Goal: Information Seeking & Learning: Compare options

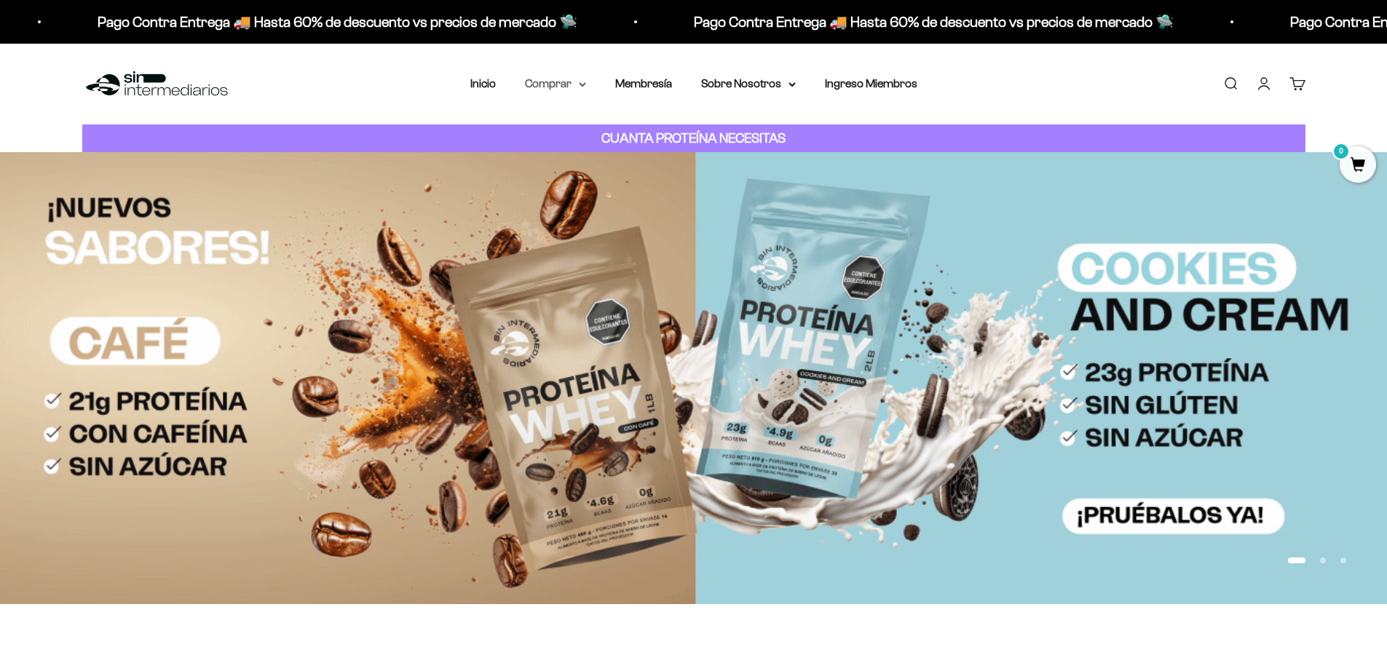
click at [583, 86] on icon at bounding box center [583, 84] width 6 height 3
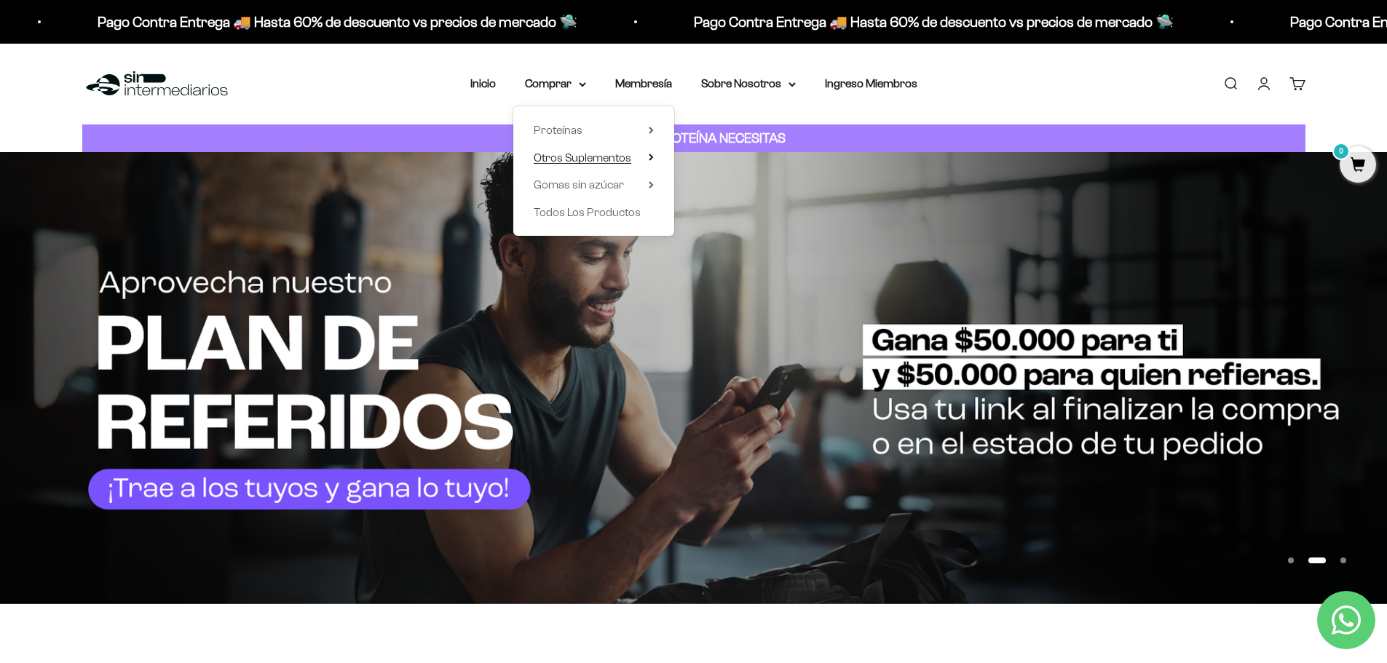
click at [650, 153] on summary "Otros Suplementos" at bounding box center [594, 158] width 120 height 19
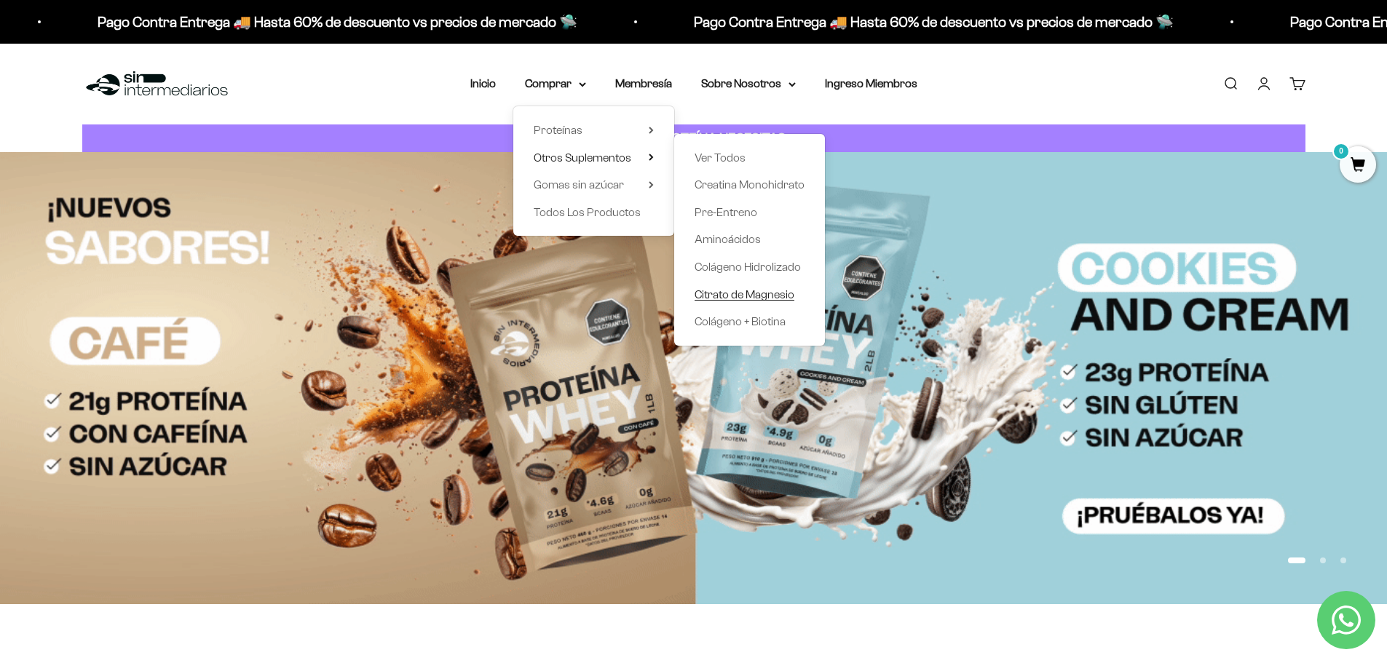
click at [736, 294] on span "Citrato de Magnesio" at bounding box center [745, 294] width 100 height 12
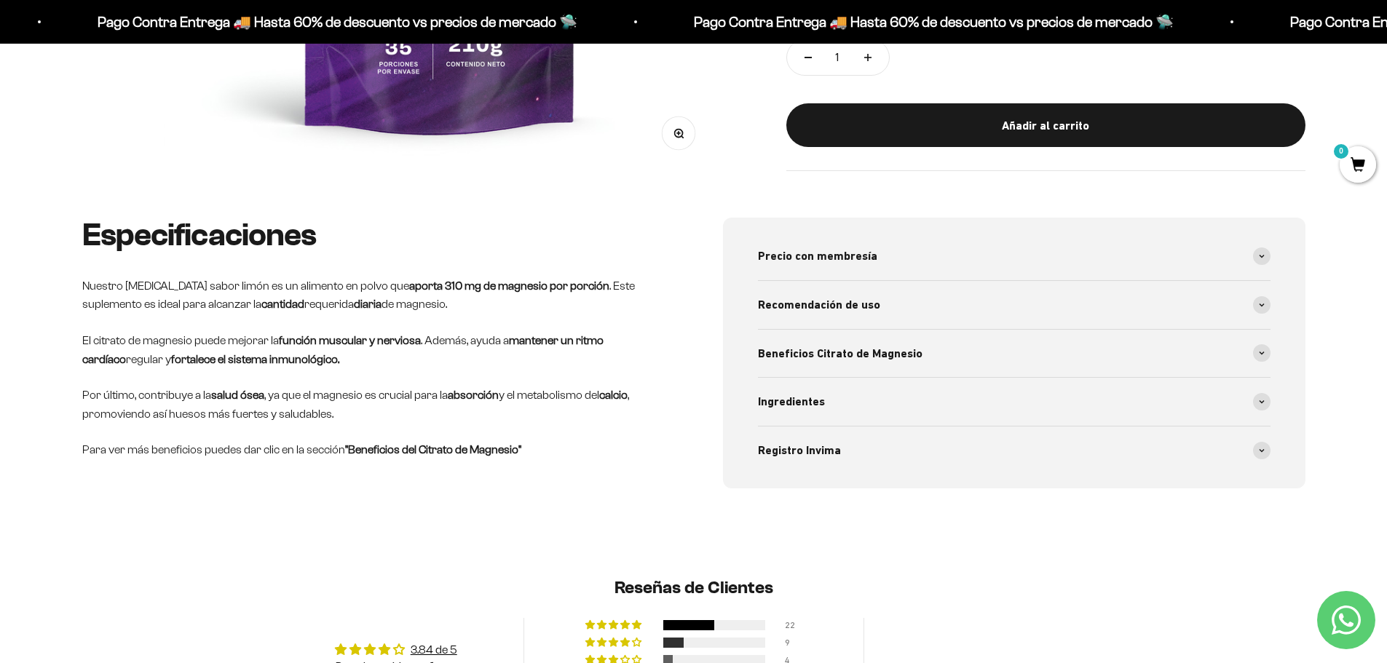
scroll to position [583, 0]
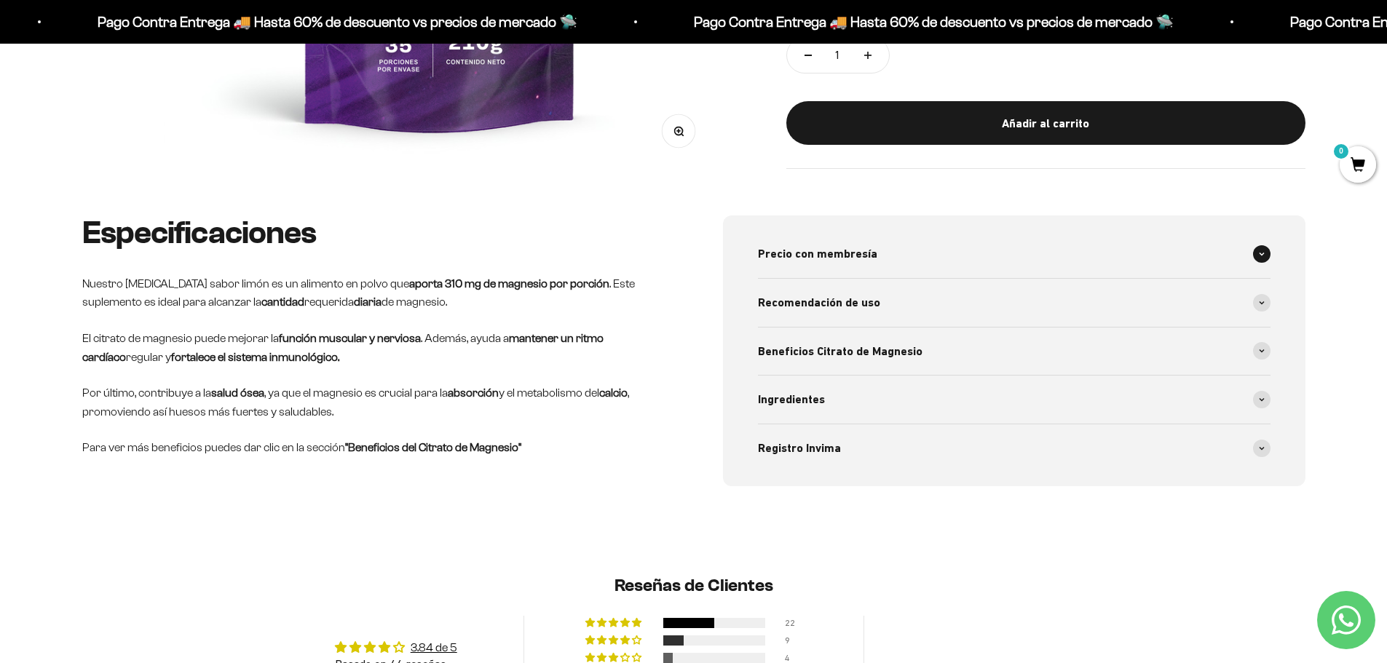
click at [1258, 256] on span at bounding box center [1261, 253] width 17 height 17
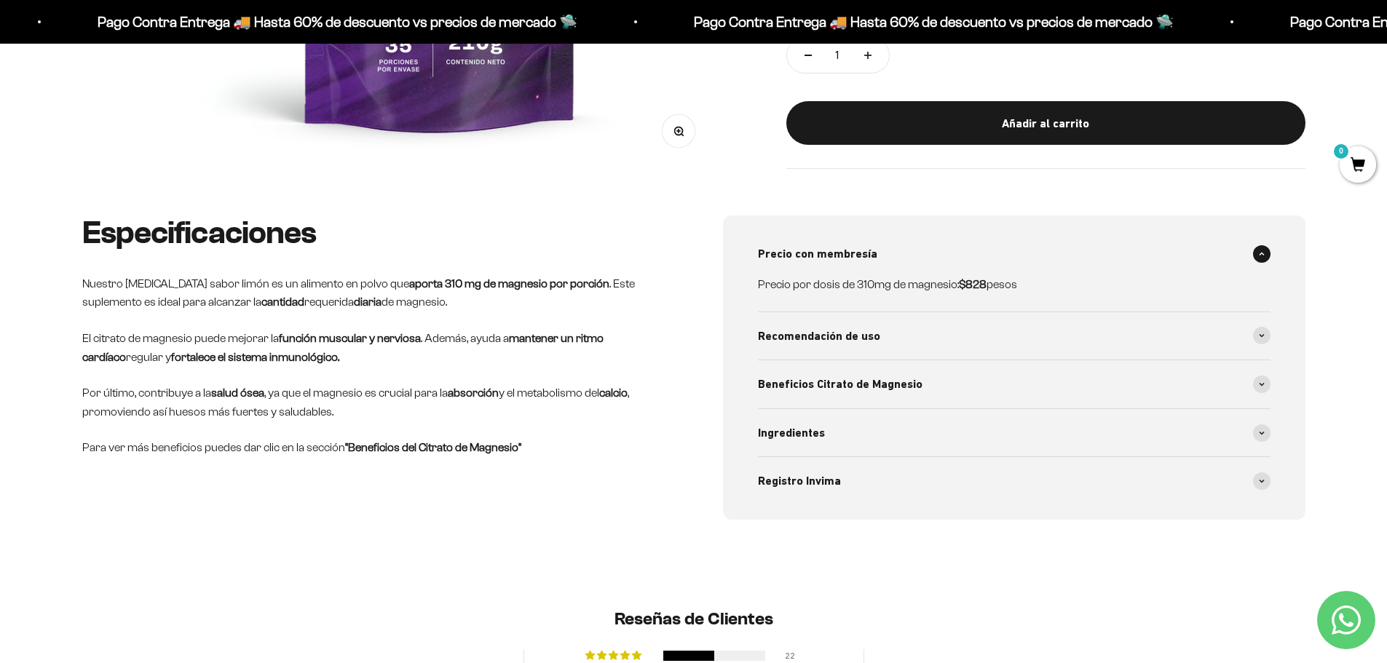
click at [1258, 256] on span at bounding box center [1261, 253] width 17 height 17
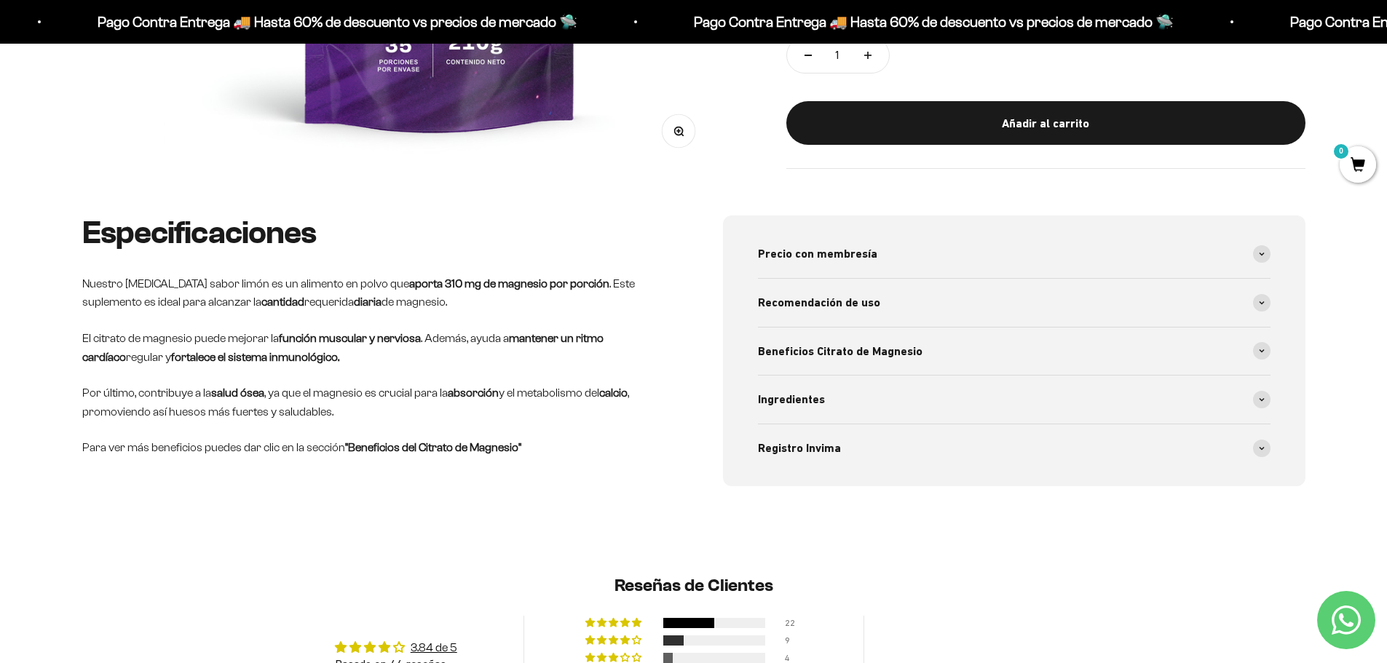
click at [1271, 305] on div "Precio con membresía Precio por dosis de 310mg de magnesio: $828 pesos Recomend…" at bounding box center [1014, 351] width 583 height 271
click at [1262, 307] on span at bounding box center [1261, 302] width 17 height 17
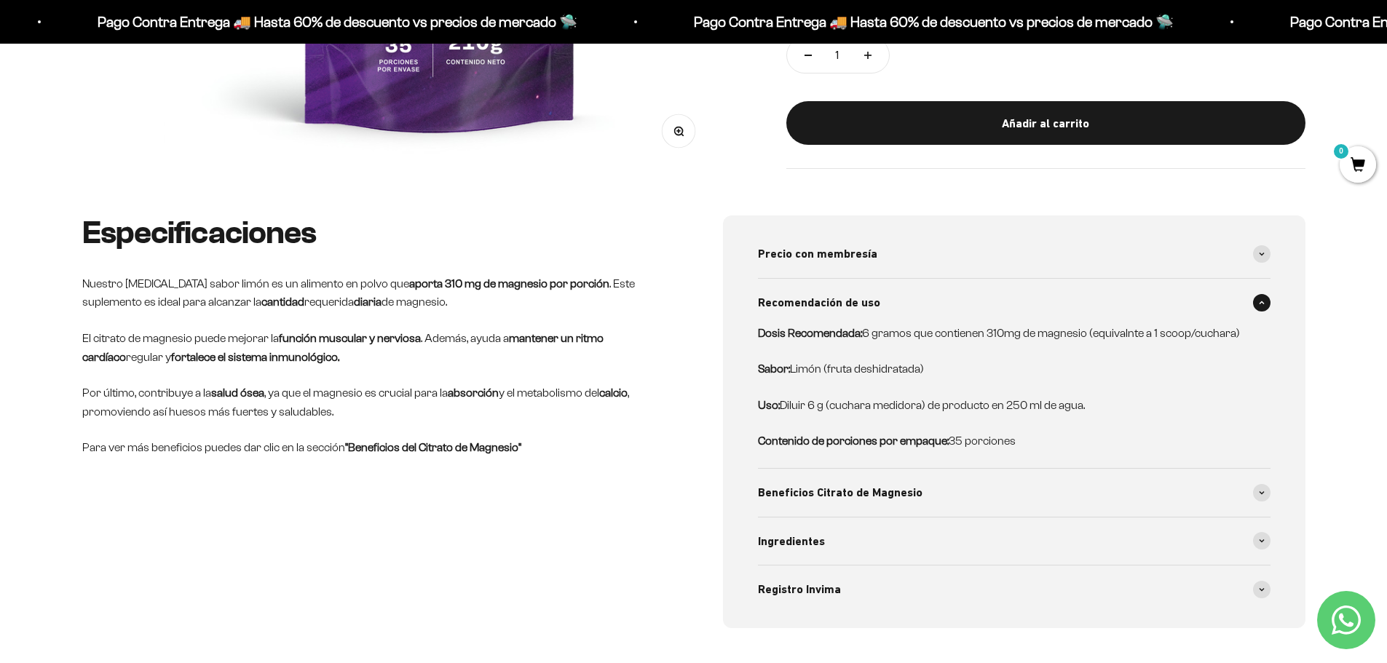
click at [1262, 307] on span at bounding box center [1261, 302] width 17 height 17
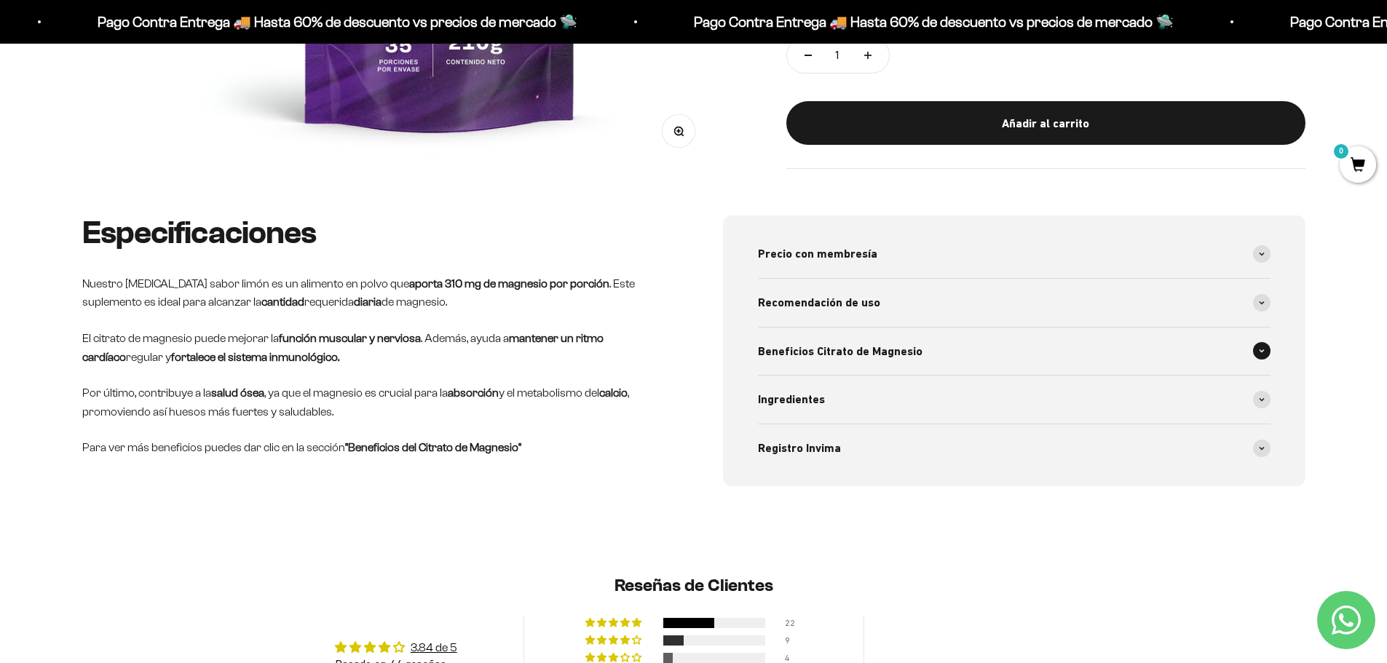
click at [1261, 350] on icon at bounding box center [1262, 351] width 6 height 4
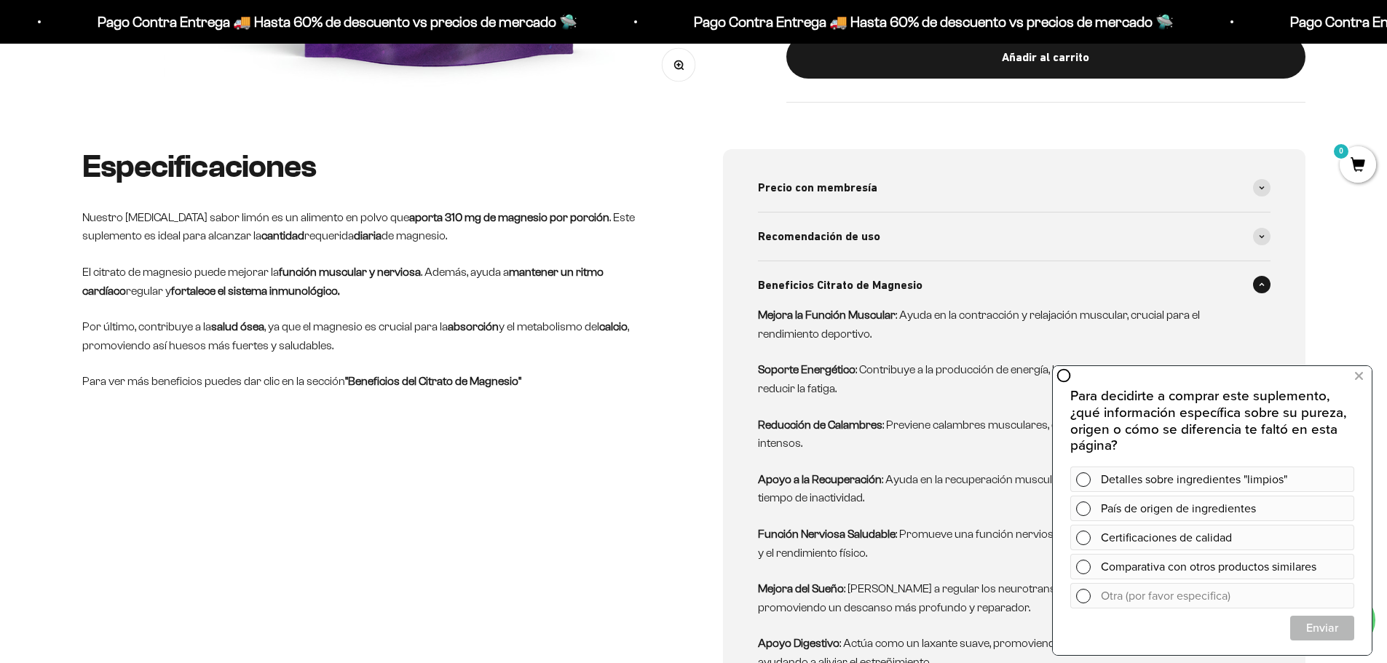
scroll to position [655, 0]
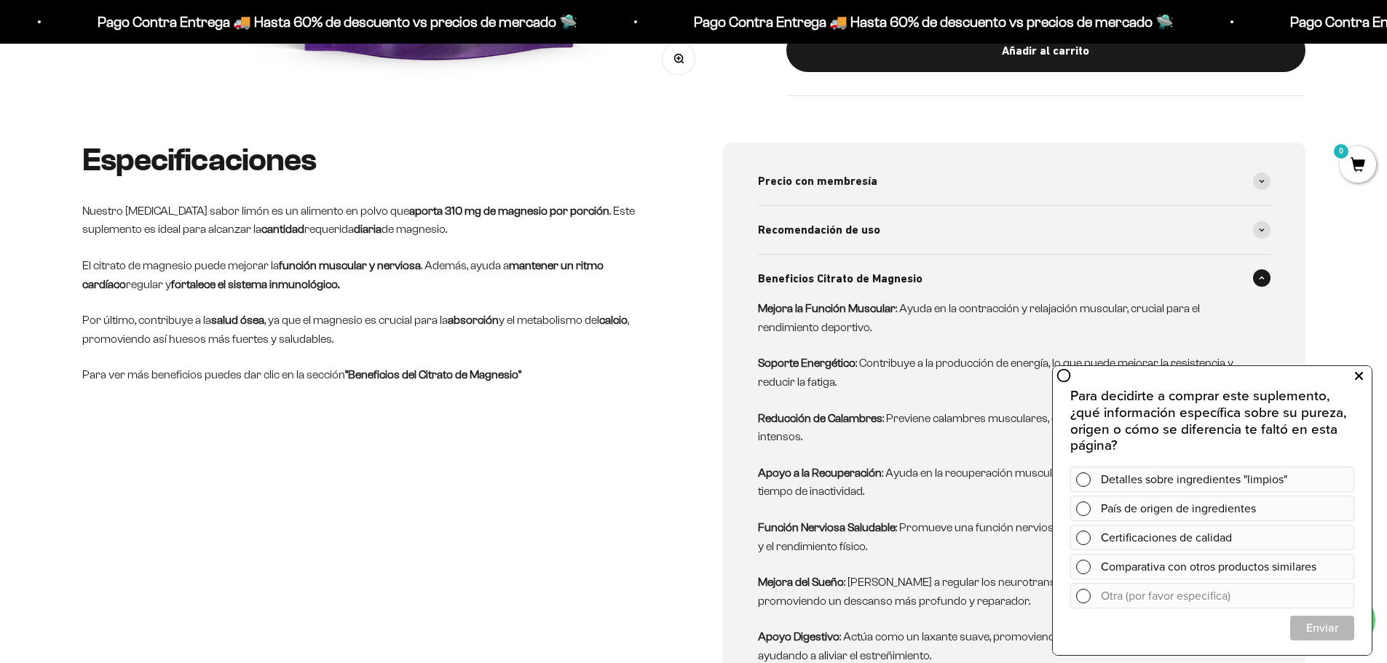
drag, startPoint x: 1355, startPoint y: 376, endPoint x: 2421, endPoint y: 728, distance: 1123.0
click at [1355, 376] on icon at bounding box center [1359, 376] width 8 height 19
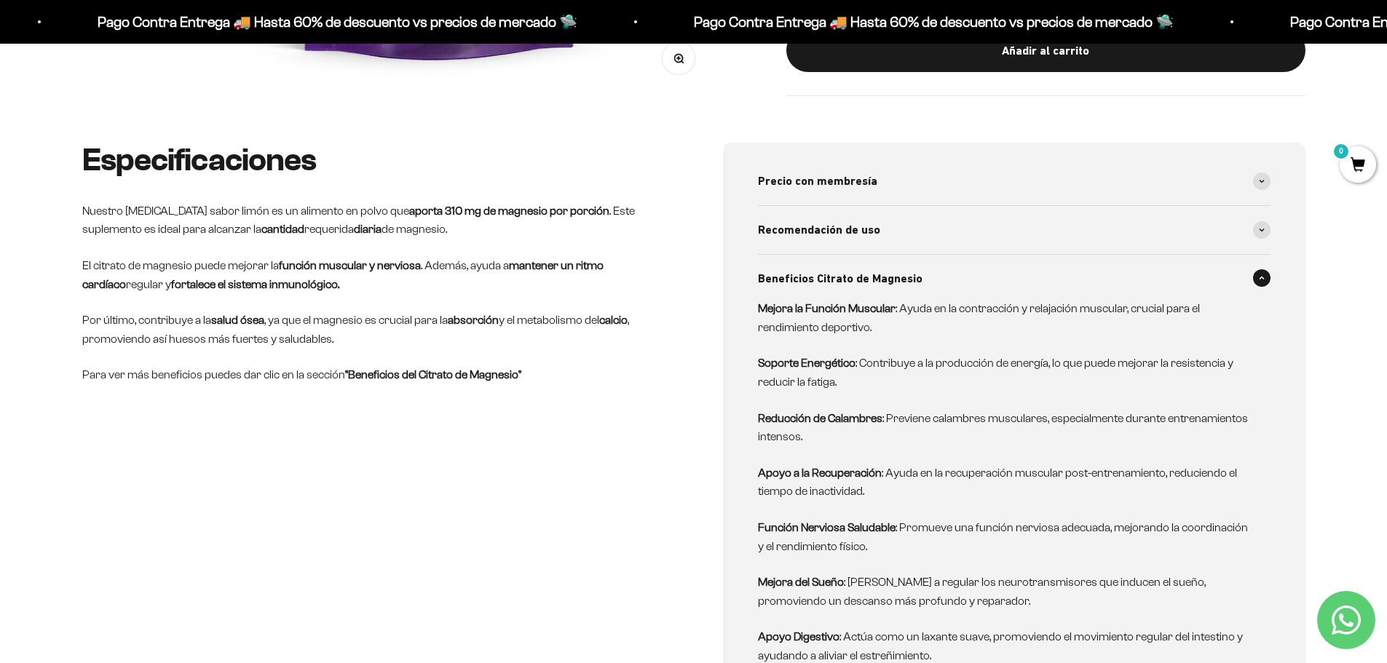
click at [1256, 282] on span at bounding box center [1261, 277] width 17 height 17
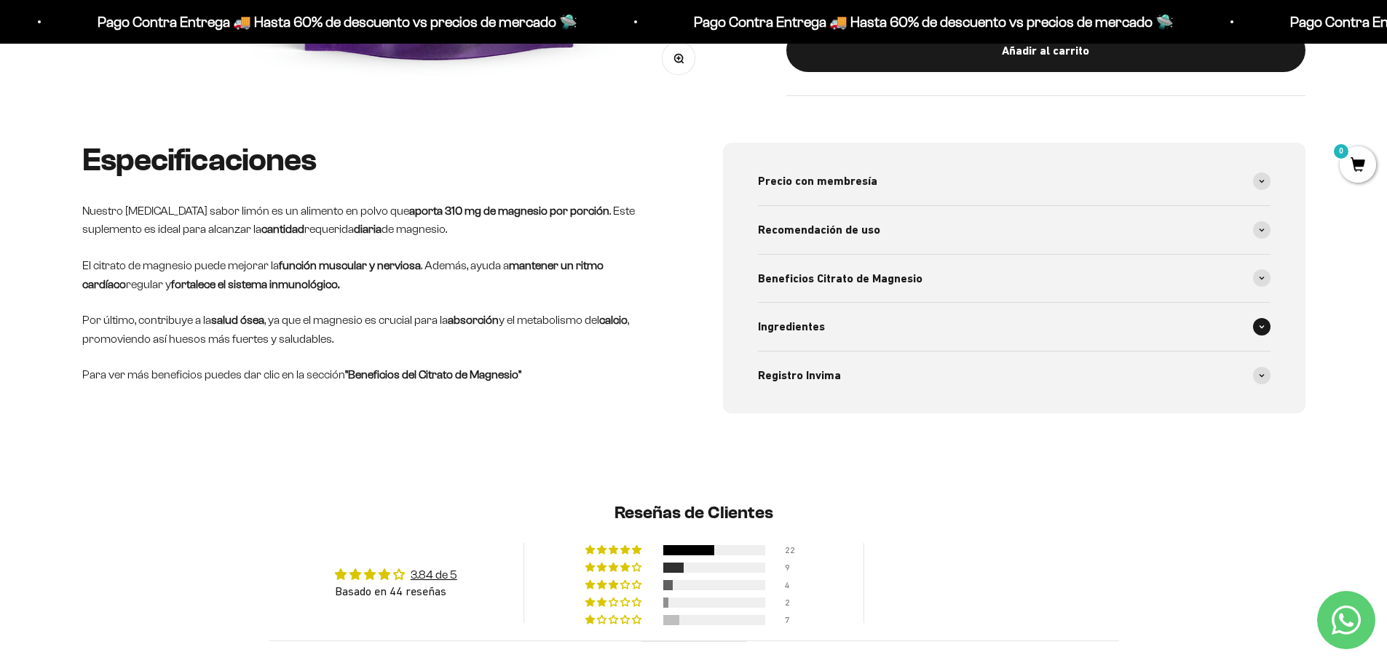
click at [1263, 330] on span at bounding box center [1261, 326] width 17 height 17
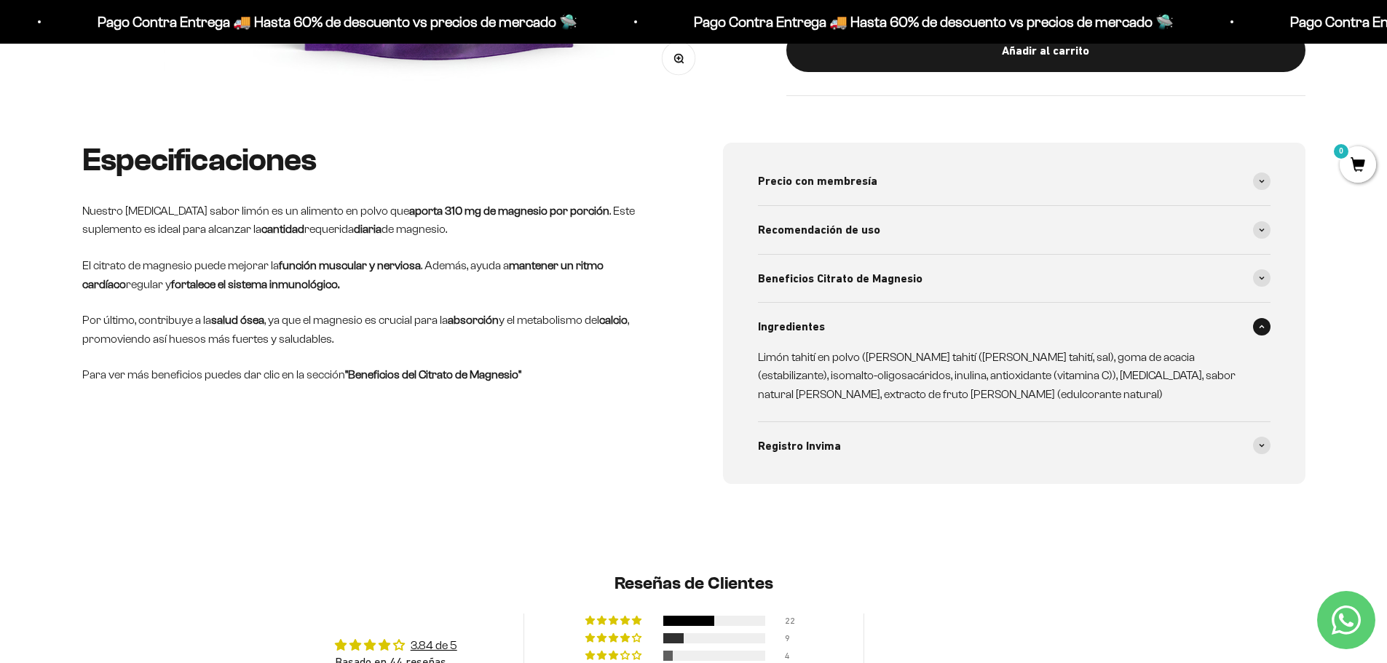
click at [1260, 326] on icon at bounding box center [1262, 327] width 6 height 4
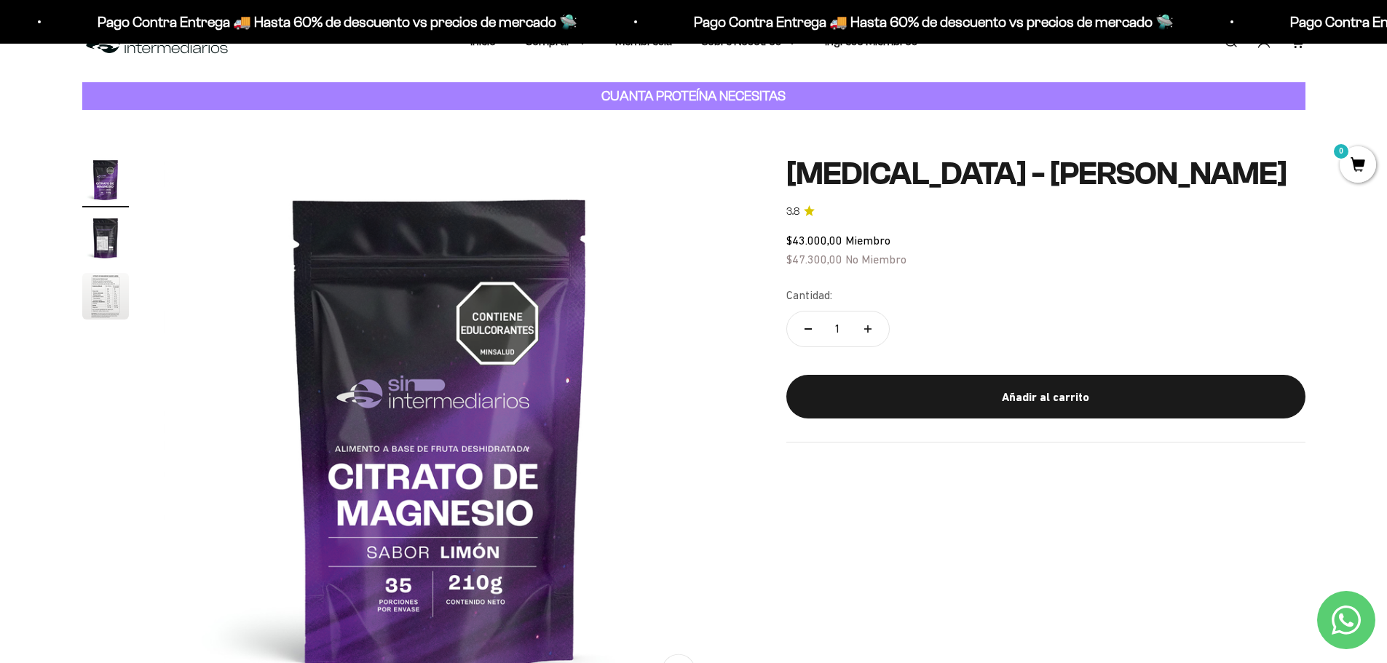
scroll to position [0, 0]
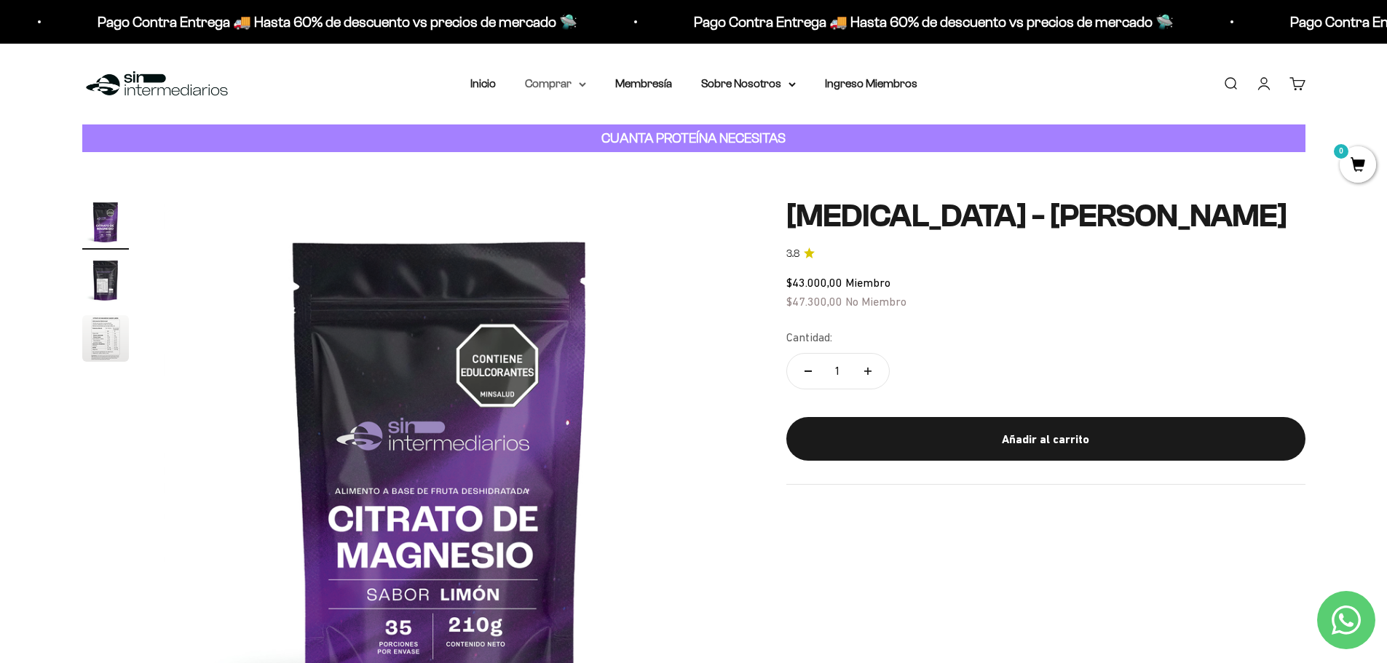
click at [583, 86] on icon at bounding box center [583, 84] width 6 height 3
click at [652, 156] on icon at bounding box center [651, 157] width 5 height 7
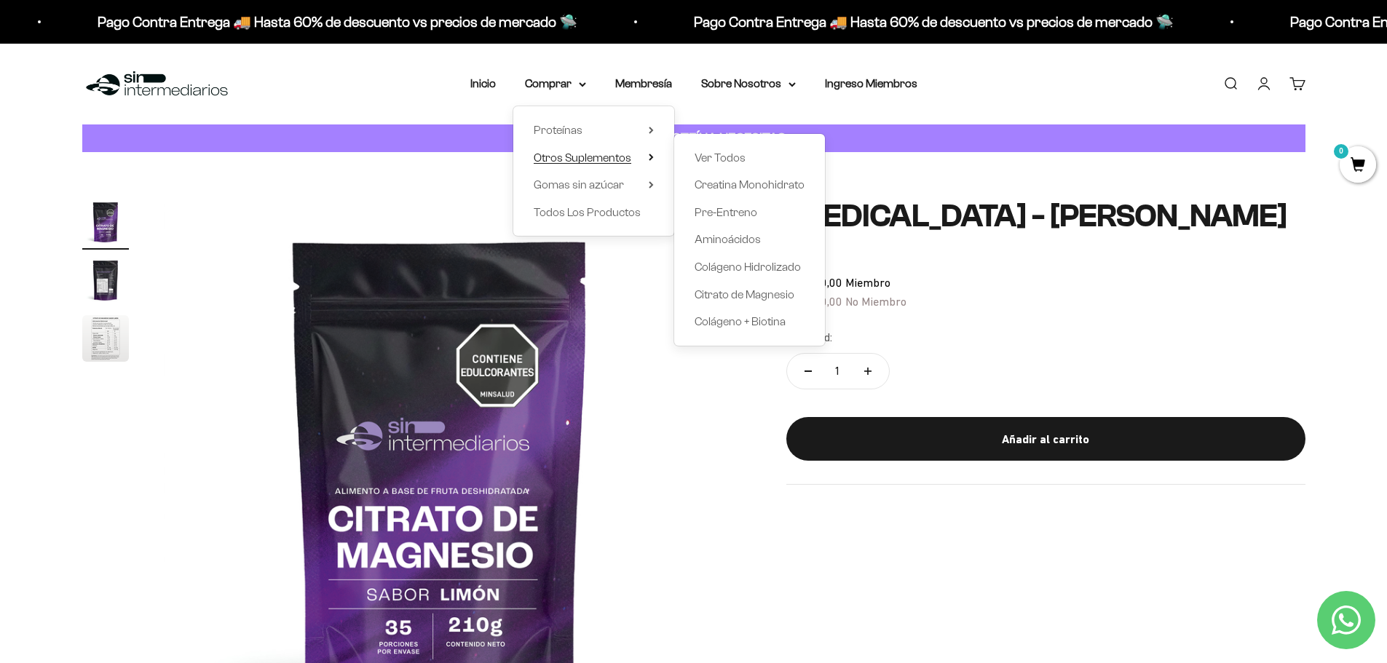
click at [652, 156] on icon at bounding box center [651, 157] width 5 height 7
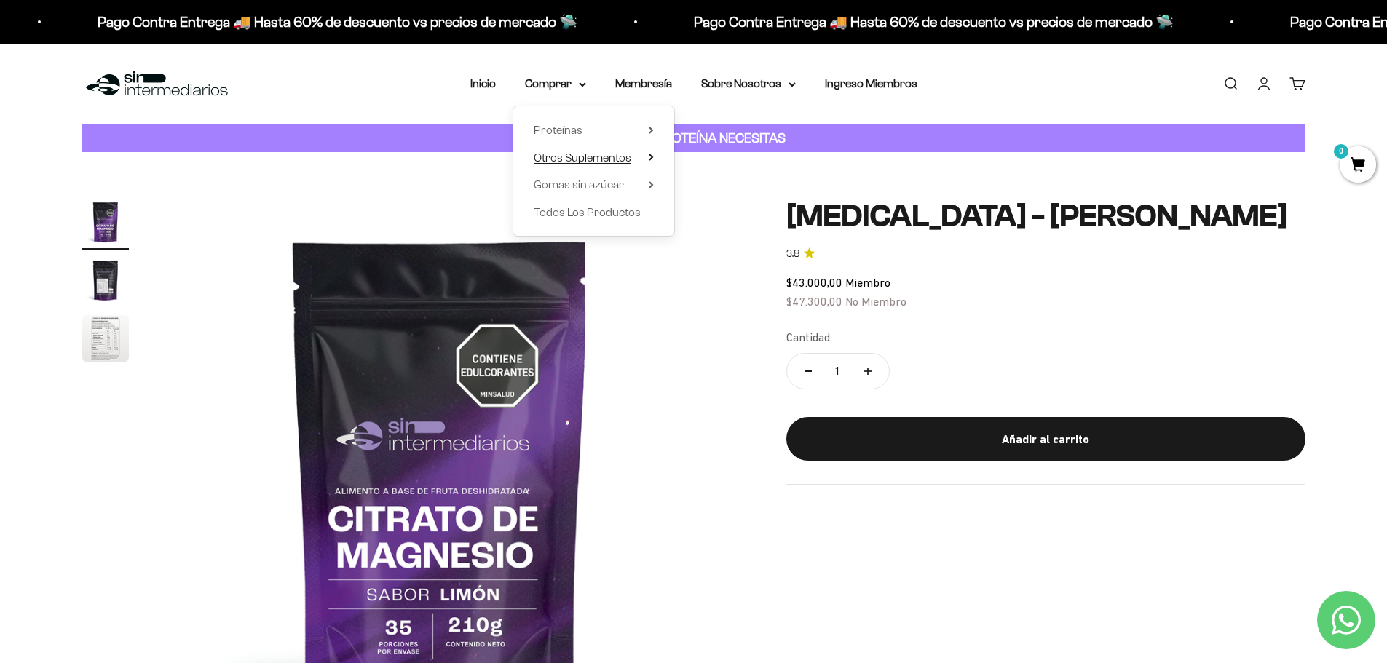
click at [652, 156] on icon at bounding box center [651, 157] width 5 height 7
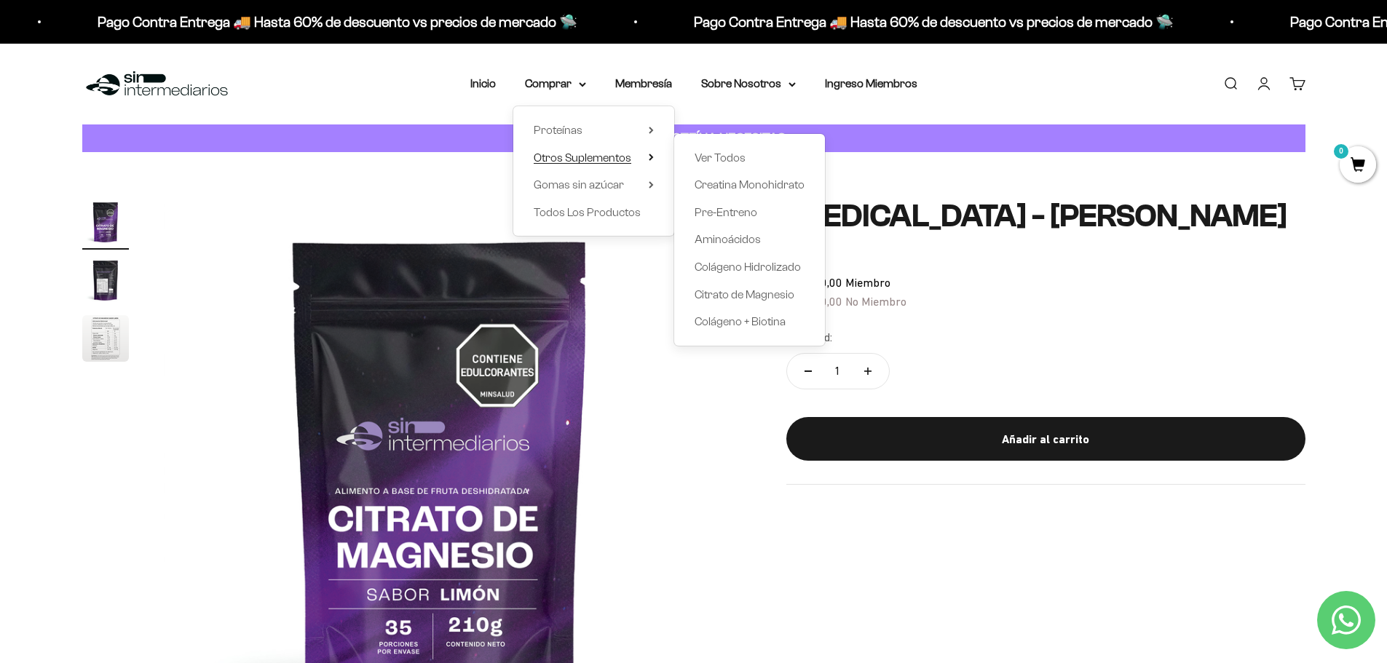
click at [652, 156] on icon at bounding box center [651, 157] width 5 height 7
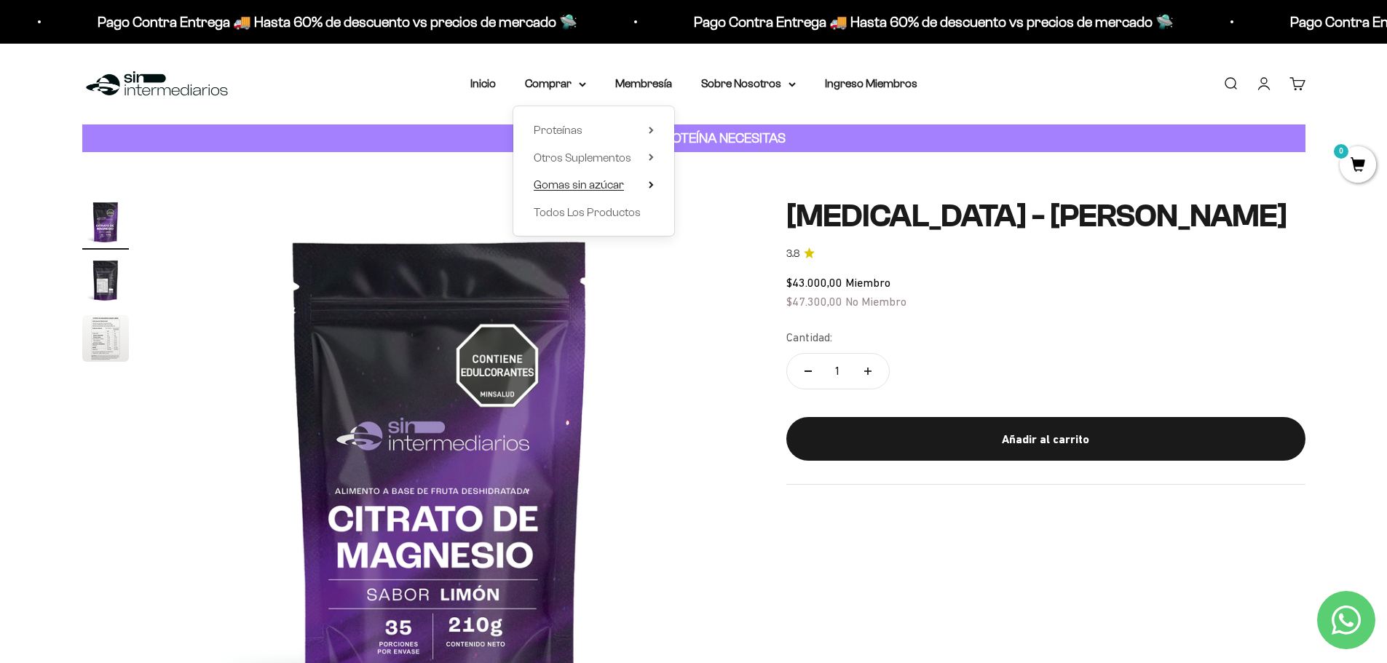
click at [645, 185] on summary "Gomas sin azúcar" at bounding box center [594, 185] width 120 height 19
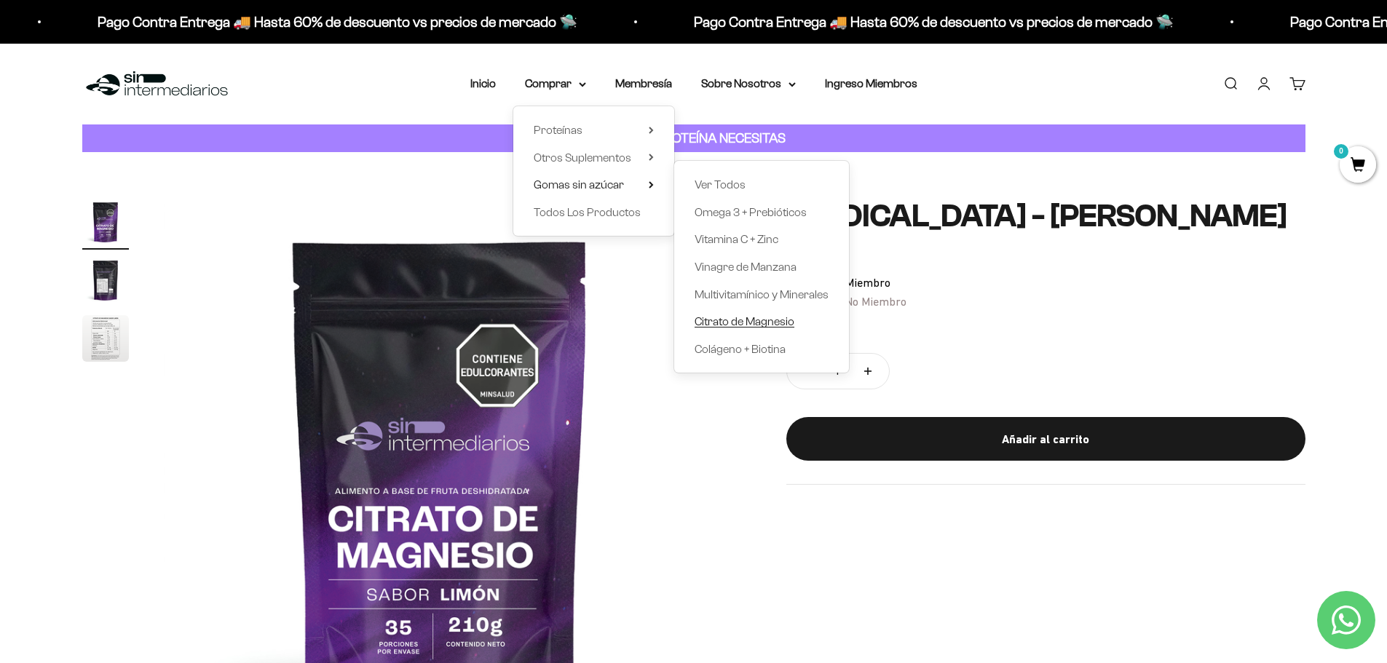
click at [774, 317] on span "Citrato de Magnesio" at bounding box center [745, 321] width 100 height 12
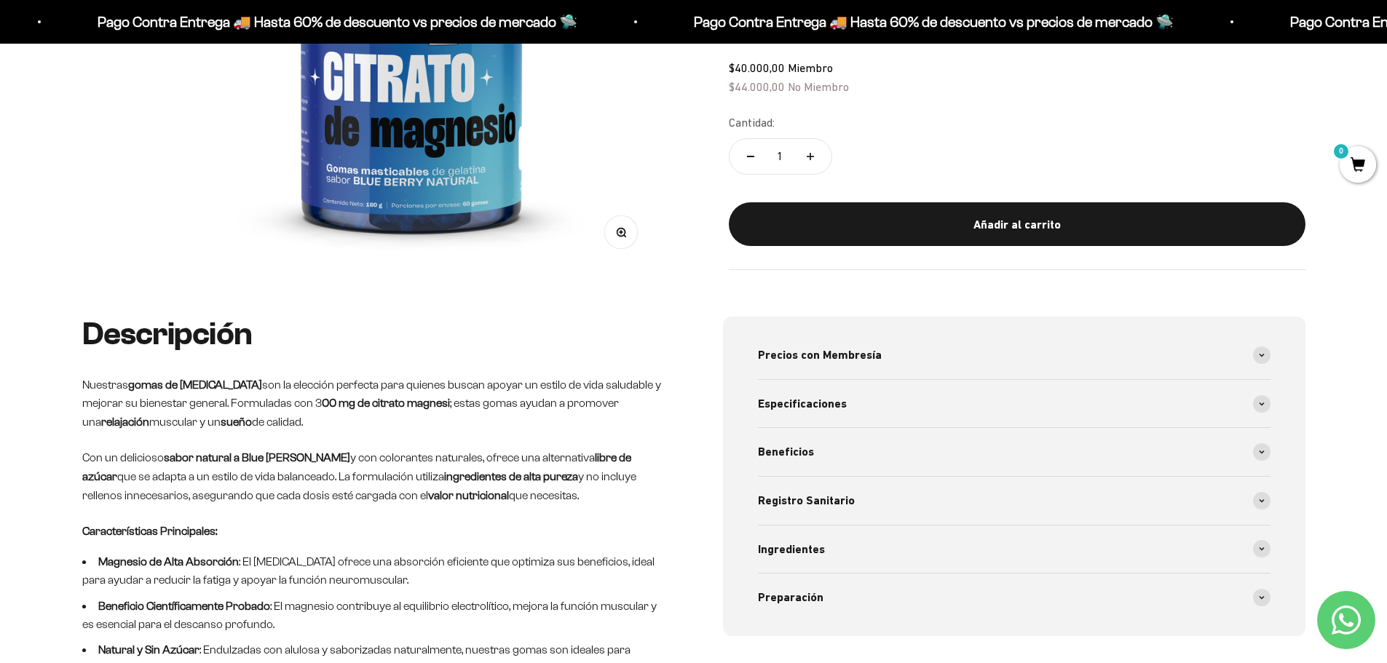
scroll to position [583, 0]
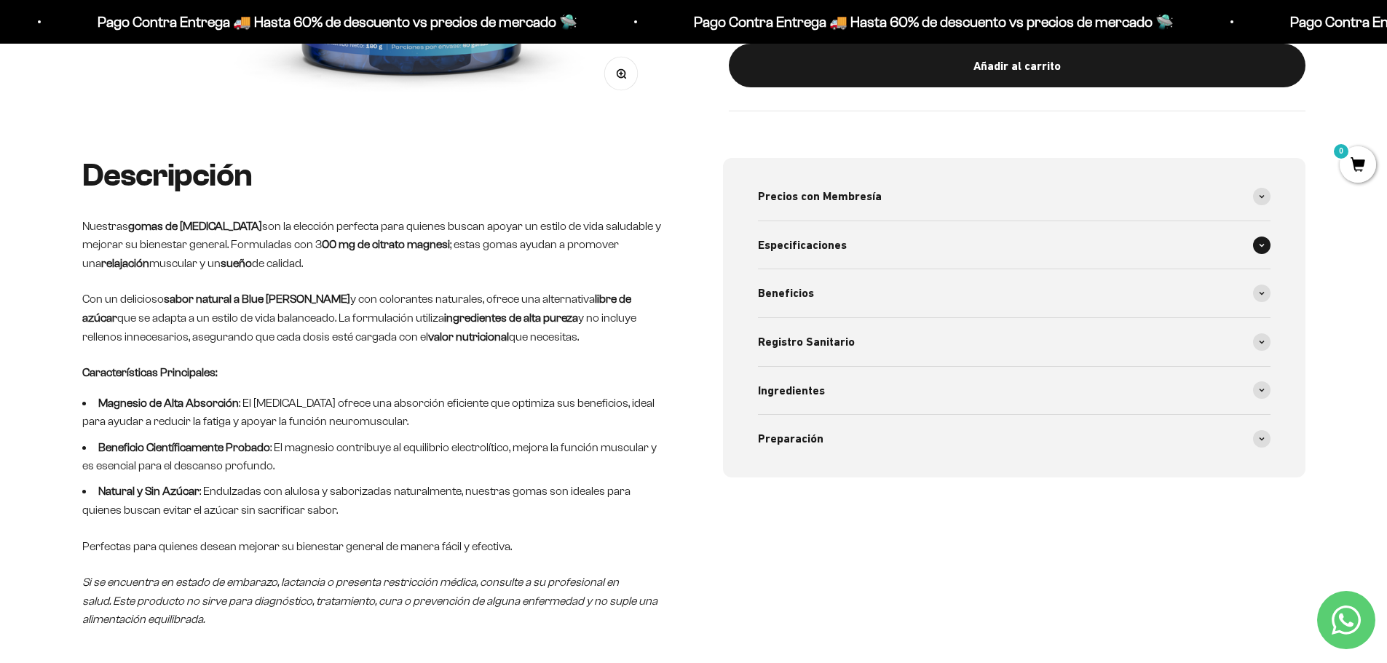
click at [1259, 246] on icon at bounding box center [1262, 245] width 6 height 4
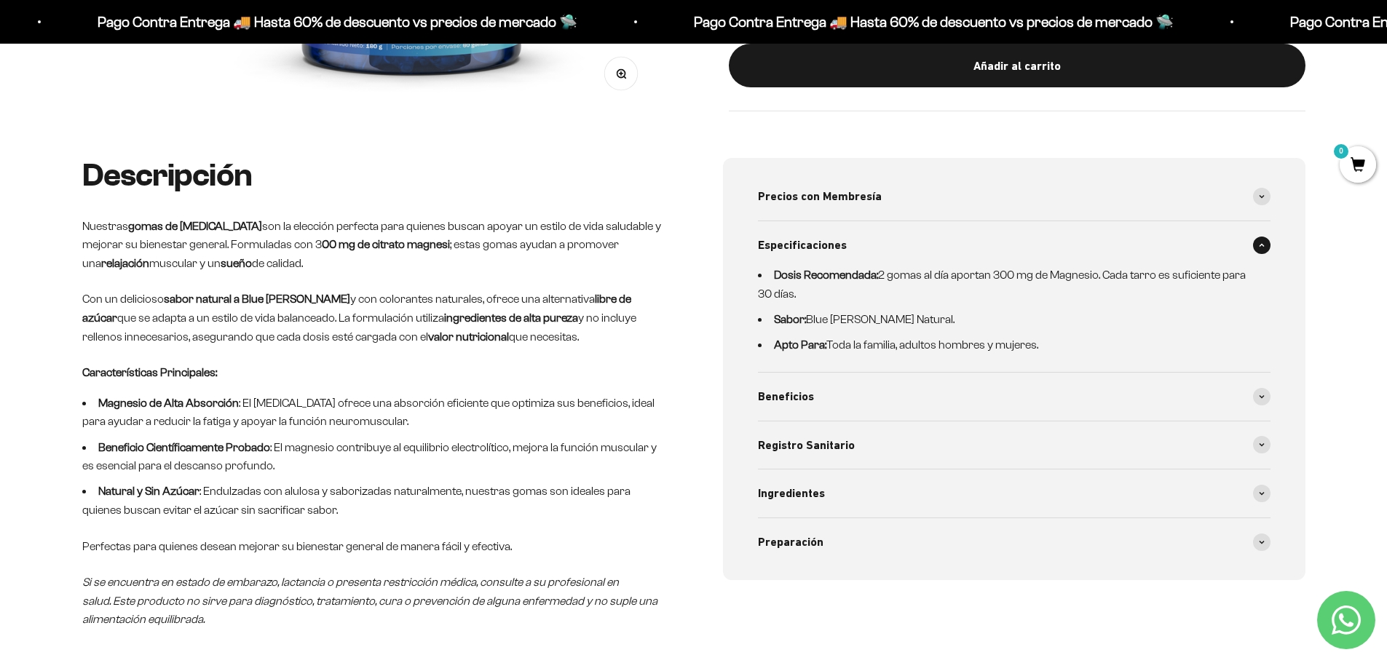
click at [1259, 246] on icon at bounding box center [1262, 245] width 6 height 4
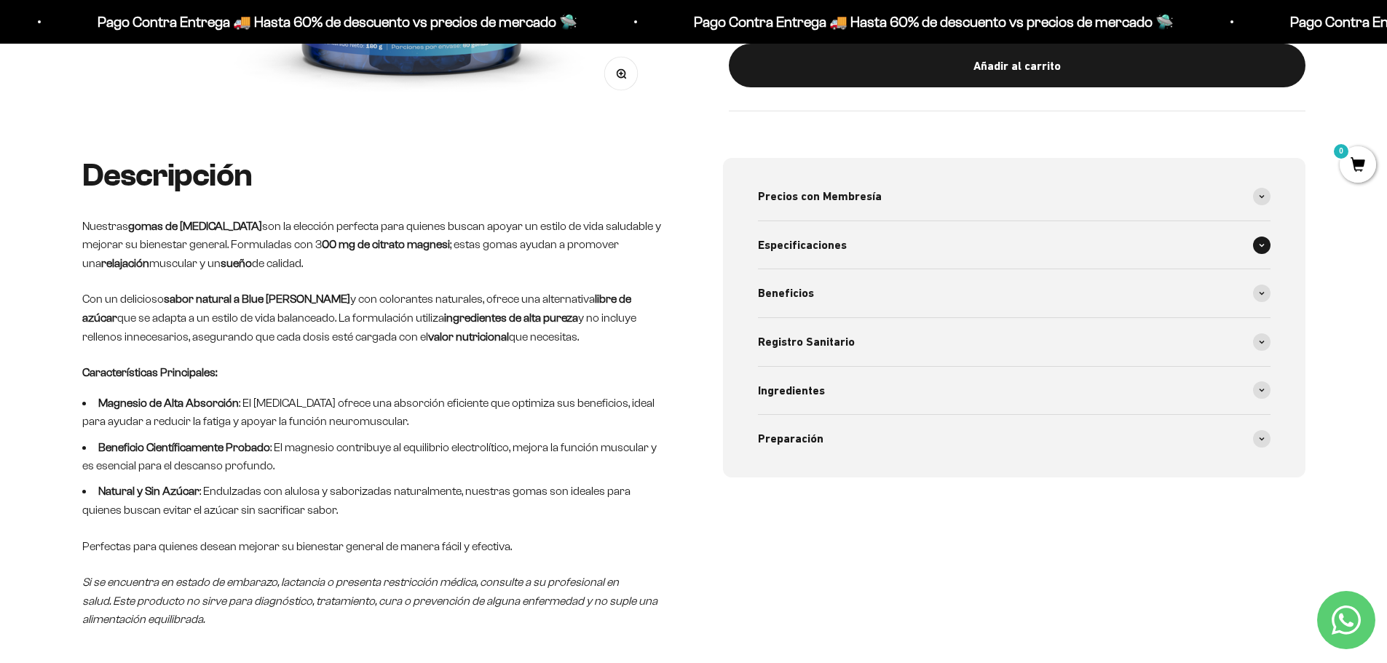
click at [1258, 241] on span at bounding box center [1261, 245] width 17 height 17
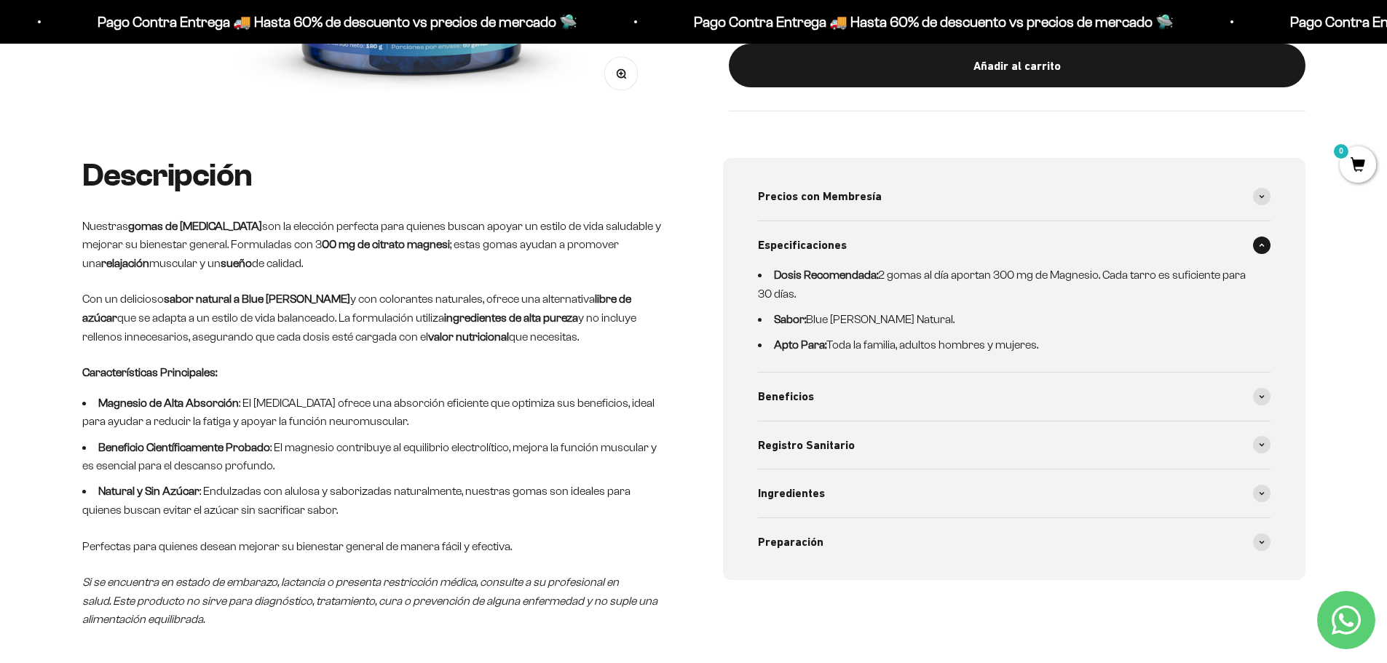
click at [1258, 241] on span at bounding box center [1261, 245] width 17 height 17
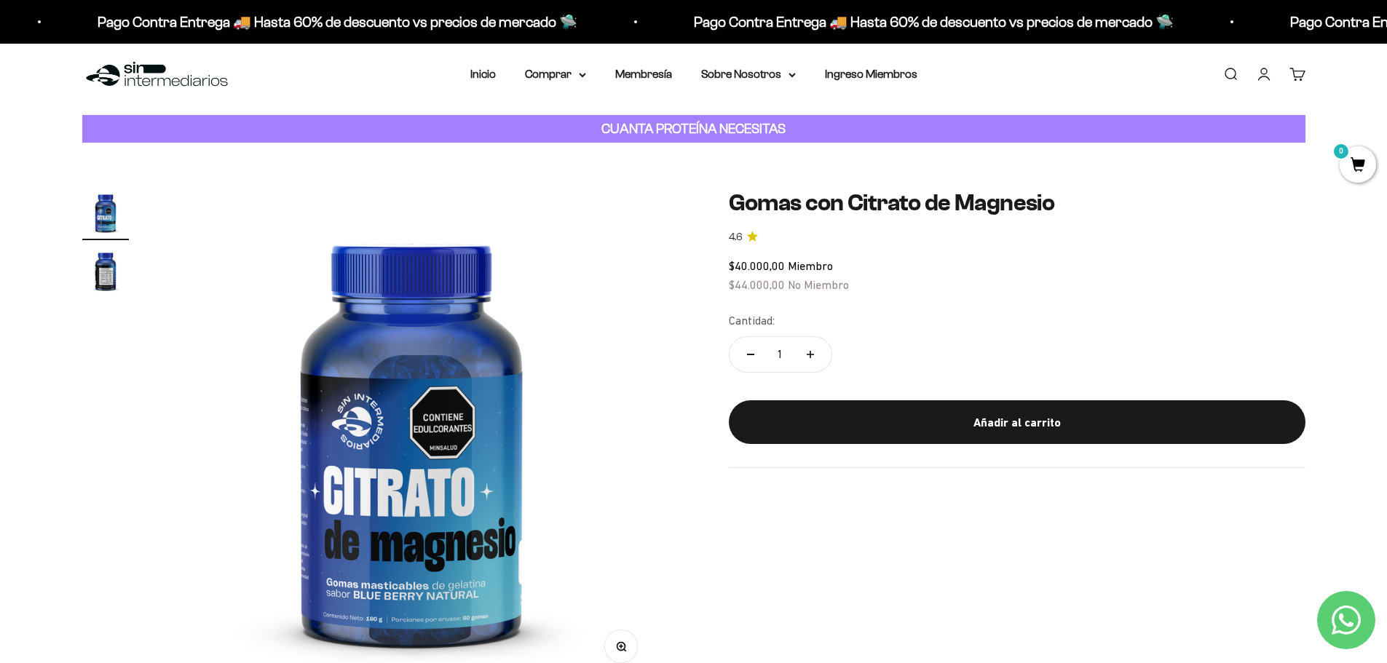
scroll to position [0, 0]
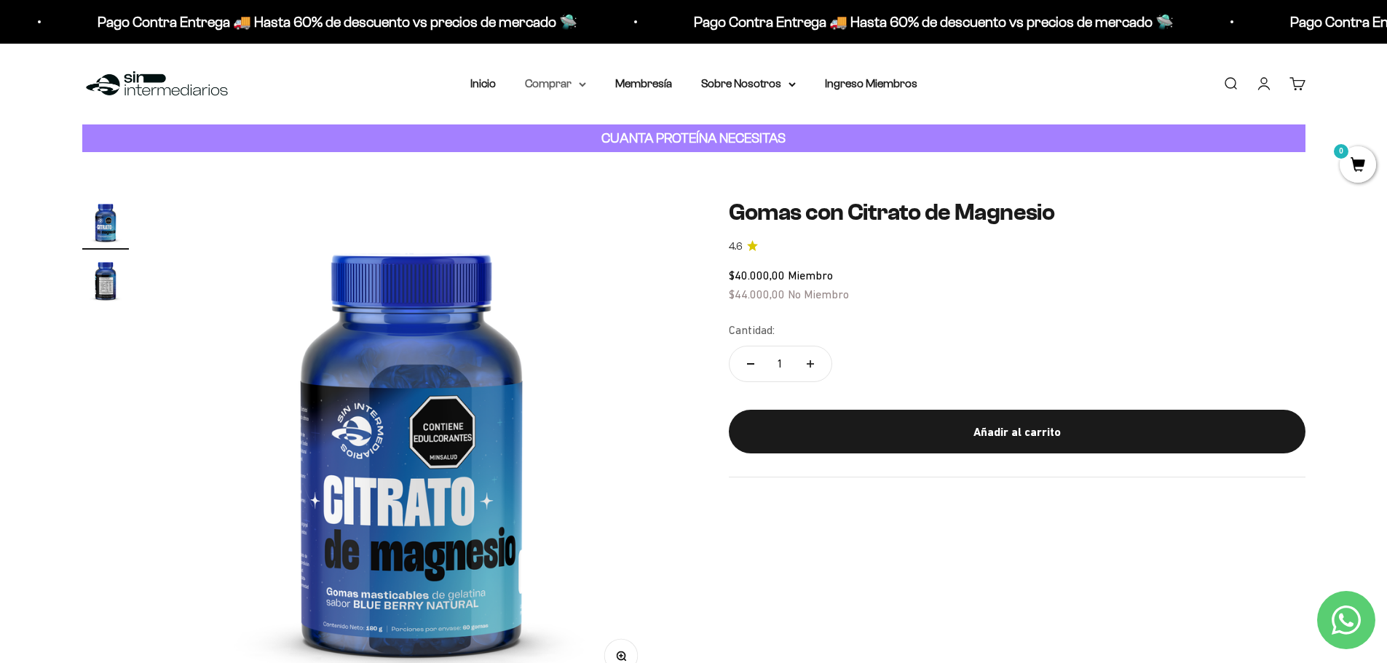
click at [582, 80] on summary "Comprar" at bounding box center [555, 83] width 61 height 19
click at [650, 130] on icon at bounding box center [651, 130] width 5 height 7
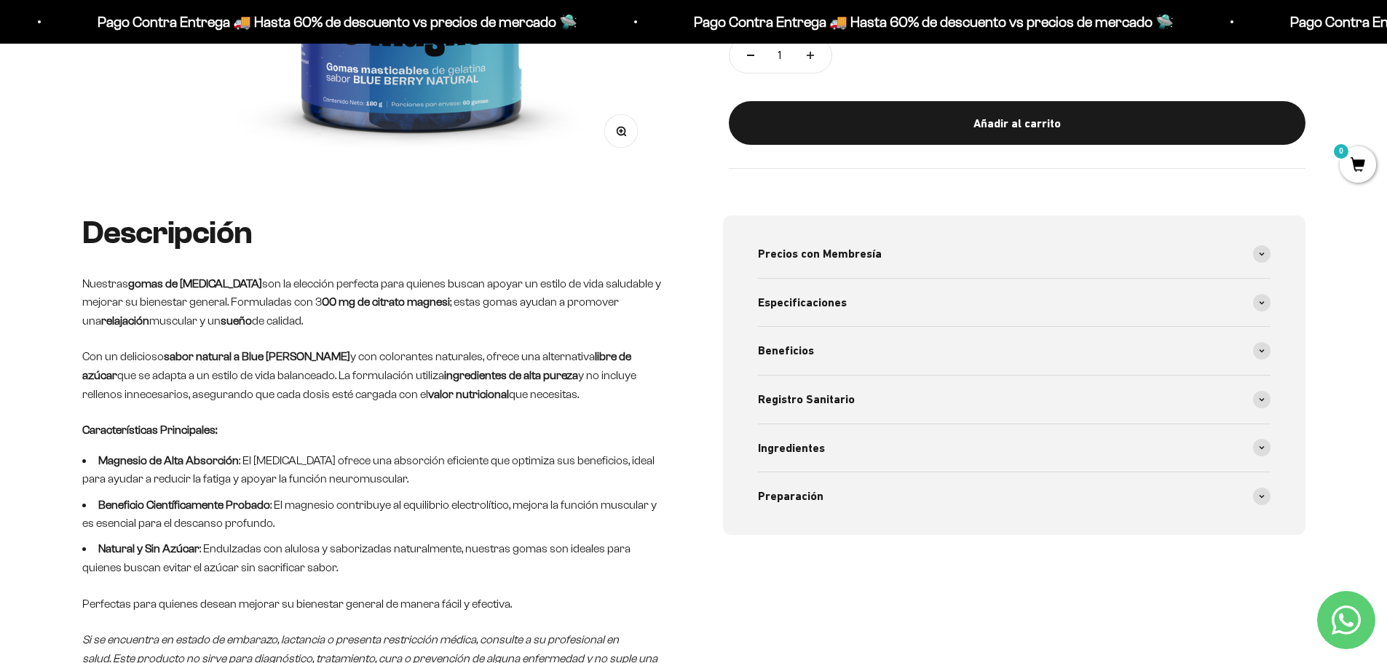
scroll to position [728, 0]
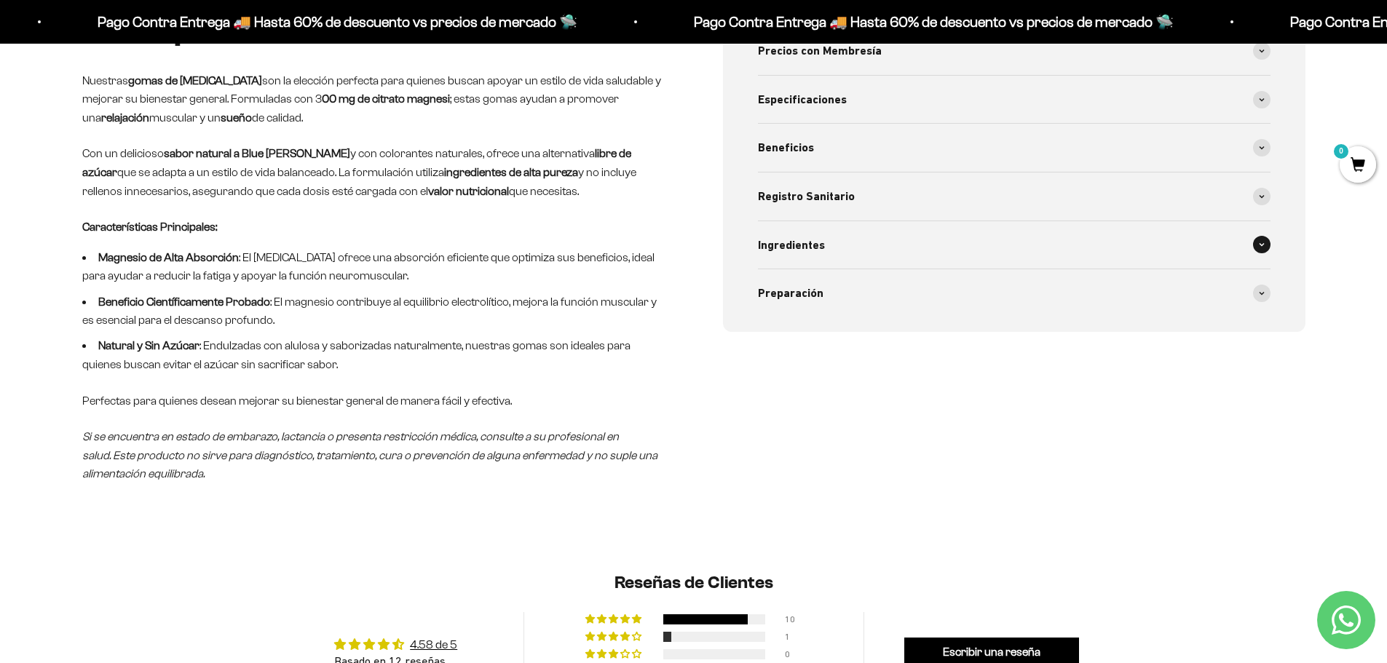
click at [1267, 243] on span at bounding box center [1261, 244] width 17 height 17
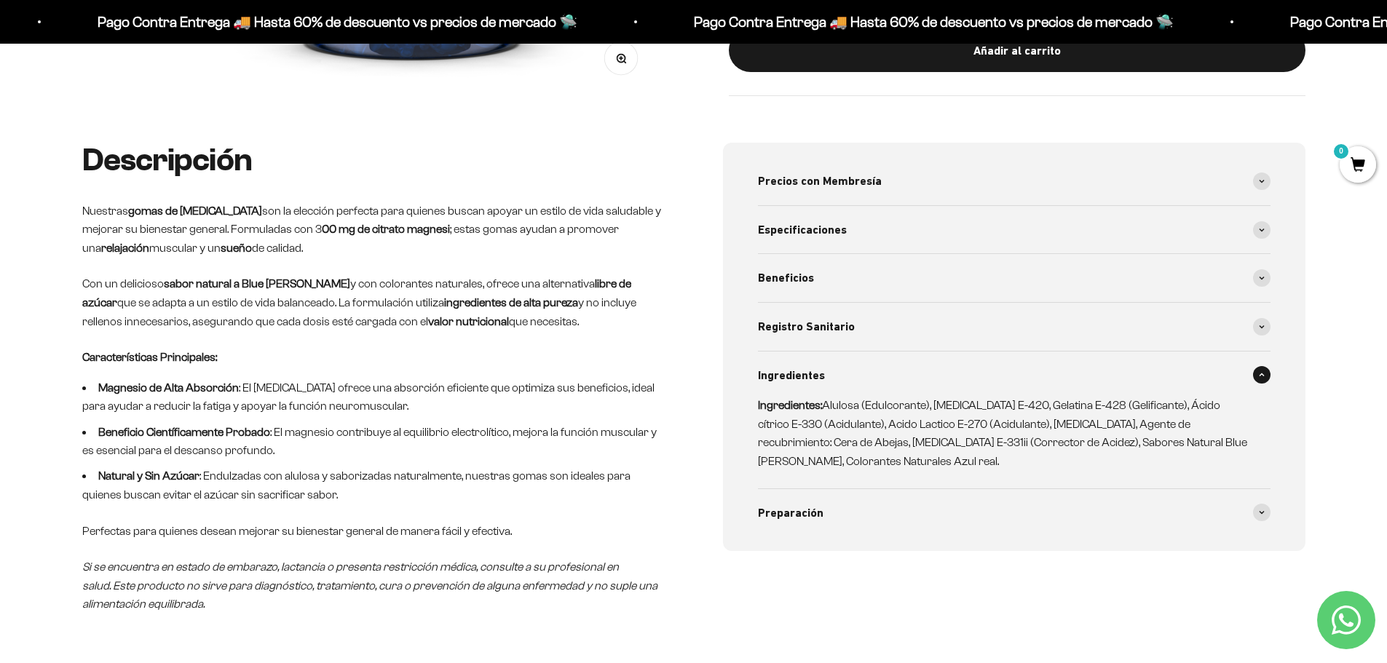
scroll to position [583, 0]
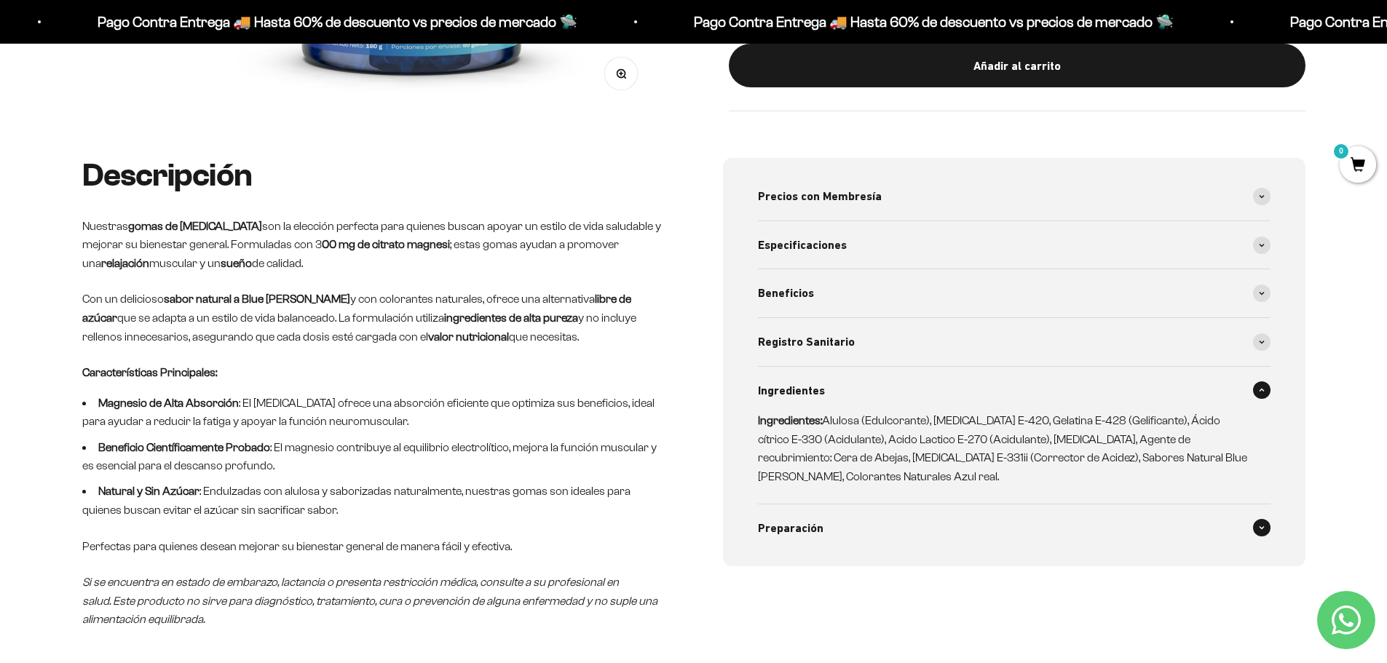
click at [1260, 525] on span at bounding box center [1261, 527] width 17 height 17
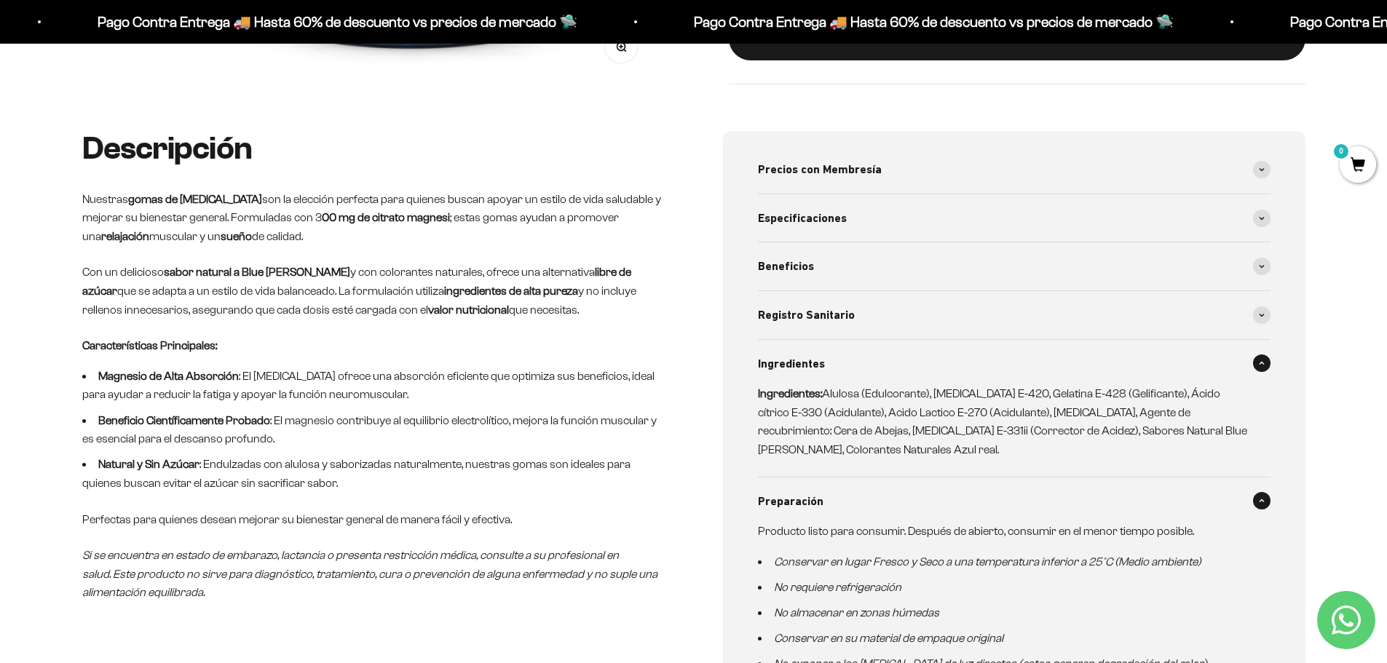
scroll to position [655, 0]
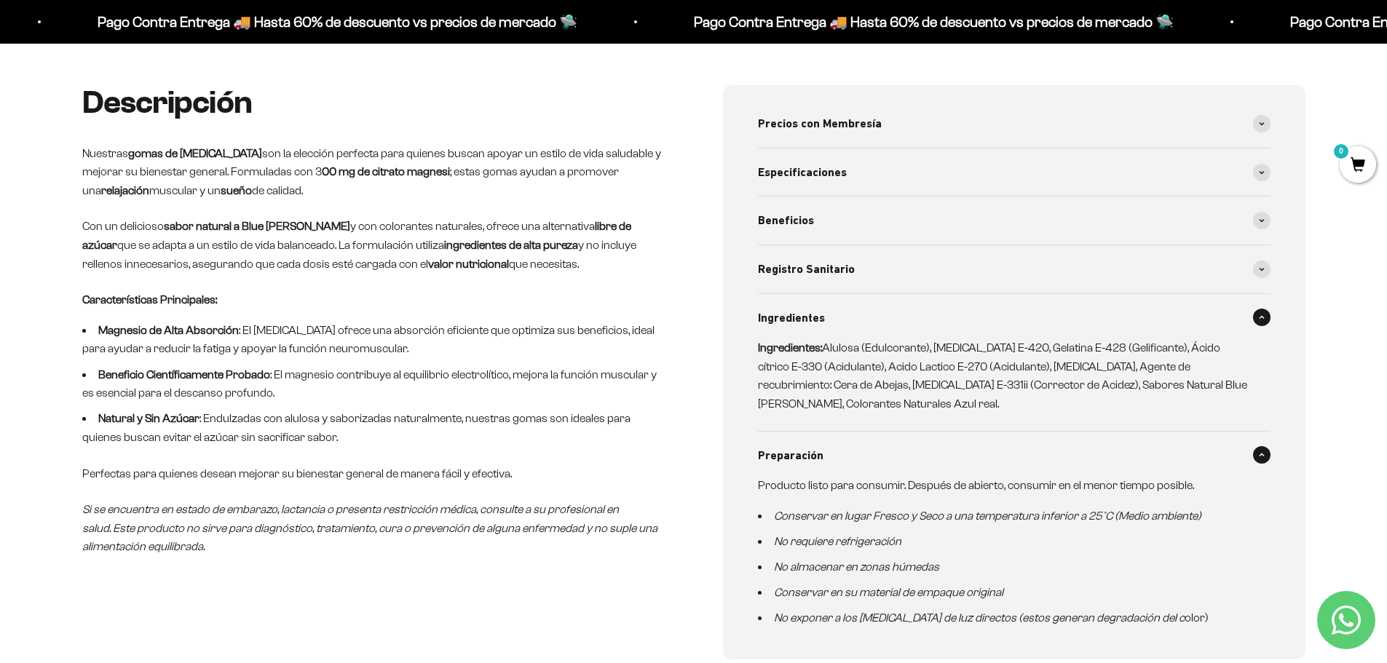
click at [1266, 452] on span at bounding box center [1261, 454] width 17 height 17
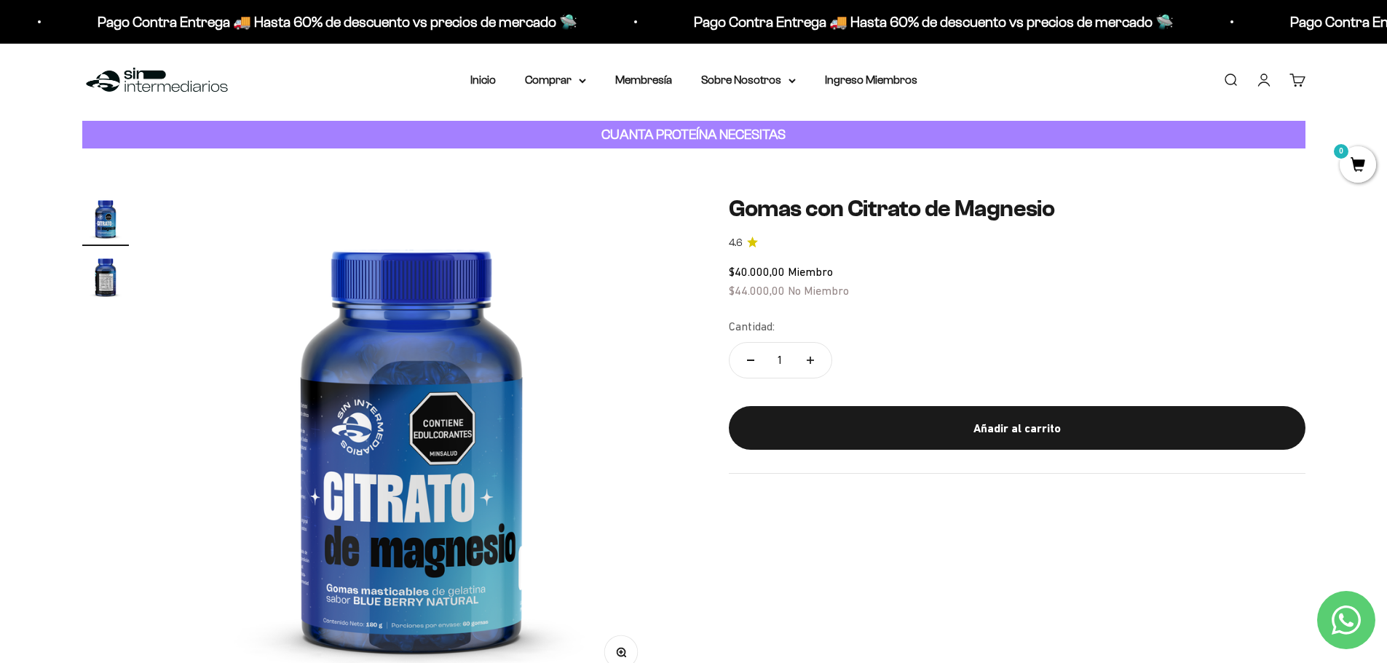
scroll to position [0, 0]
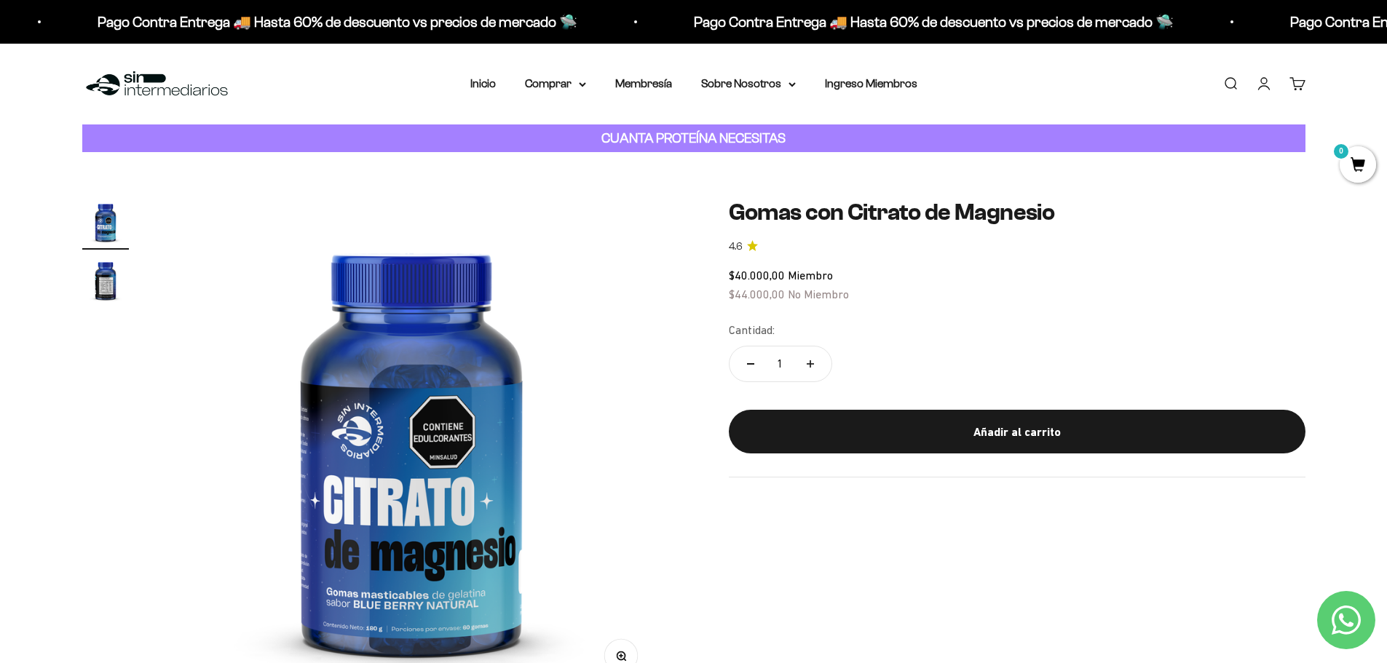
click at [98, 287] on img "Ir al artículo 2" at bounding box center [105, 280] width 47 height 47
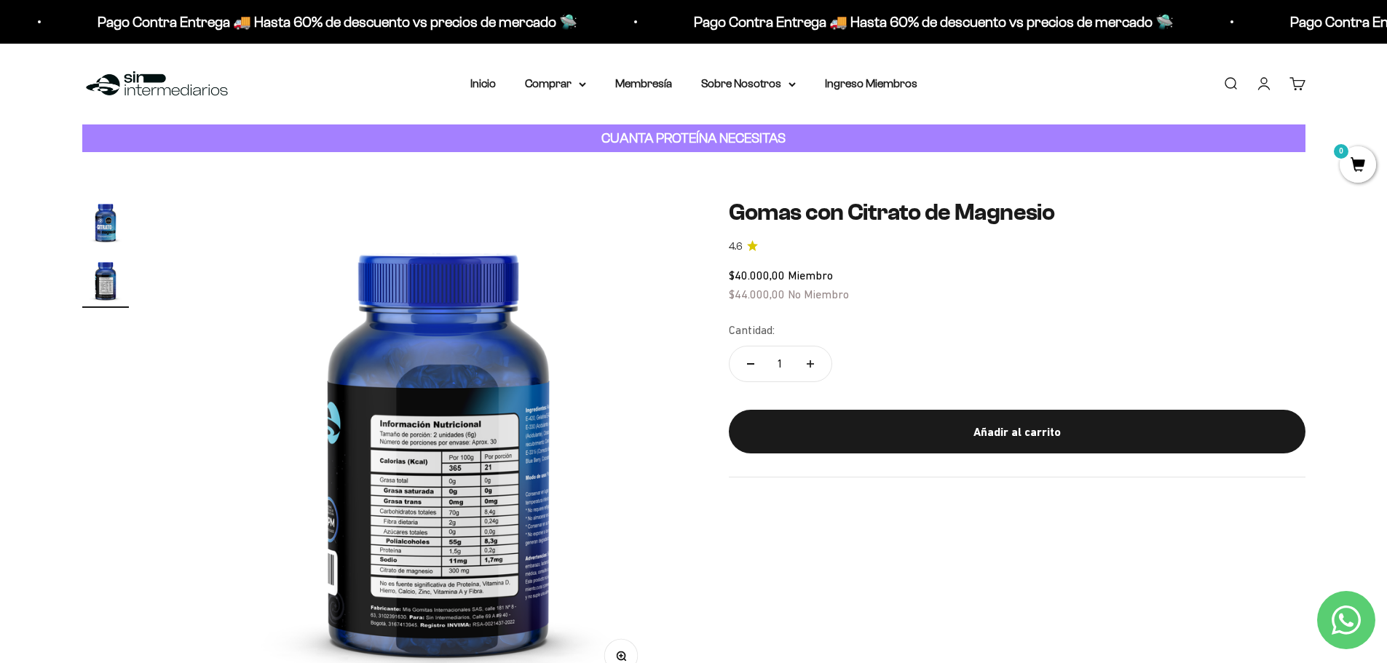
scroll to position [0, 513]
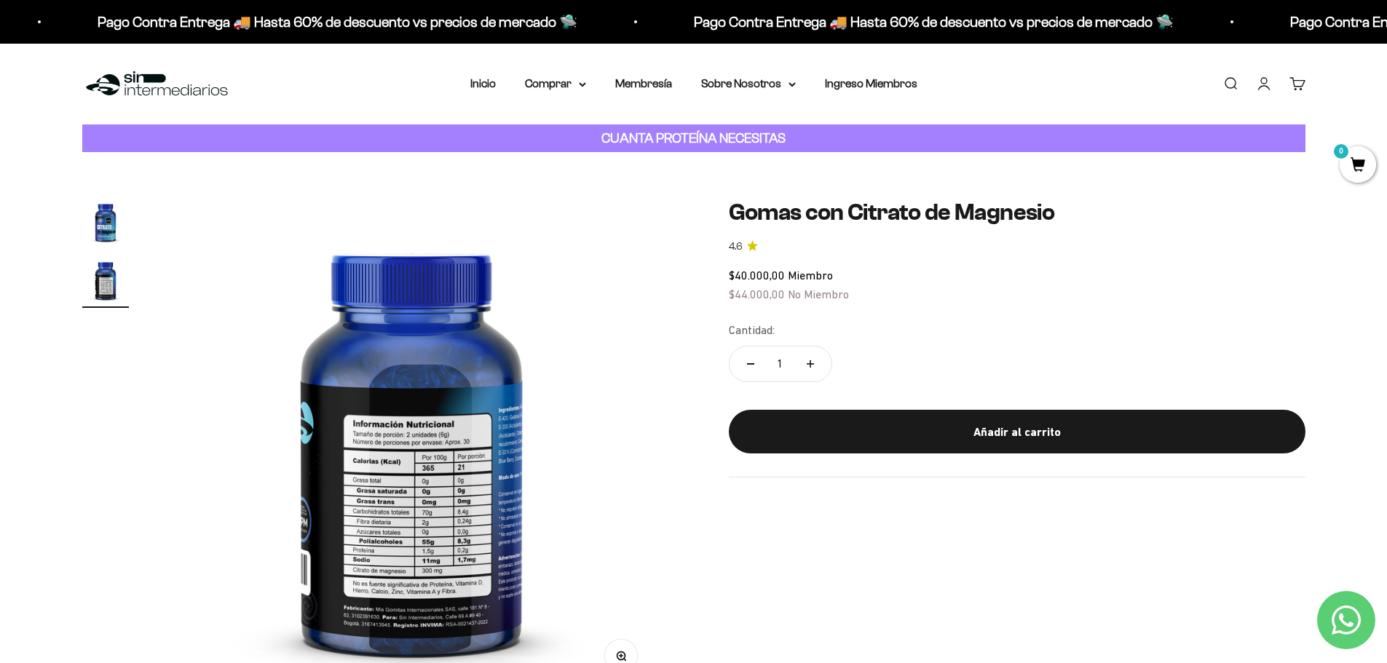
click at [110, 218] on img "Ir al artículo 1" at bounding box center [105, 222] width 47 height 47
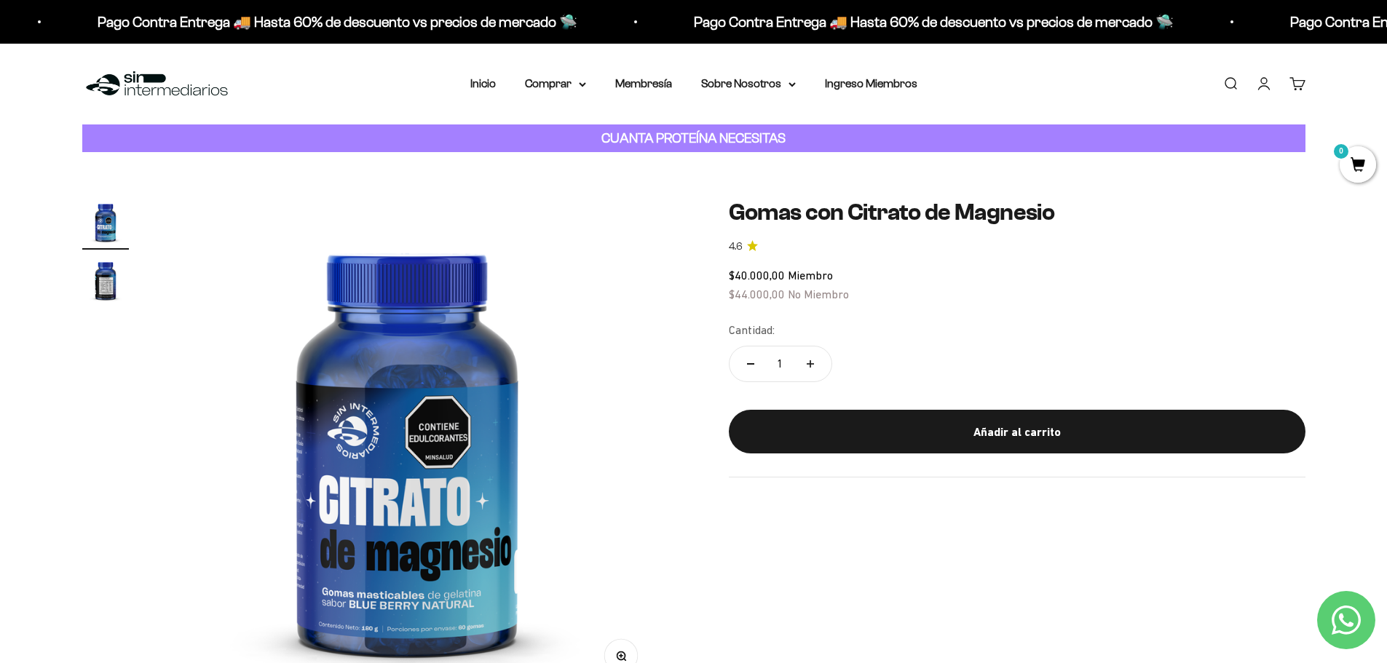
scroll to position [0, 0]
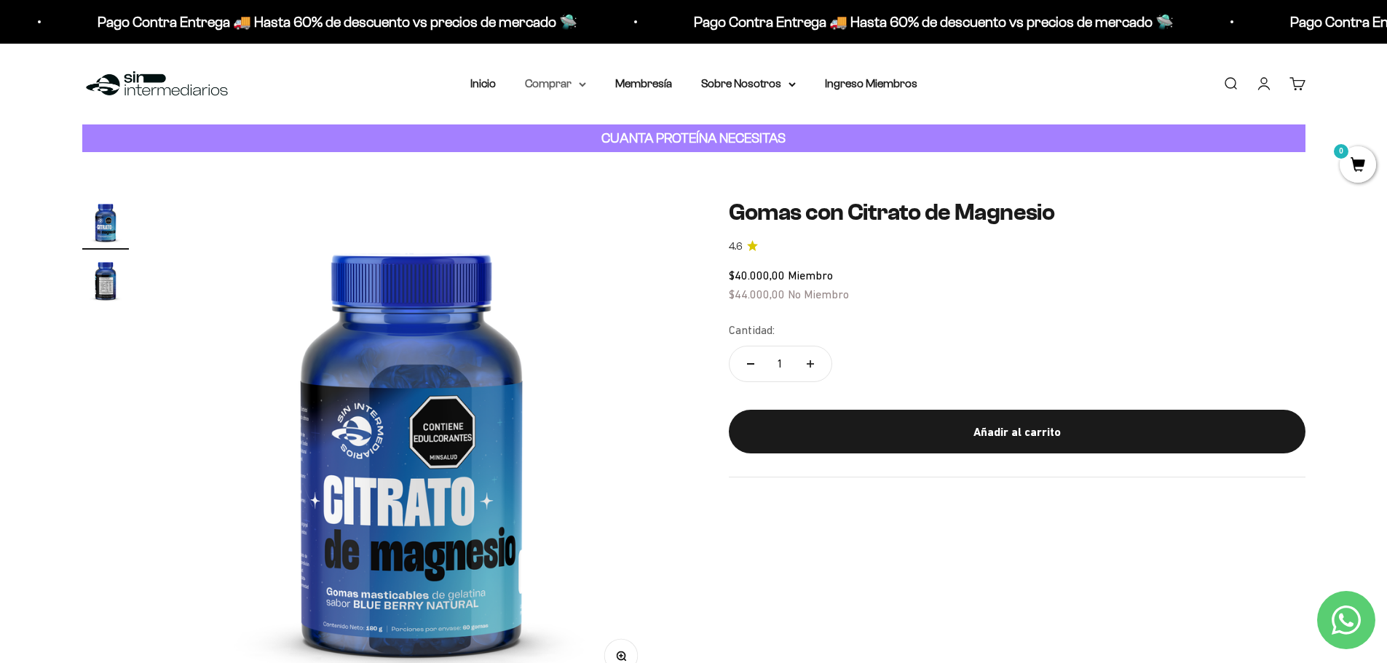
click at [585, 87] on summary "Comprar" at bounding box center [555, 83] width 61 height 19
click at [650, 160] on icon at bounding box center [651, 157] width 3 height 6
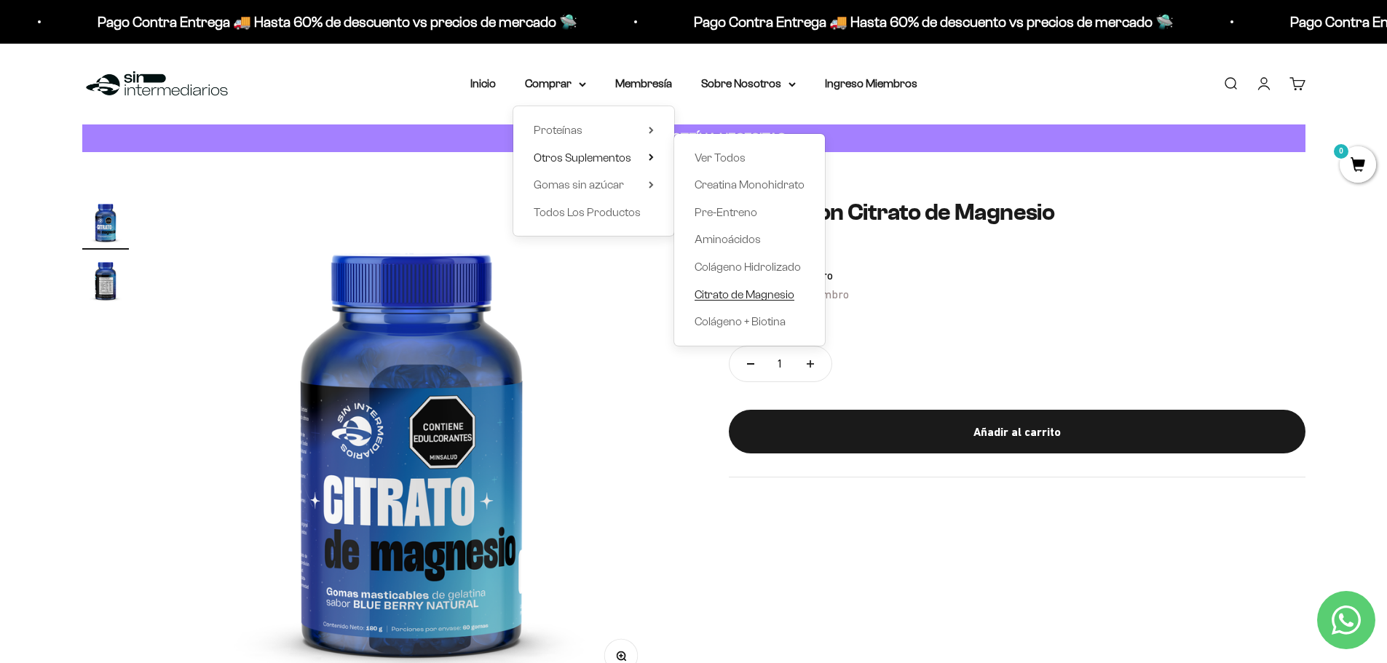
click at [757, 291] on span "Citrato de Magnesio" at bounding box center [745, 294] width 100 height 12
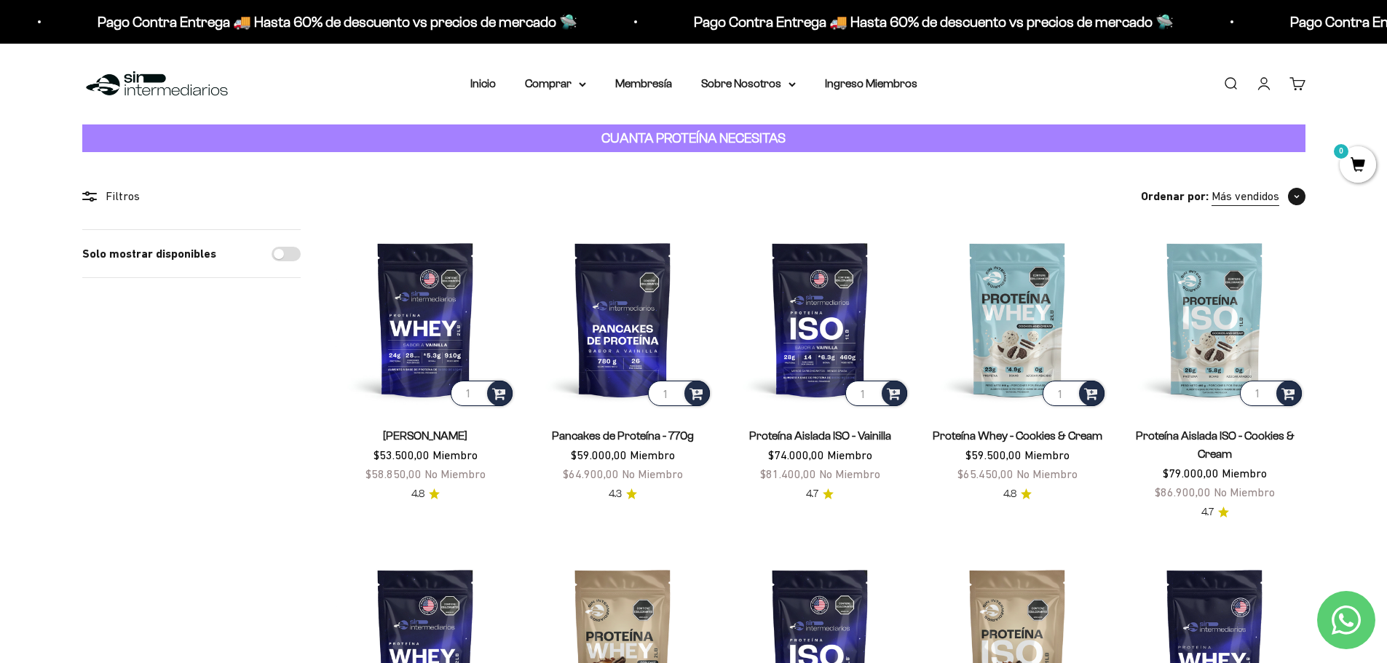
click at [1299, 199] on span "button" at bounding box center [1296, 196] width 17 height 17
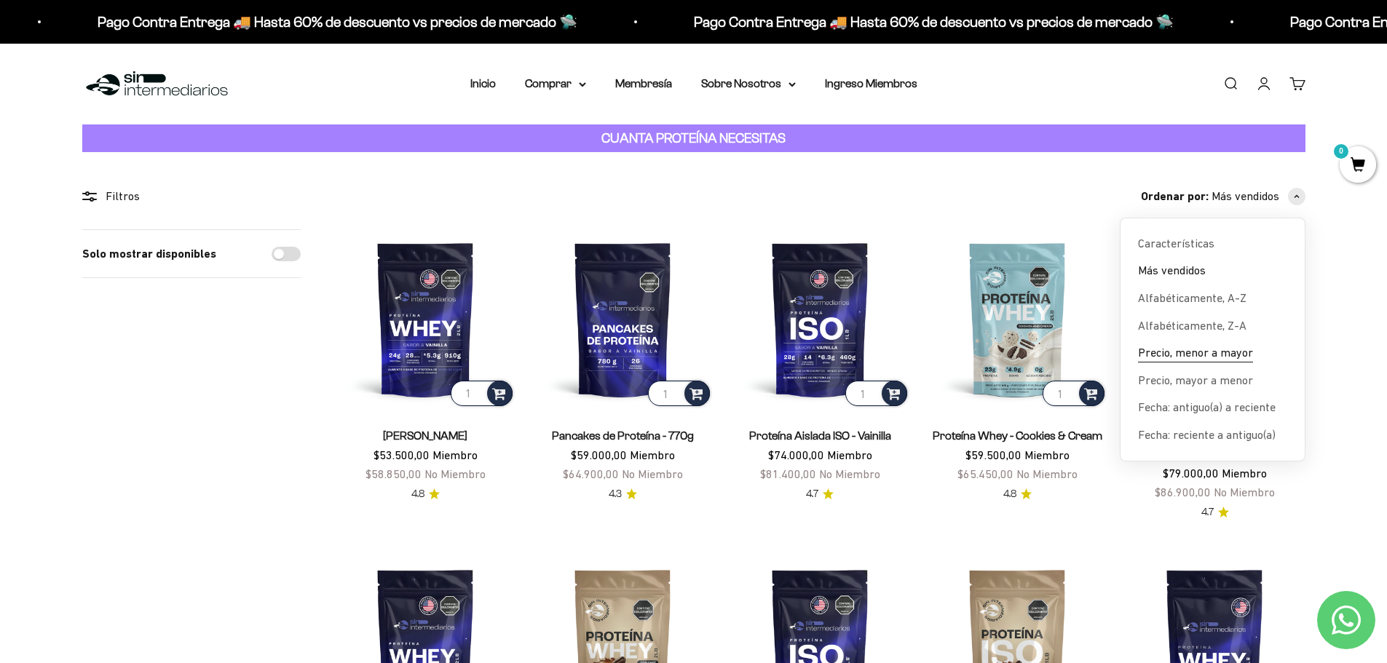
click at [1244, 354] on span "Precio, menor a mayor" at bounding box center [1195, 353] width 115 height 19
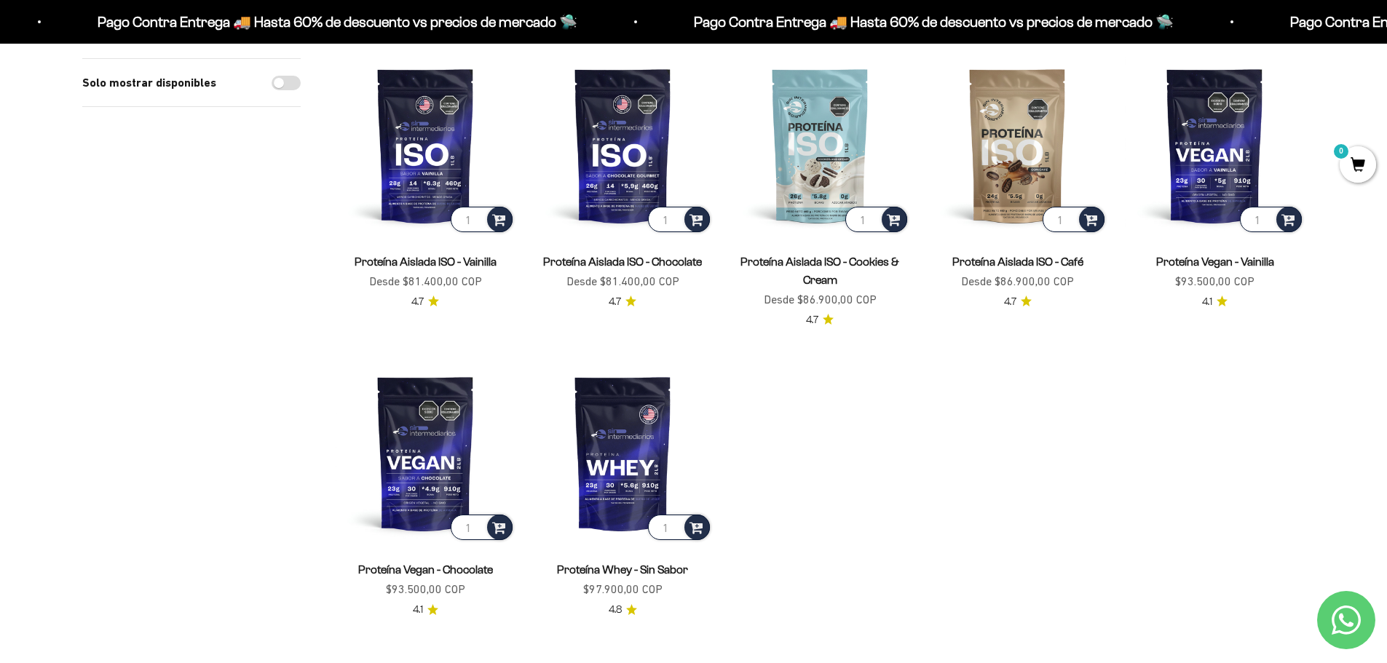
scroll to position [510, 0]
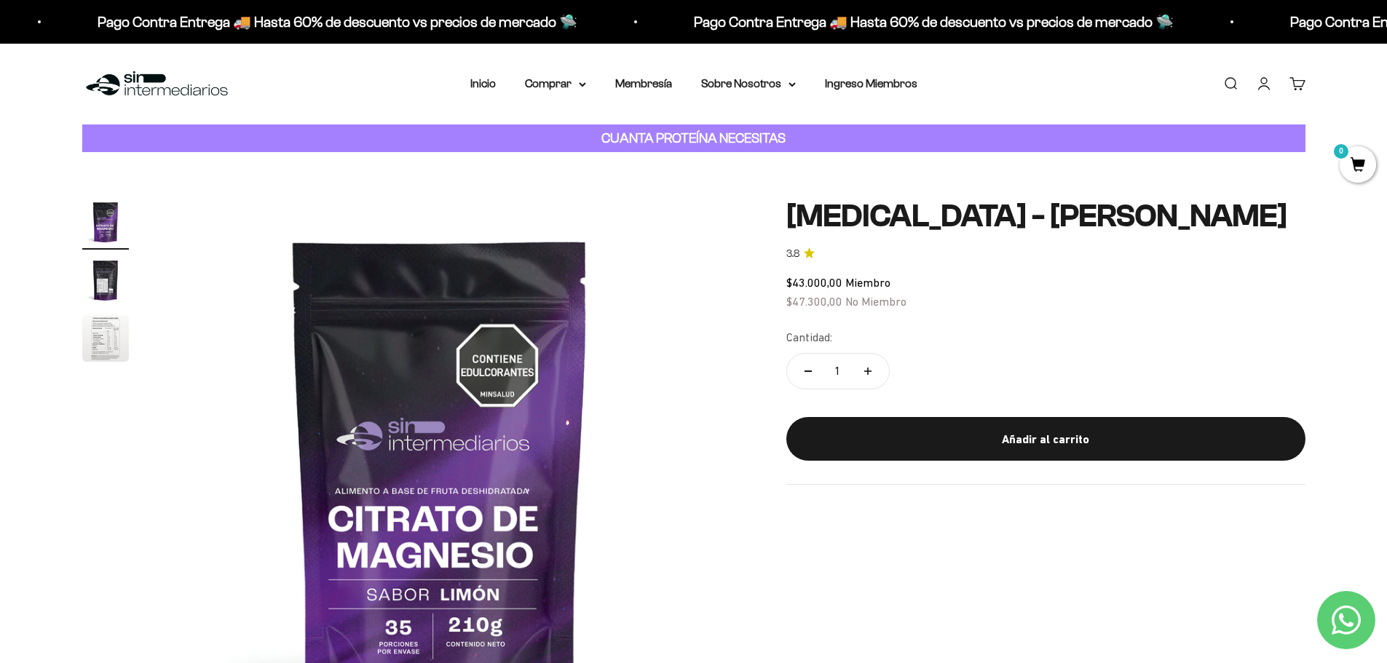
click at [587, 83] on nav "Inicio Comprar Proteínas Ver Todos Whey Iso Vegan" at bounding box center [693, 83] width 447 height 19
click at [582, 83] on icon at bounding box center [582, 84] width 7 height 5
click at [653, 184] on icon at bounding box center [651, 184] width 5 height 7
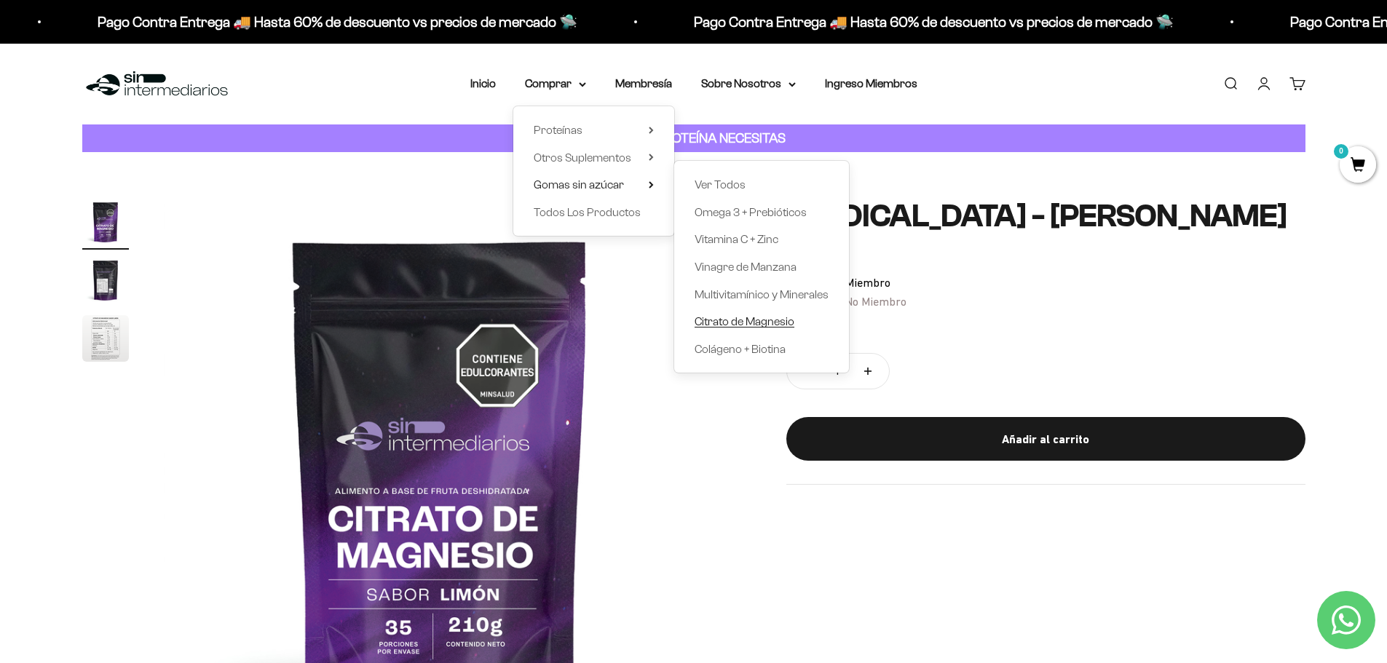
click at [771, 320] on span "Citrato de Magnesio" at bounding box center [745, 321] width 100 height 12
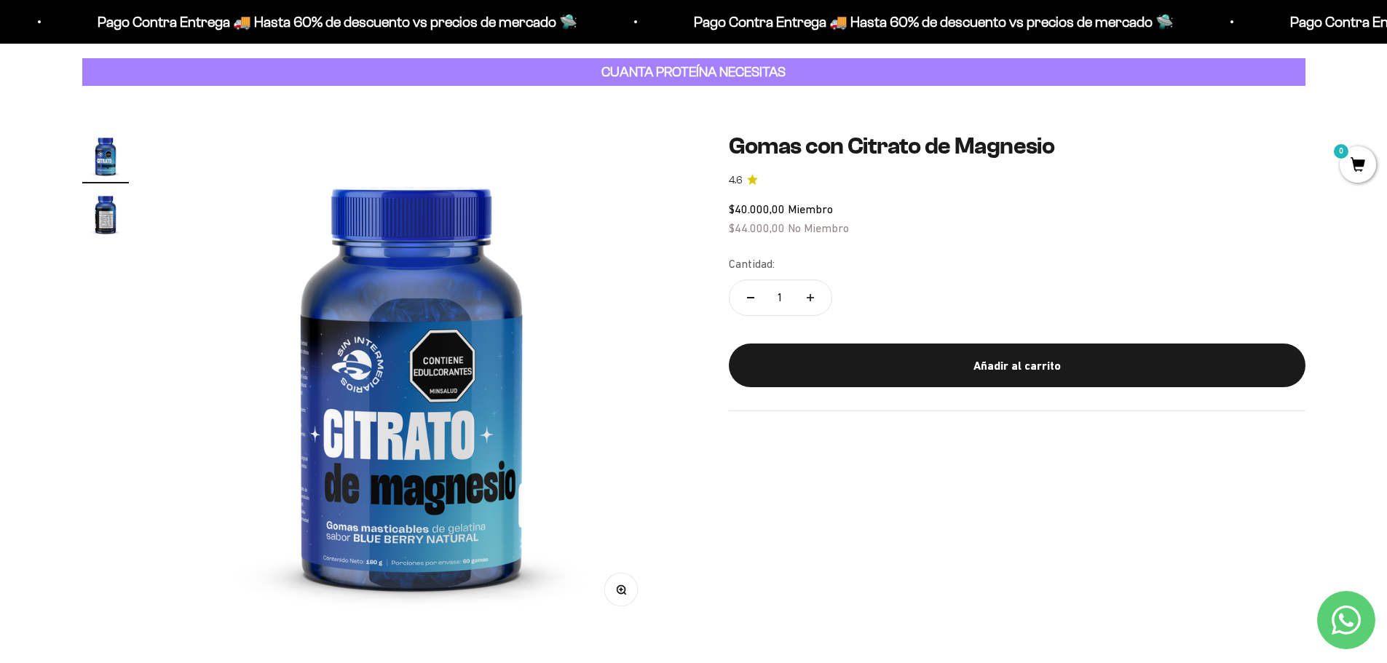
scroll to position [73, 0]
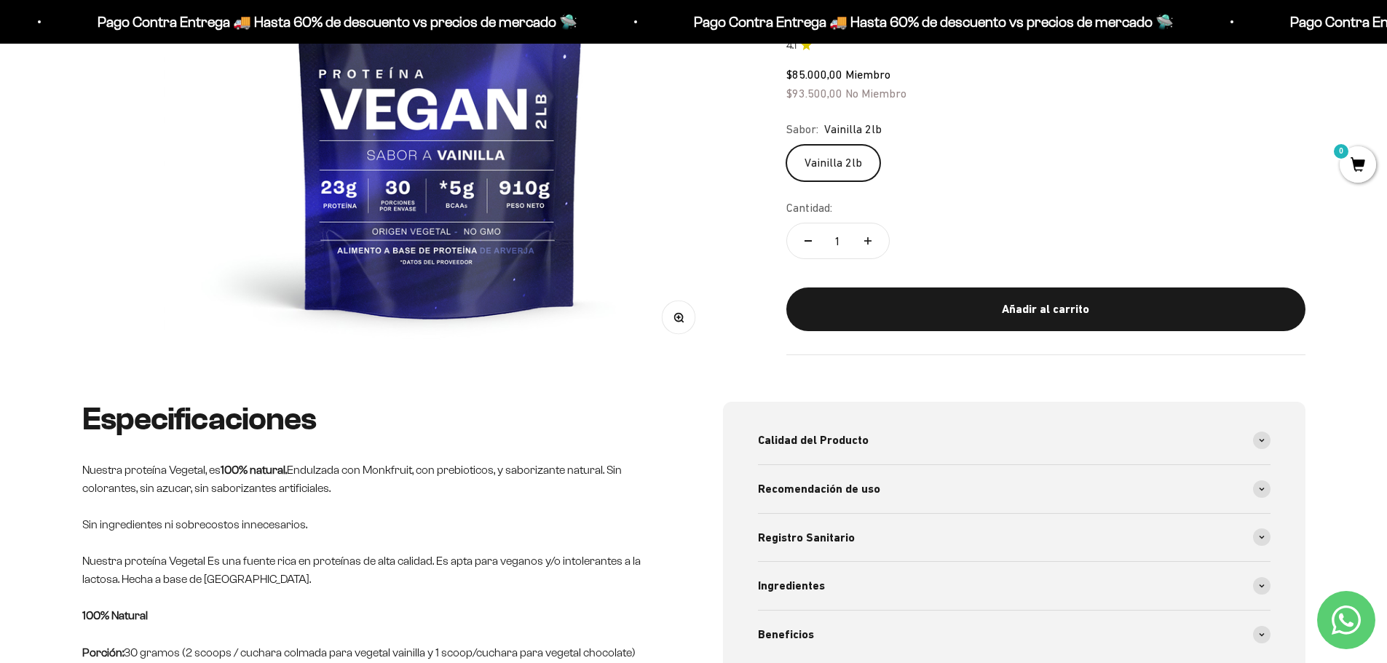
scroll to position [655, 0]
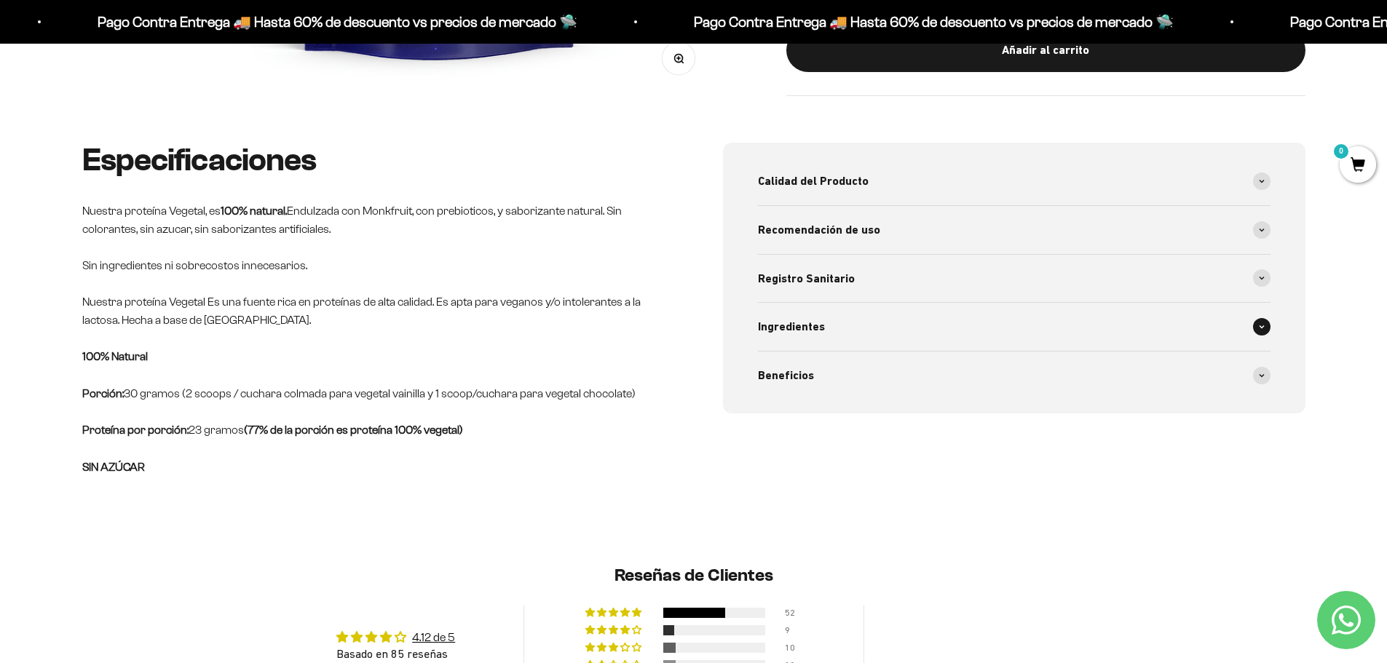
click at [1261, 328] on icon at bounding box center [1262, 327] width 4 height 2
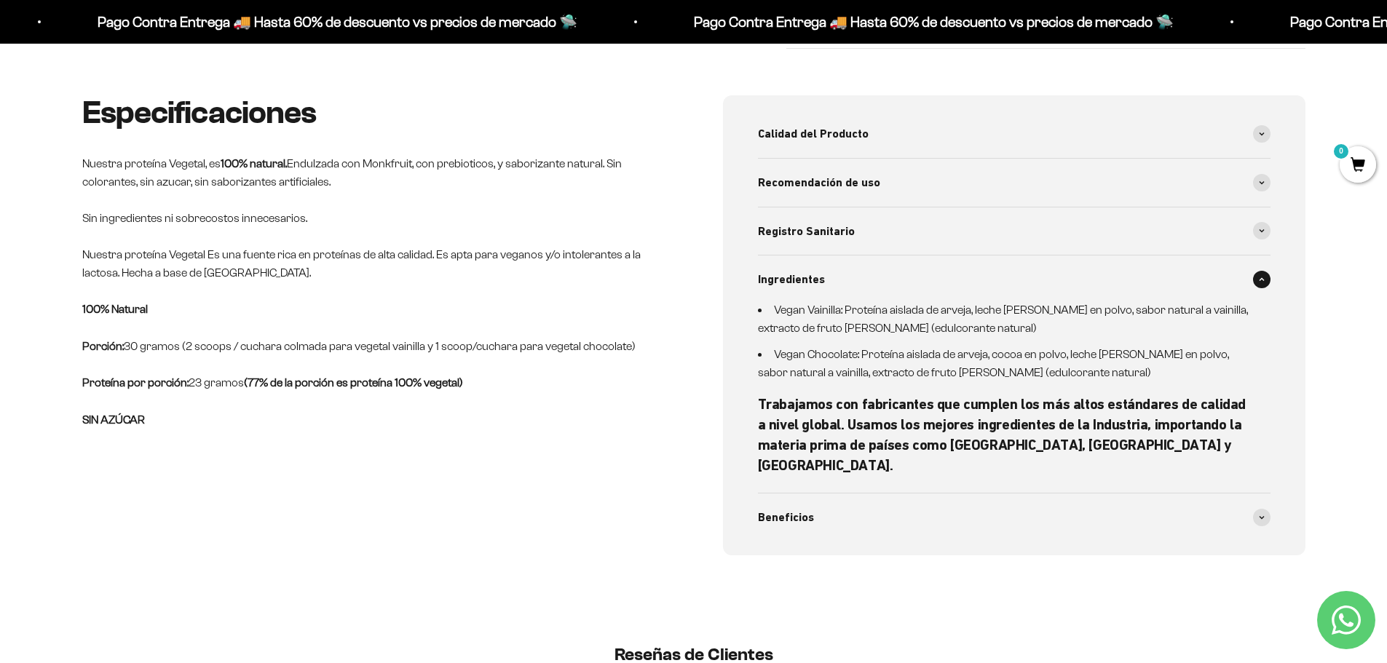
scroll to position [728, 0]
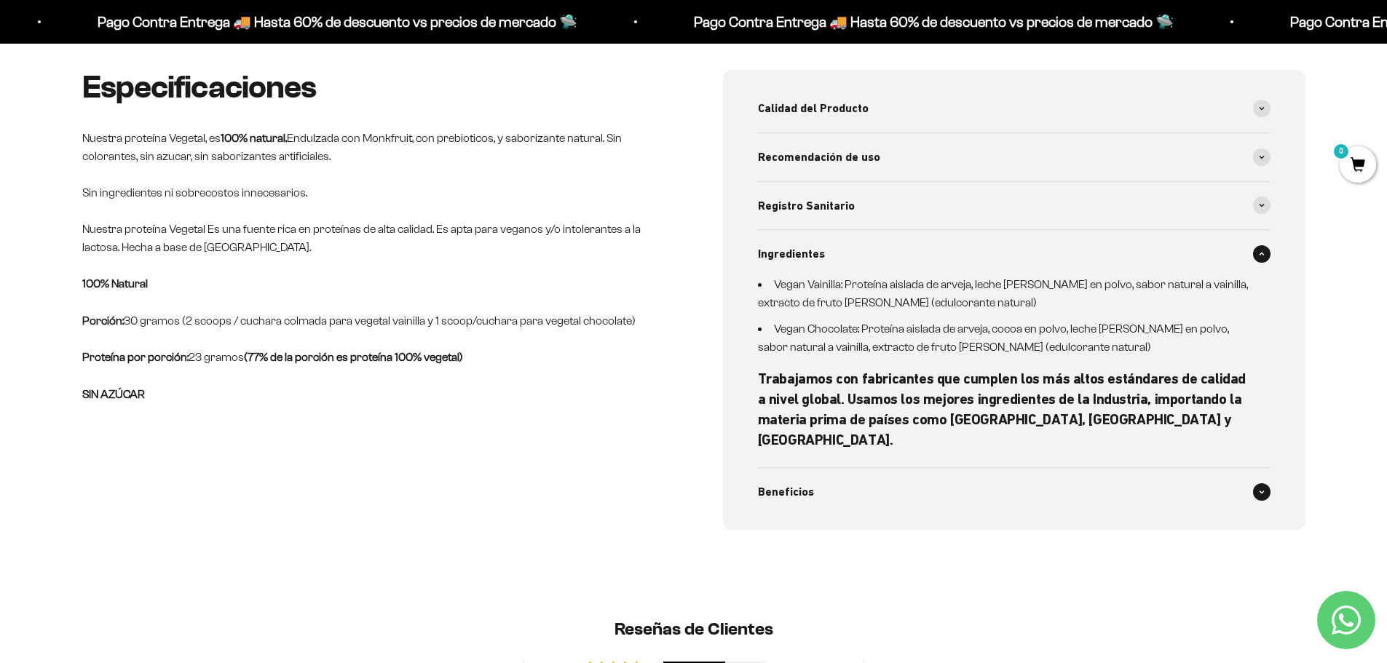
click at [1258, 484] on span at bounding box center [1261, 492] width 17 height 17
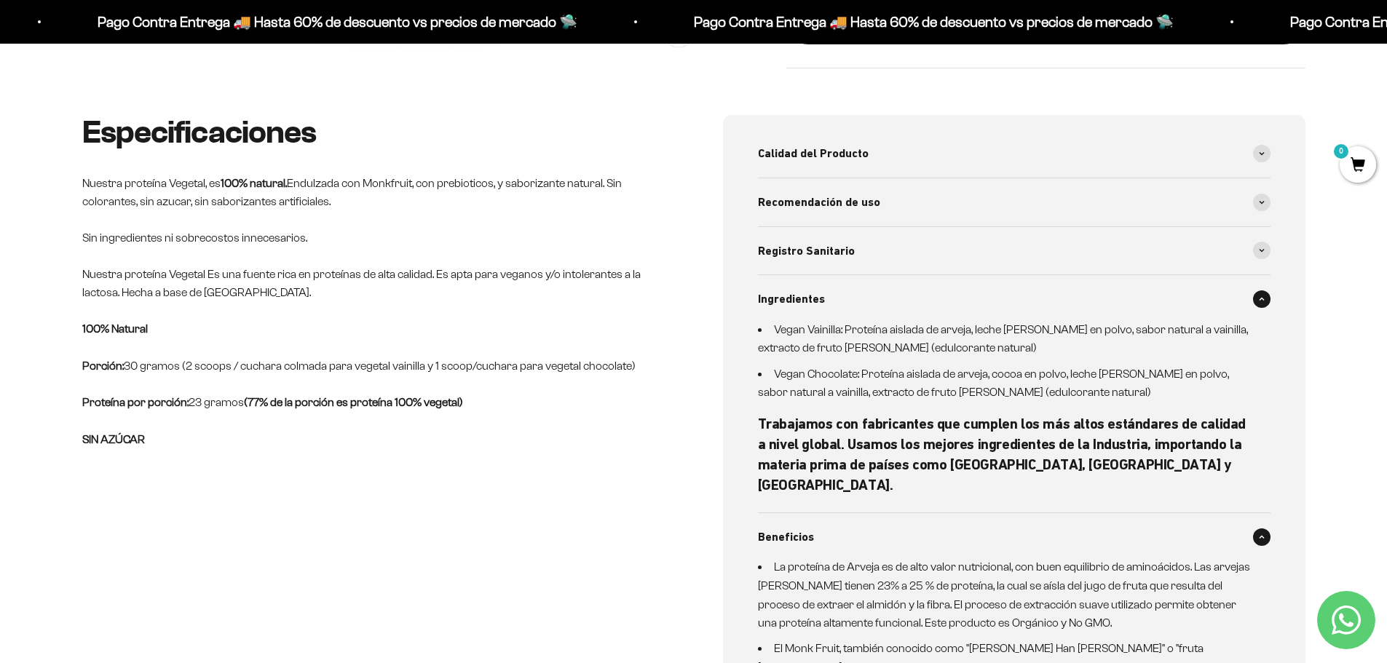
scroll to position [655, 0]
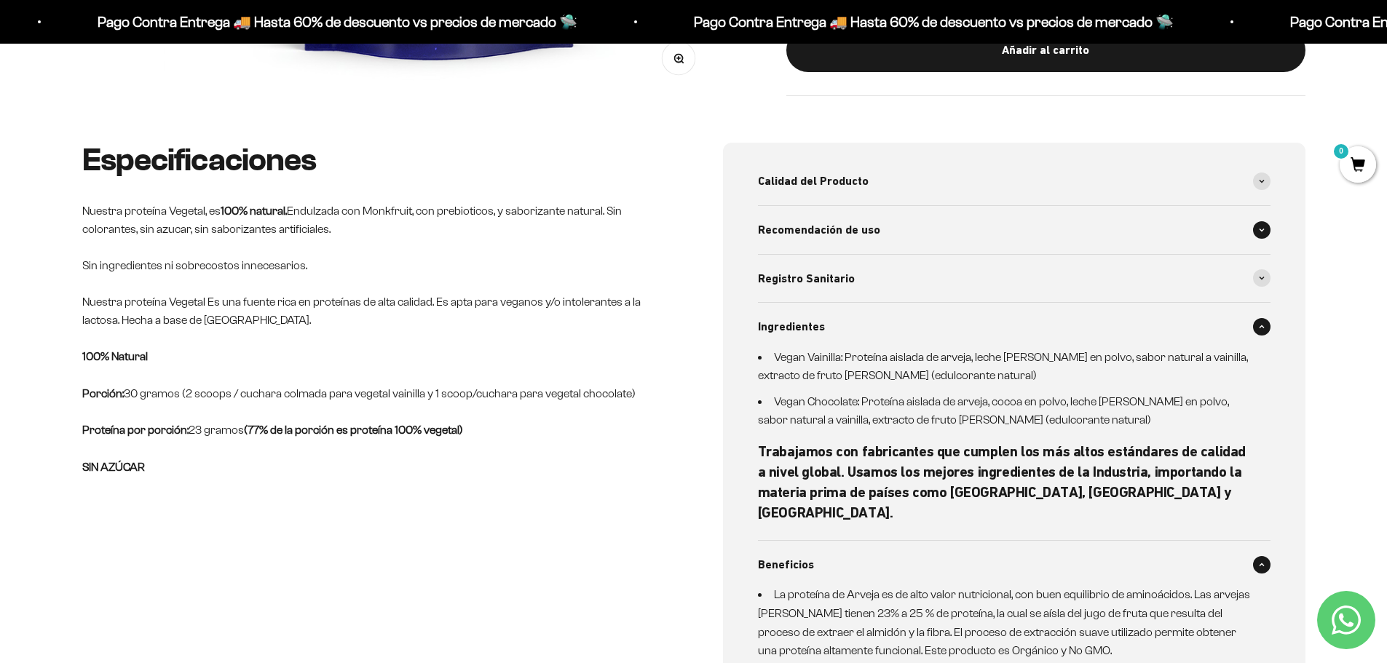
click at [1264, 226] on span at bounding box center [1261, 229] width 17 height 17
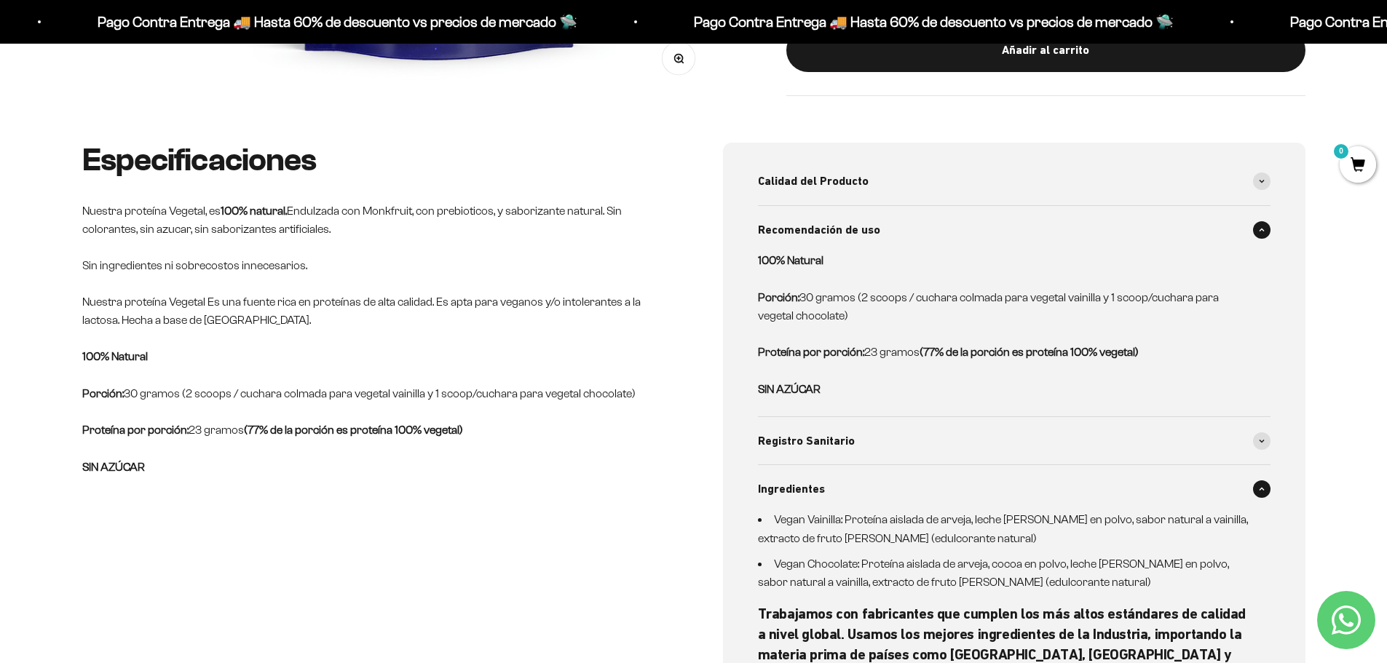
click at [1264, 226] on span at bounding box center [1261, 229] width 17 height 17
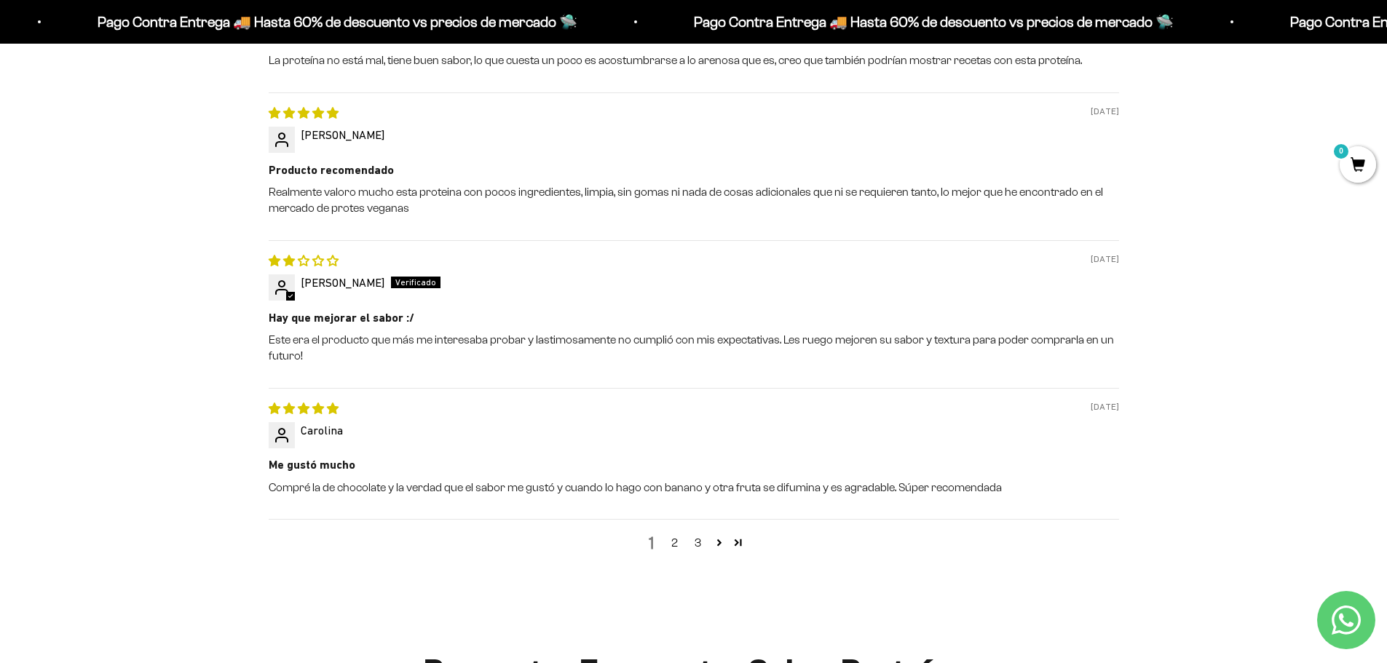
scroll to position [2039, 0]
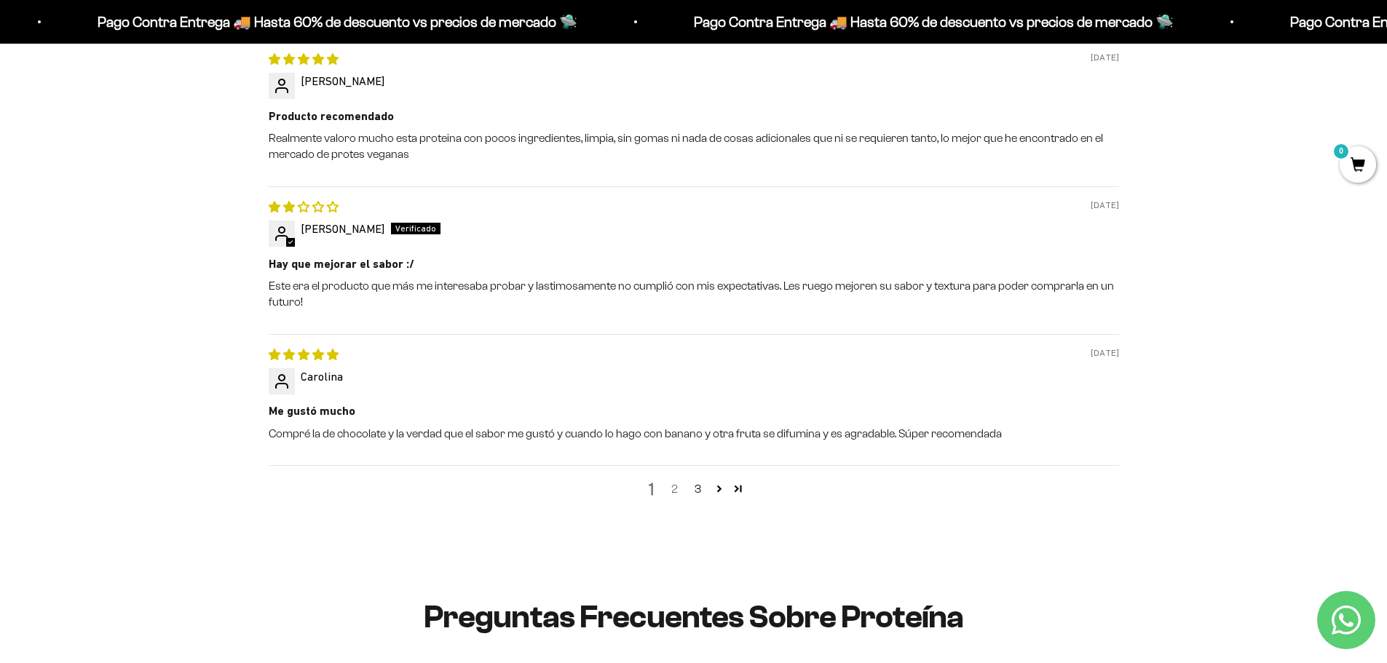
click at [674, 481] on link "2" at bounding box center [674, 489] width 23 height 17
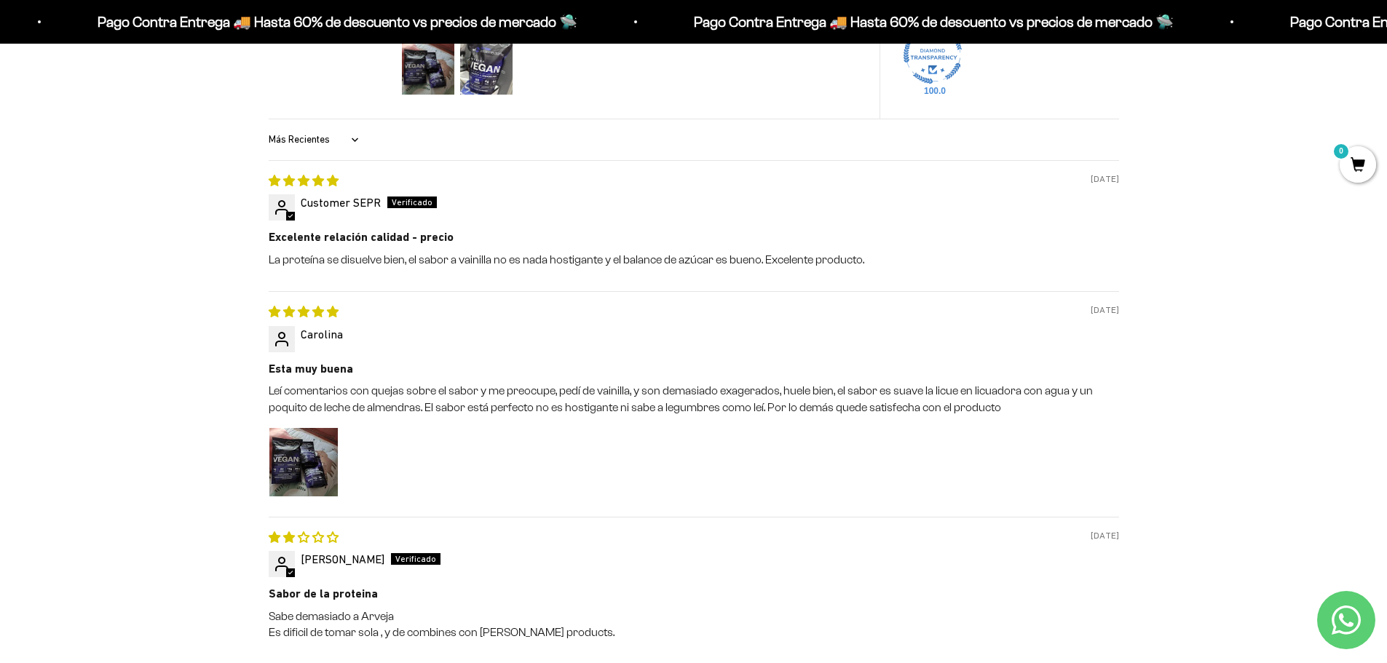
scroll to position [1722, 0]
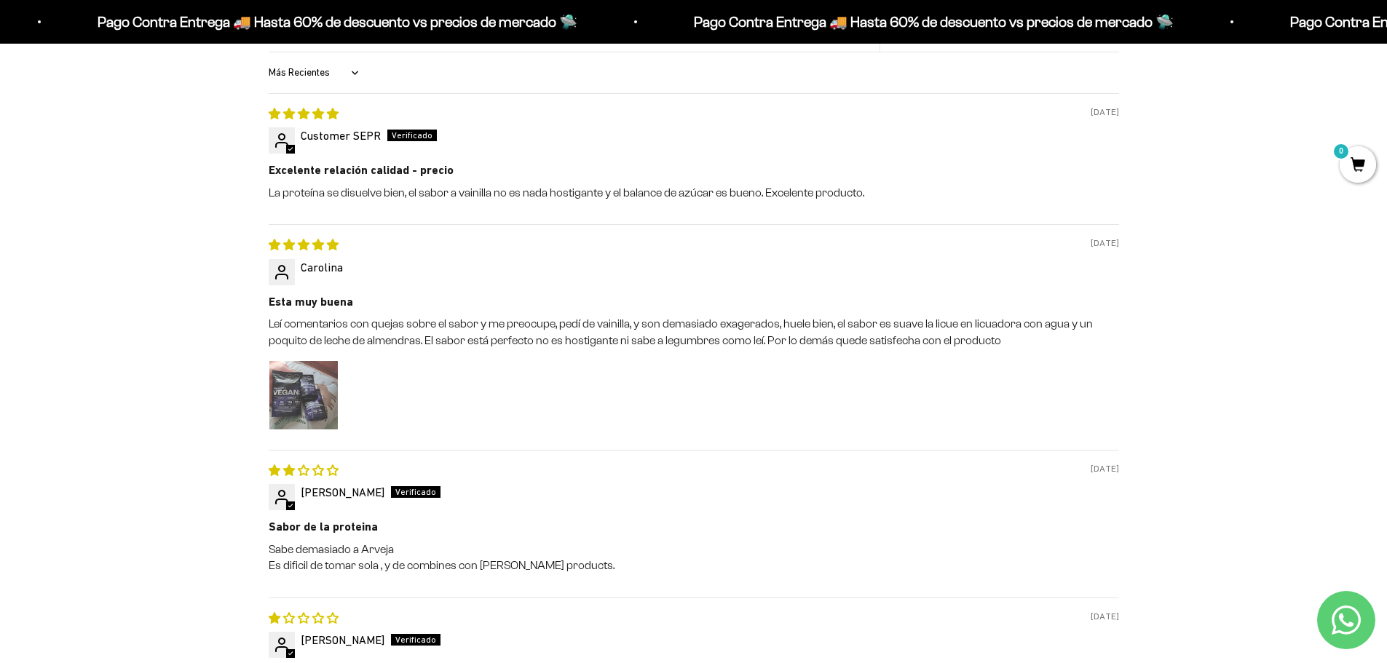
click at [315, 373] on img "Link to user picture 1" at bounding box center [303, 395] width 68 height 68
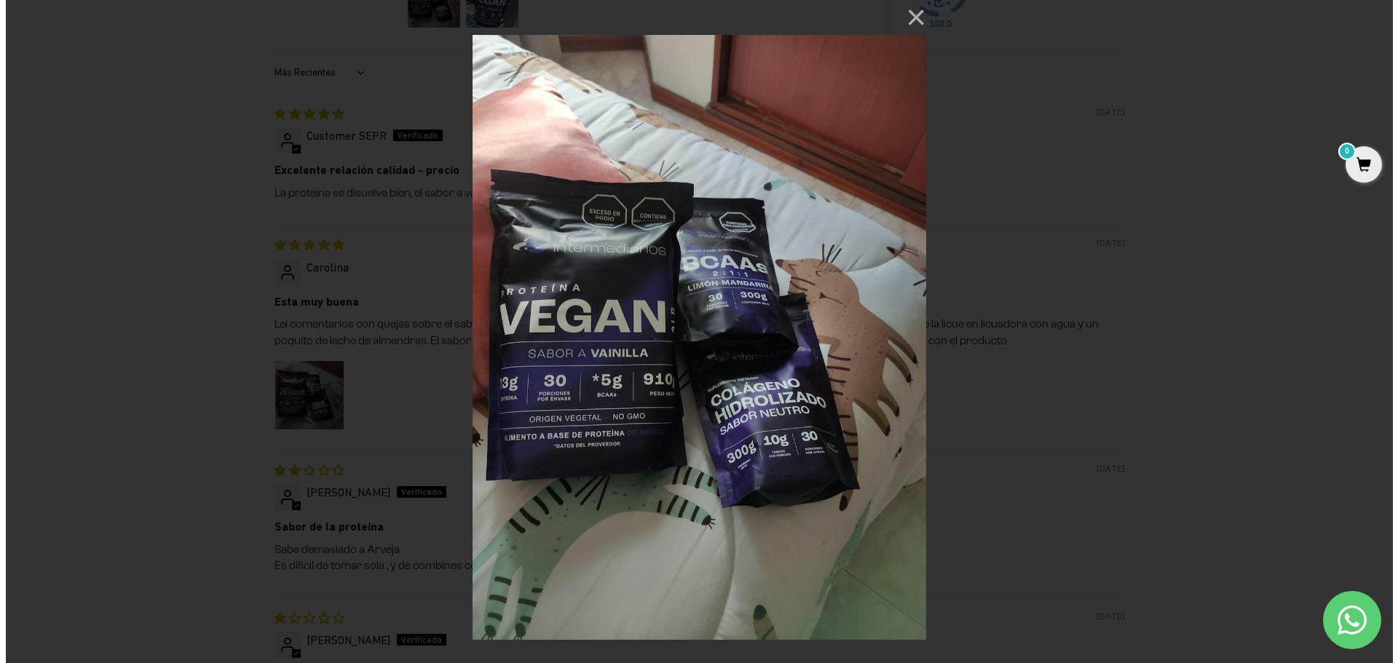
scroll to position [0, 0]
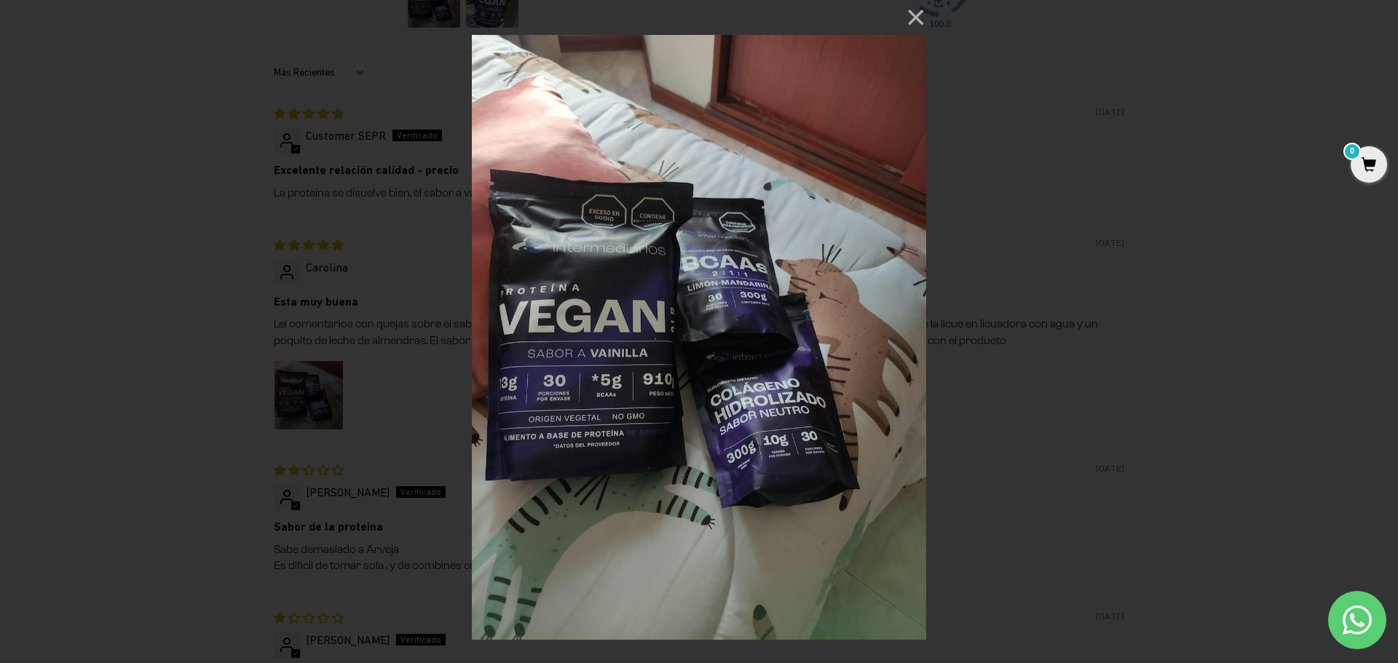
click at [1095, 346] on div "× Loading..." at bounding box center [699, 331] width 1398 height 663
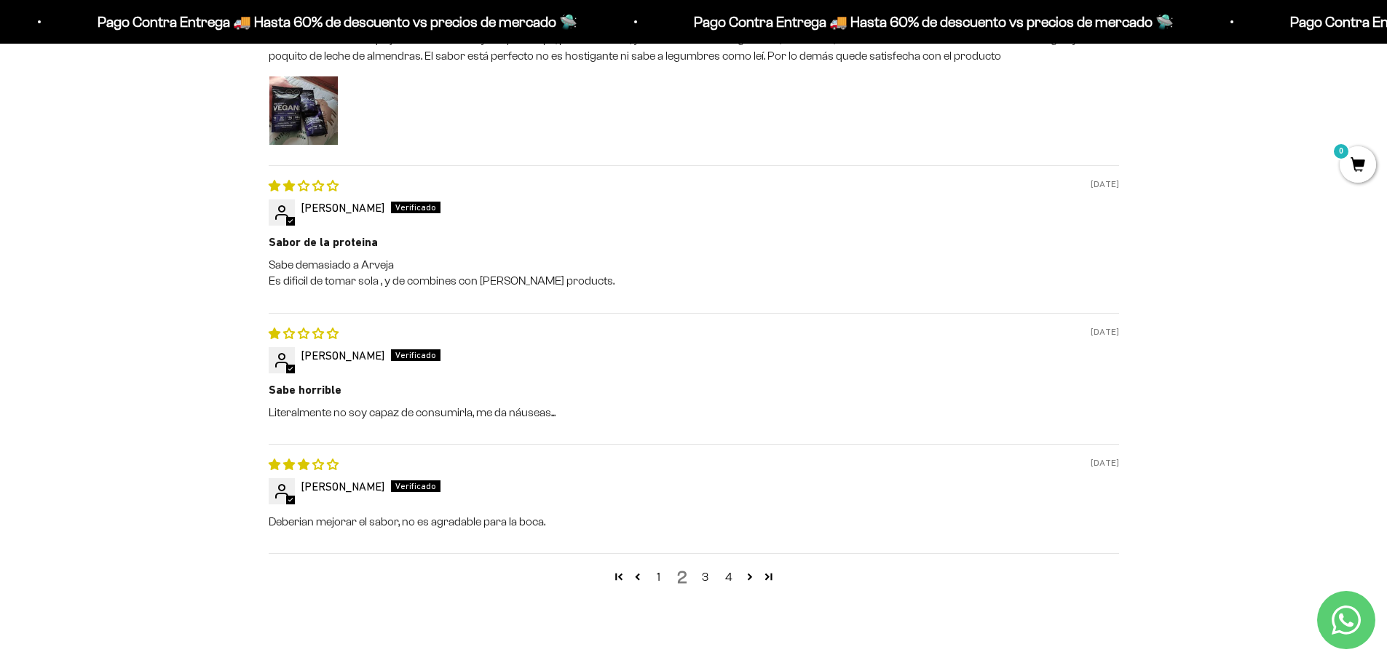
scroll to position [2013, 0]
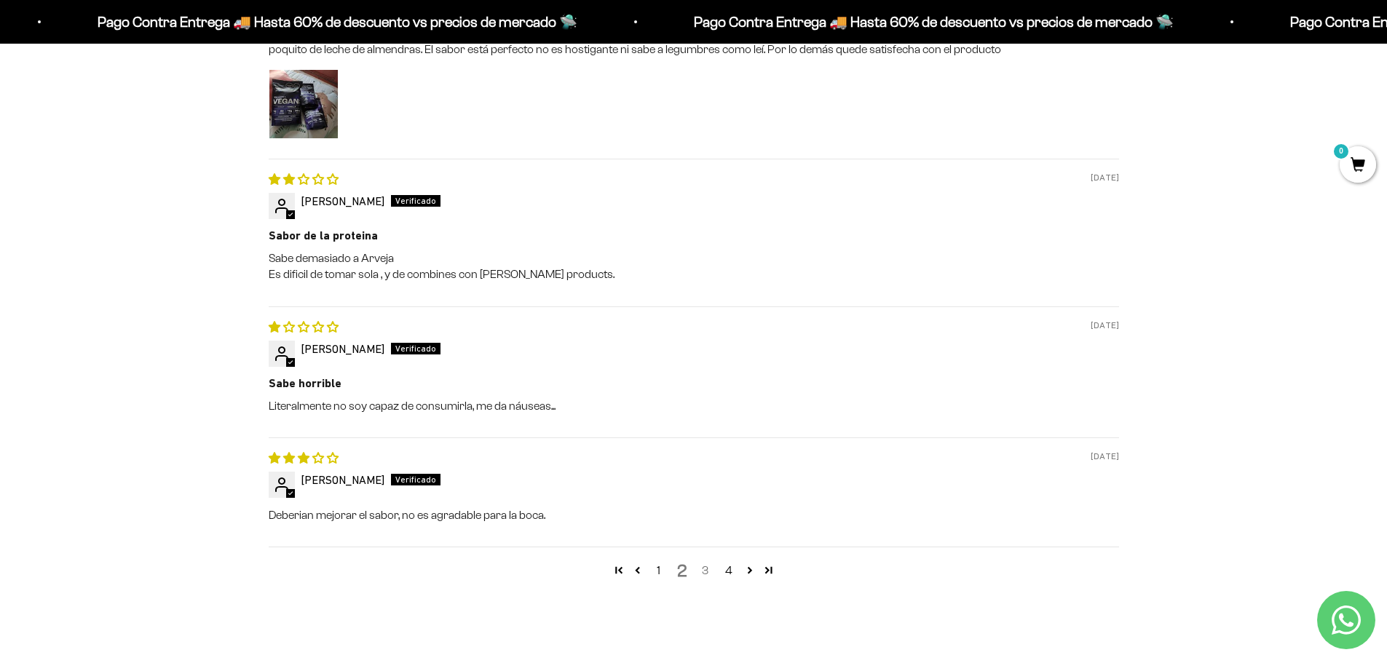
click at [707, 562] on link "3" at bounding box center [705, 570] width 23 height 17
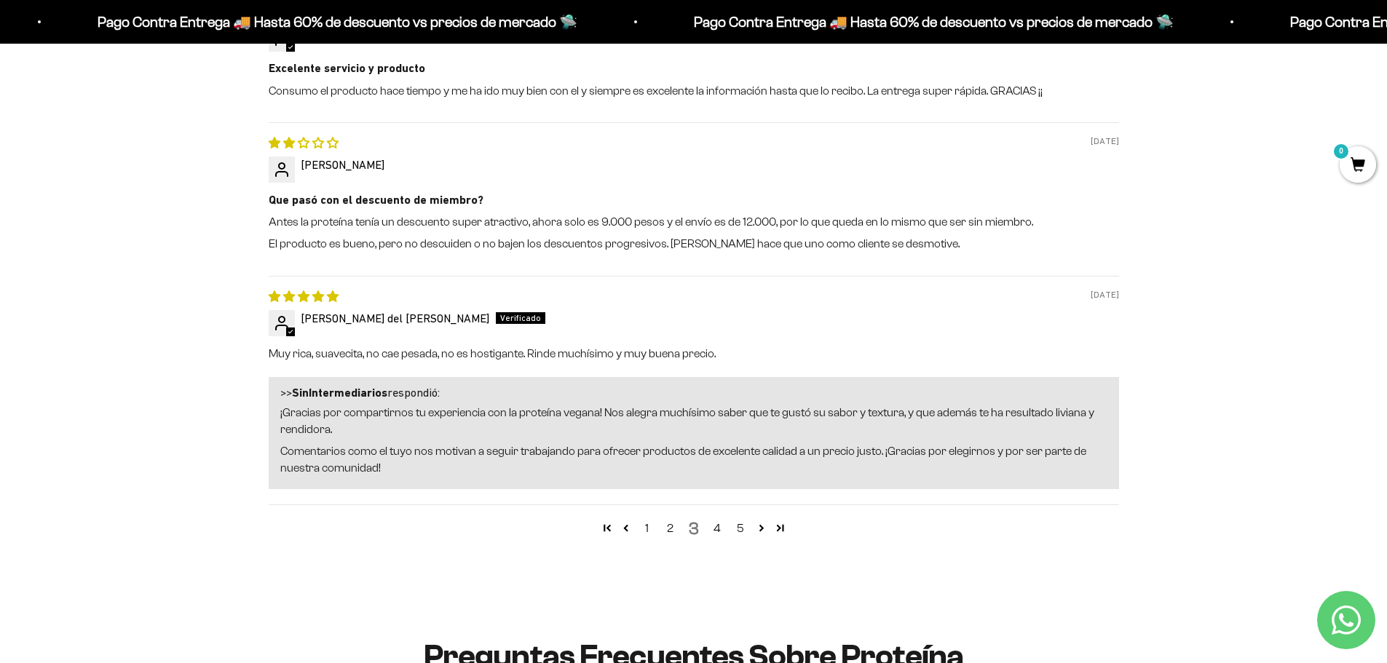
scroll to position [2159, 0]
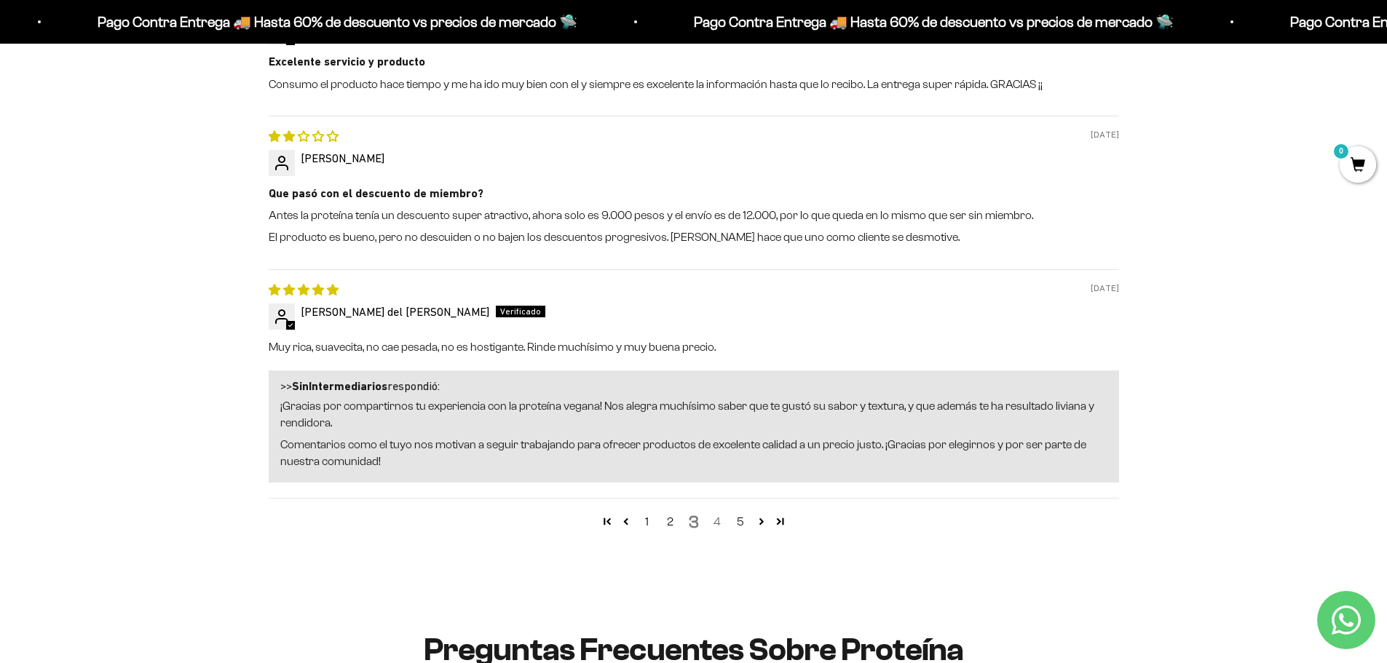
click at [720, 513] on link "4" at bounding box center [717, 521] width 23 height 17
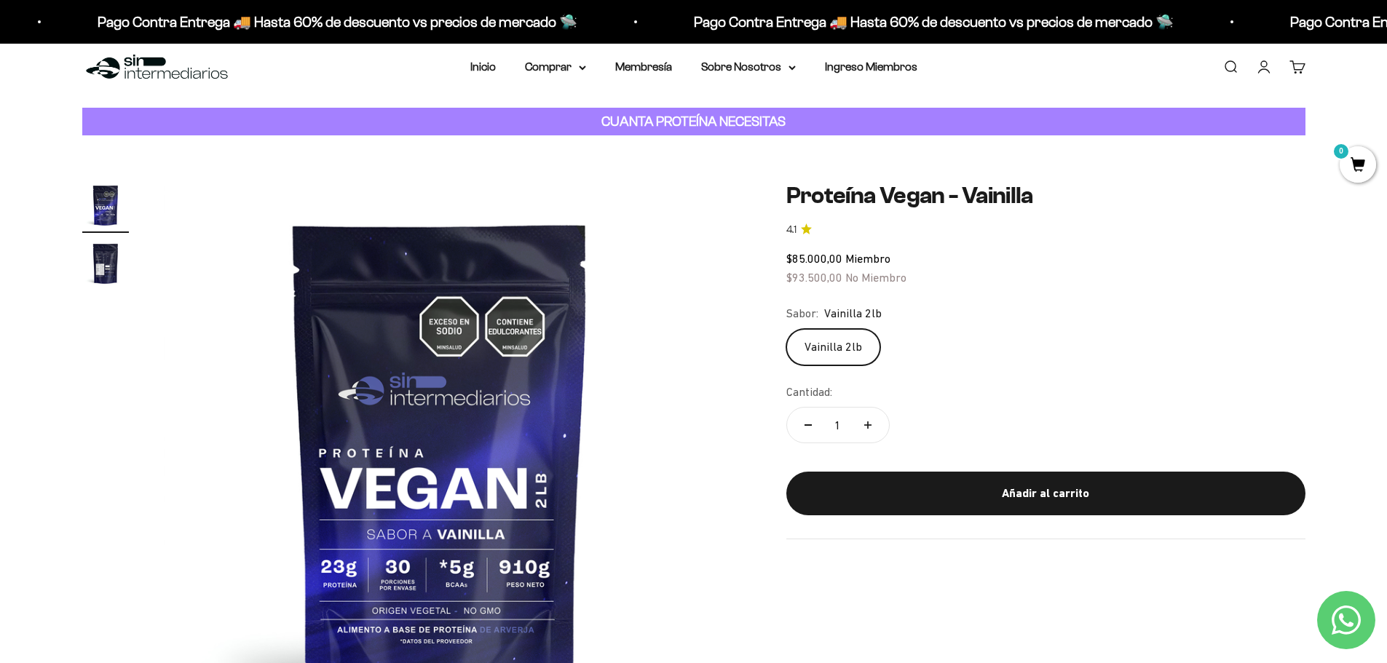
scroll to position [0, 0]
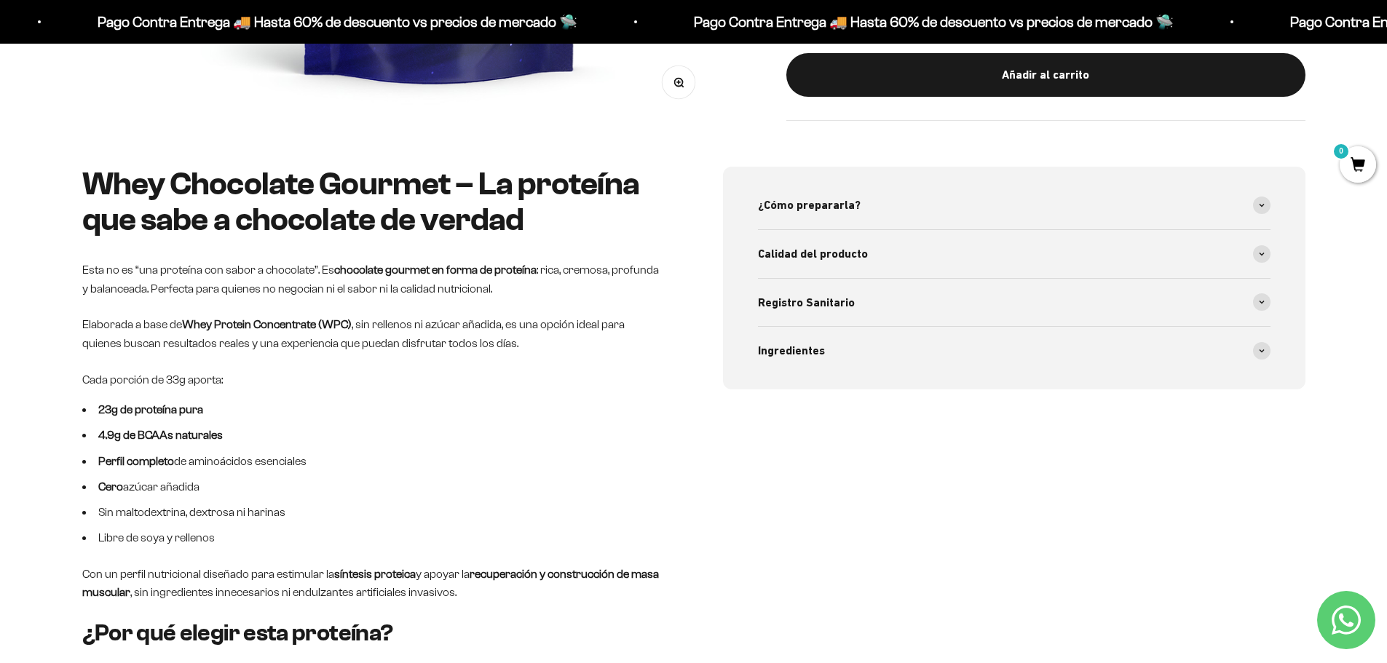
scroll to position [655, 0]
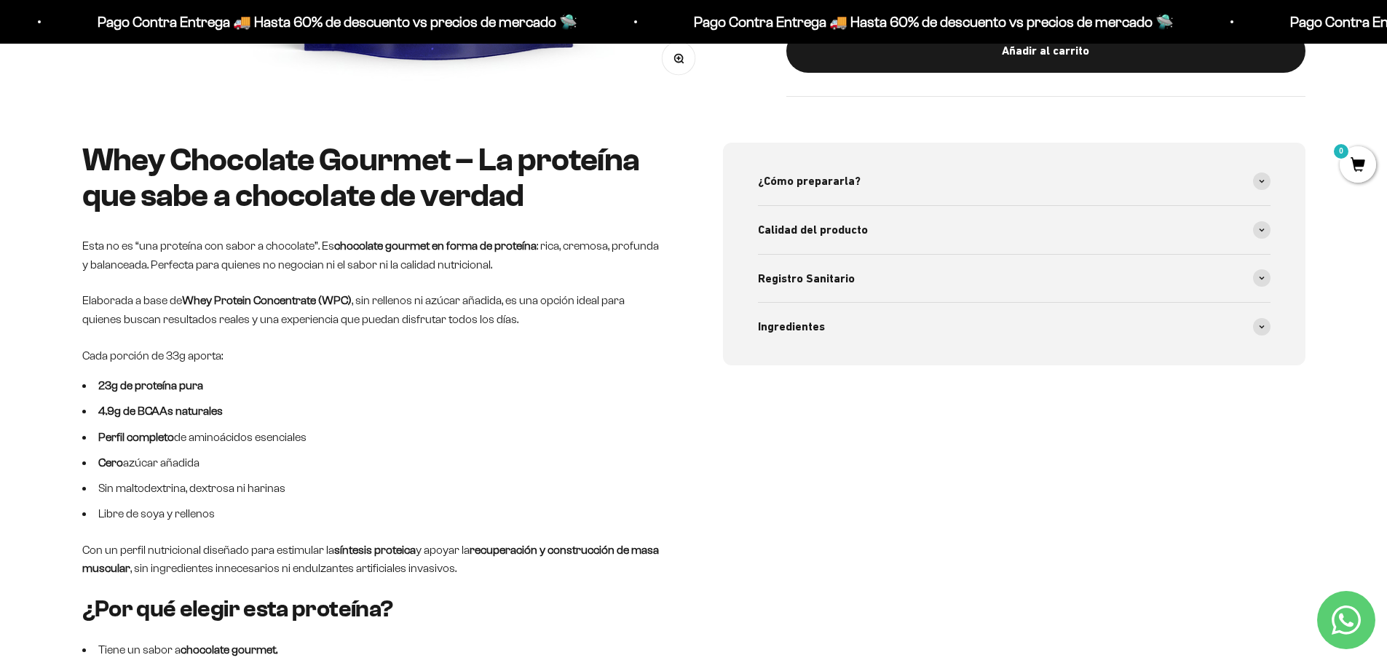
click at [1271, 323] on div "¿Cómo prepararla? Mezcla 1 scoop (32g) con 200-250 ml de agua o bebida vegetal.…" at bounding box center [1014, 254] width 583 height 222
click at [1259, 326] on icon at bounding box center [1262, 327] width 6 height 4
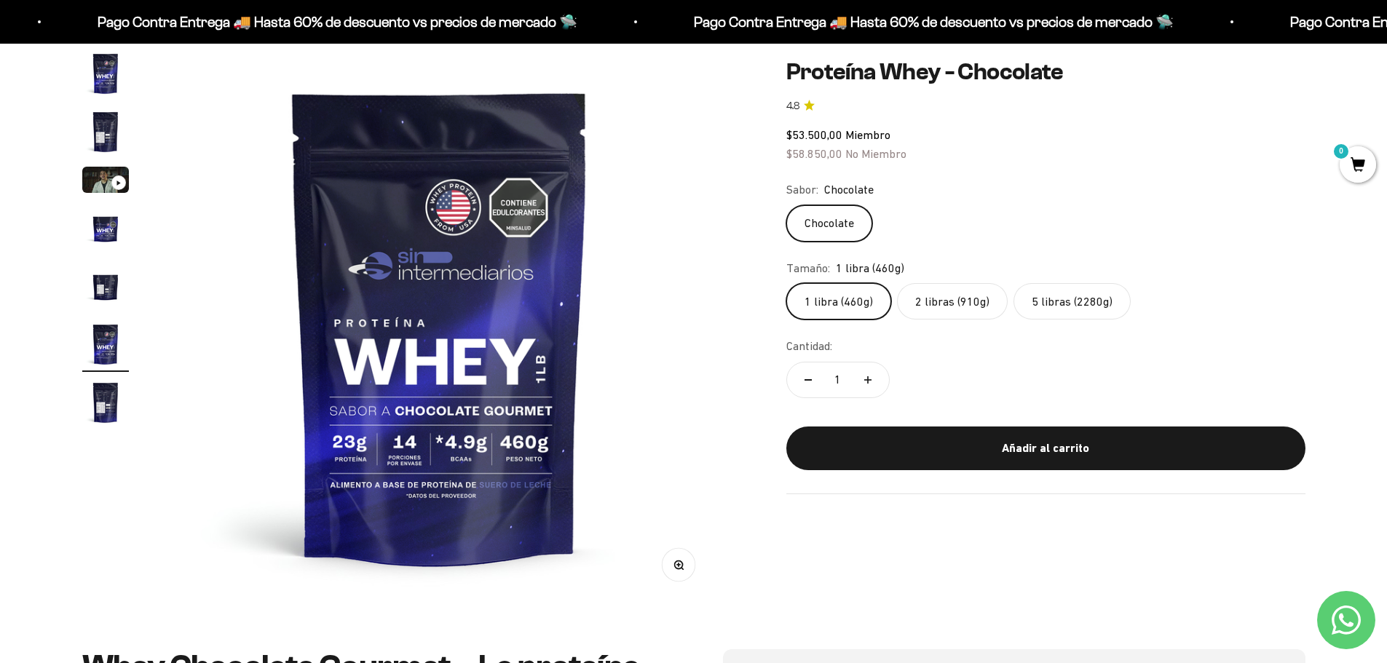
scroll to position [146, 0]
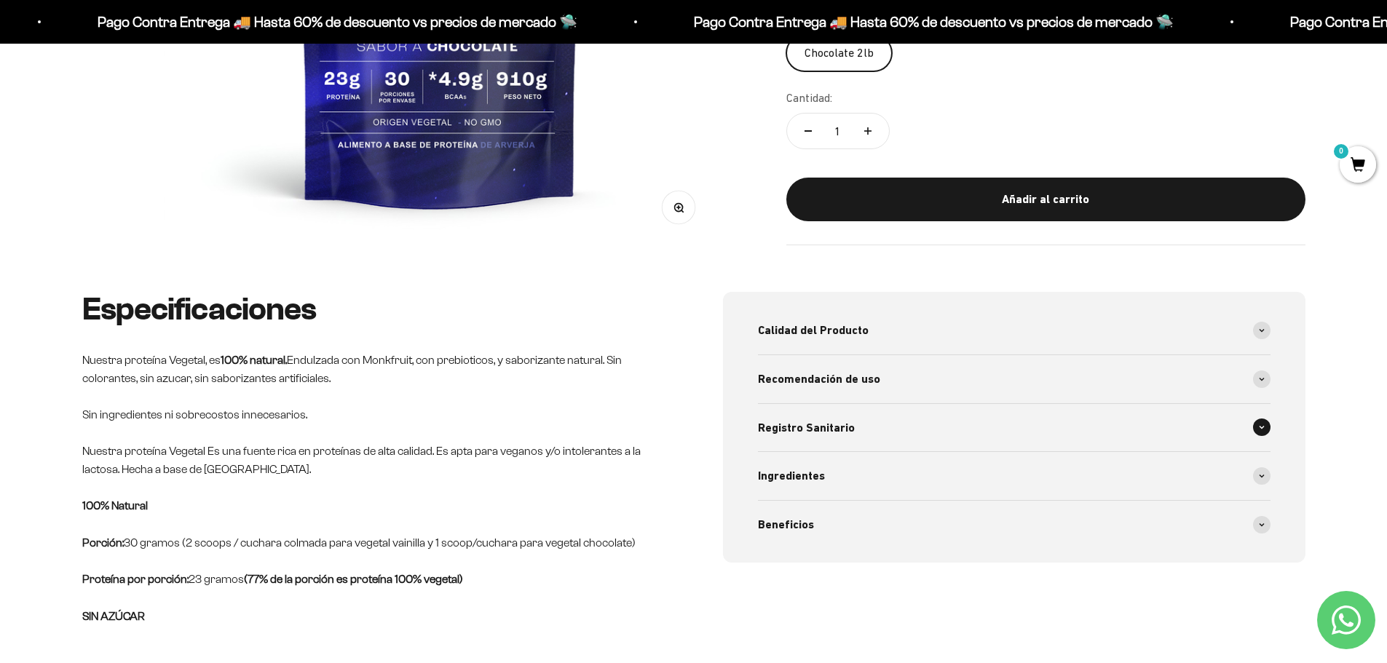
scroll to position [510, 0]
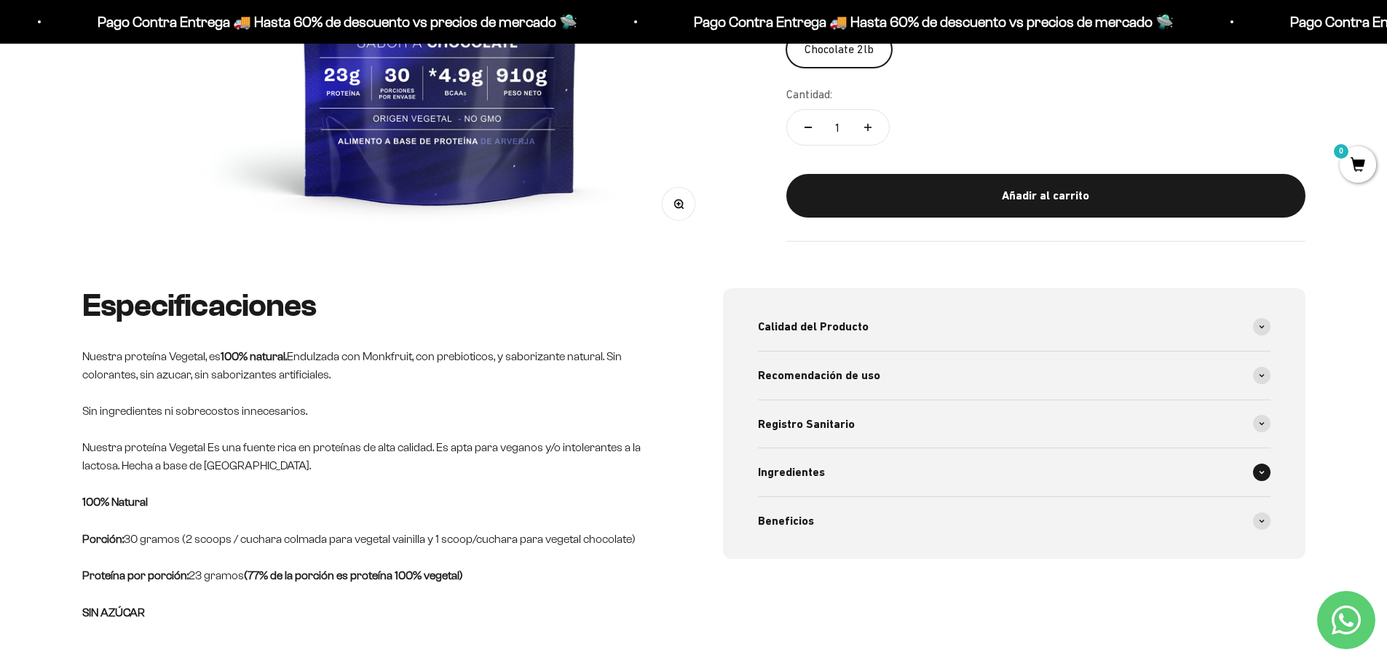
click at [1261, 468] on span at bounding box center [1261, 472] width 17 height 17
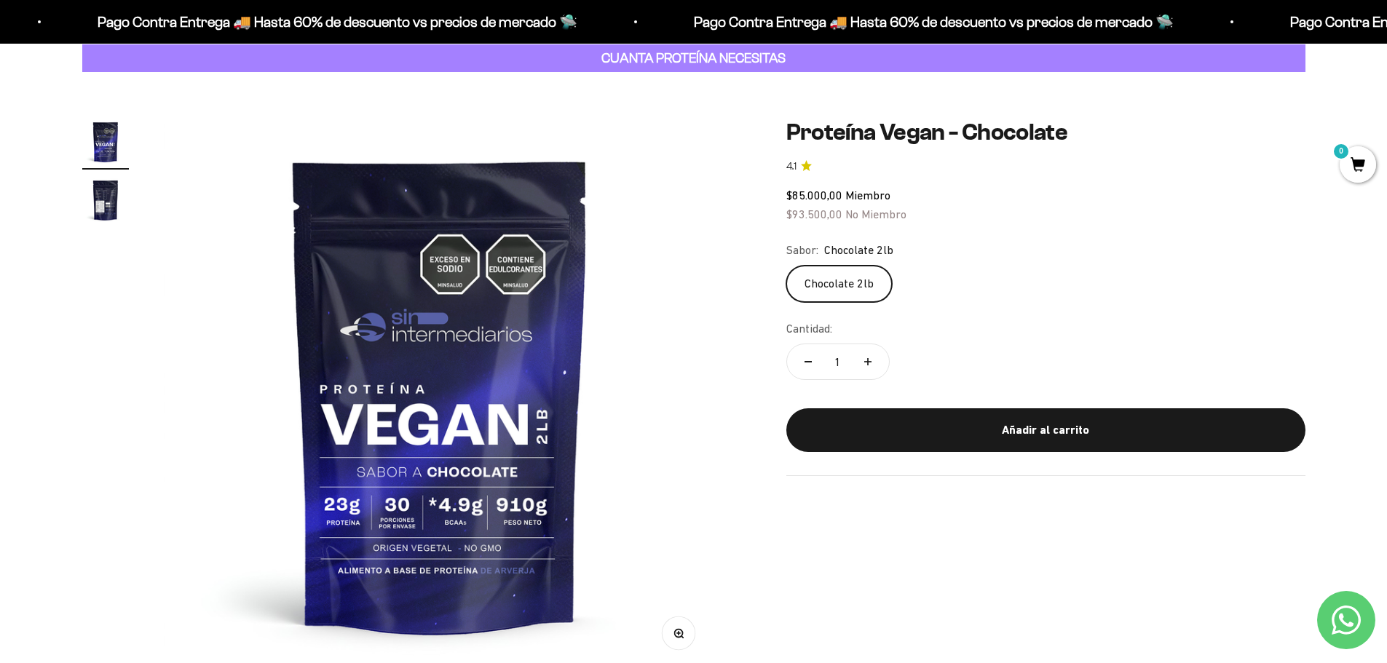
scroll to position [146, 0]
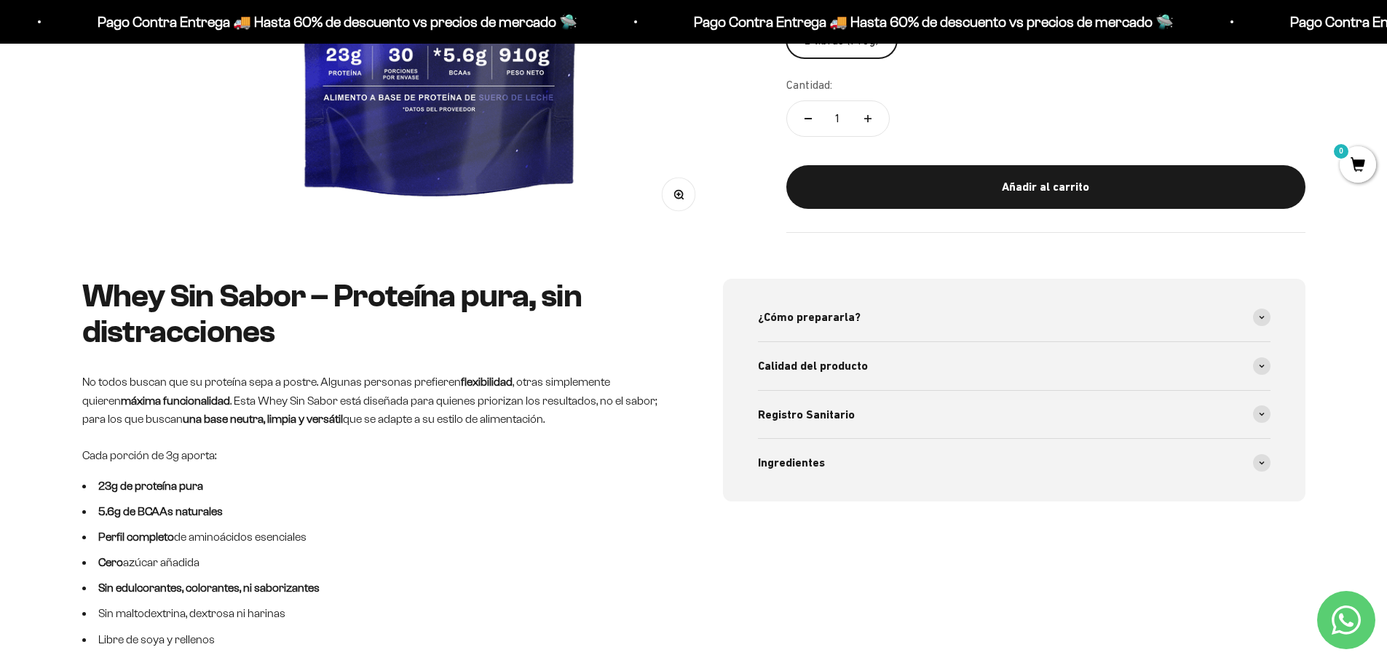
scroll to position [583, 0]
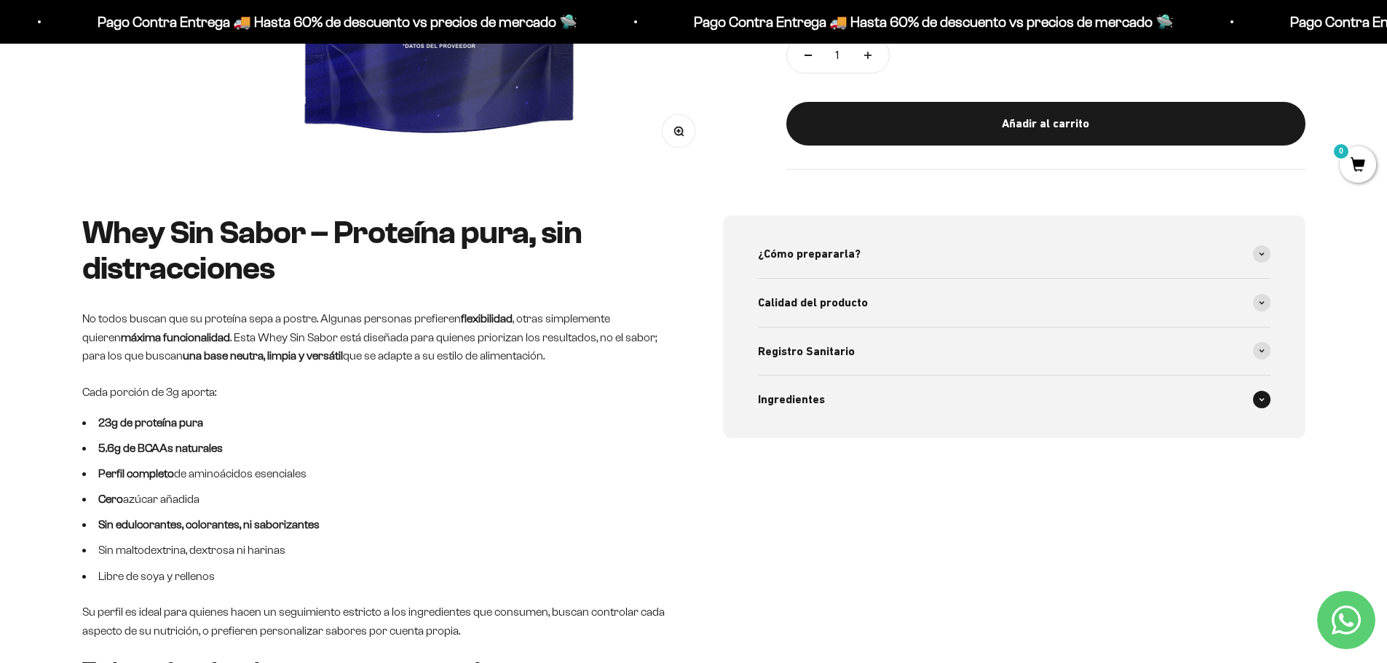
click at [1261, 399] on icon at bounding box center [1262, 399] width 4 height 2
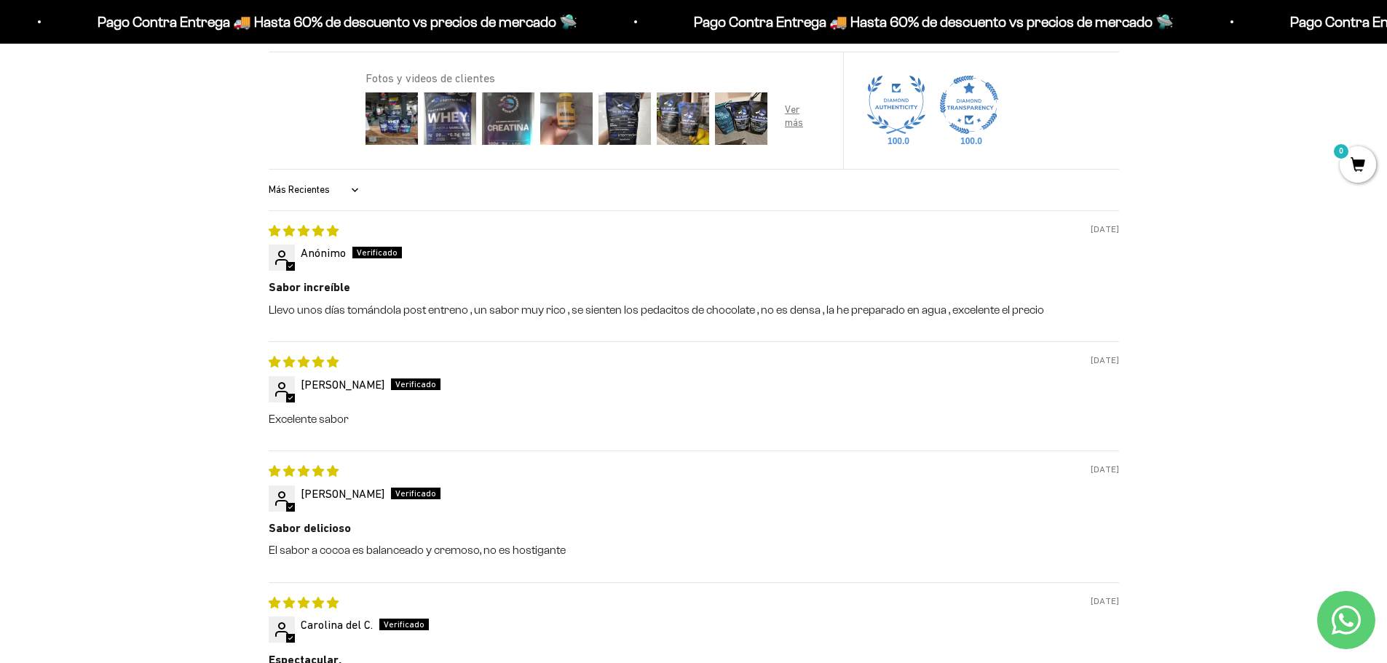
scroll to position [1675, 0]
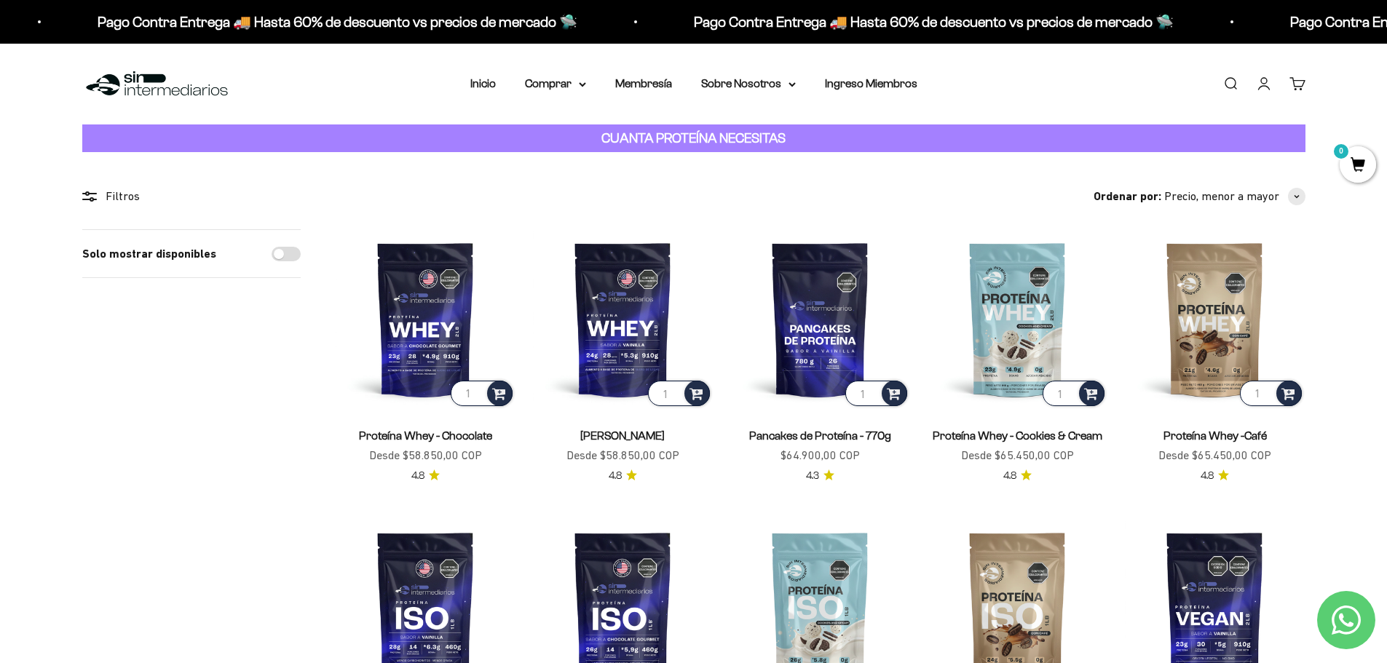
click at [280, 260] on input "Solo mostrar disponibles" at bounding box center [286, 254] width 29 height 15
checkbox input "true"
click at [578, 85] on summary "Comprar" at bounding box center [555, 83] width 61 height 19
click at [645, 82] on link "Membresía" at bounding box center [643, 83] width 57 height 12
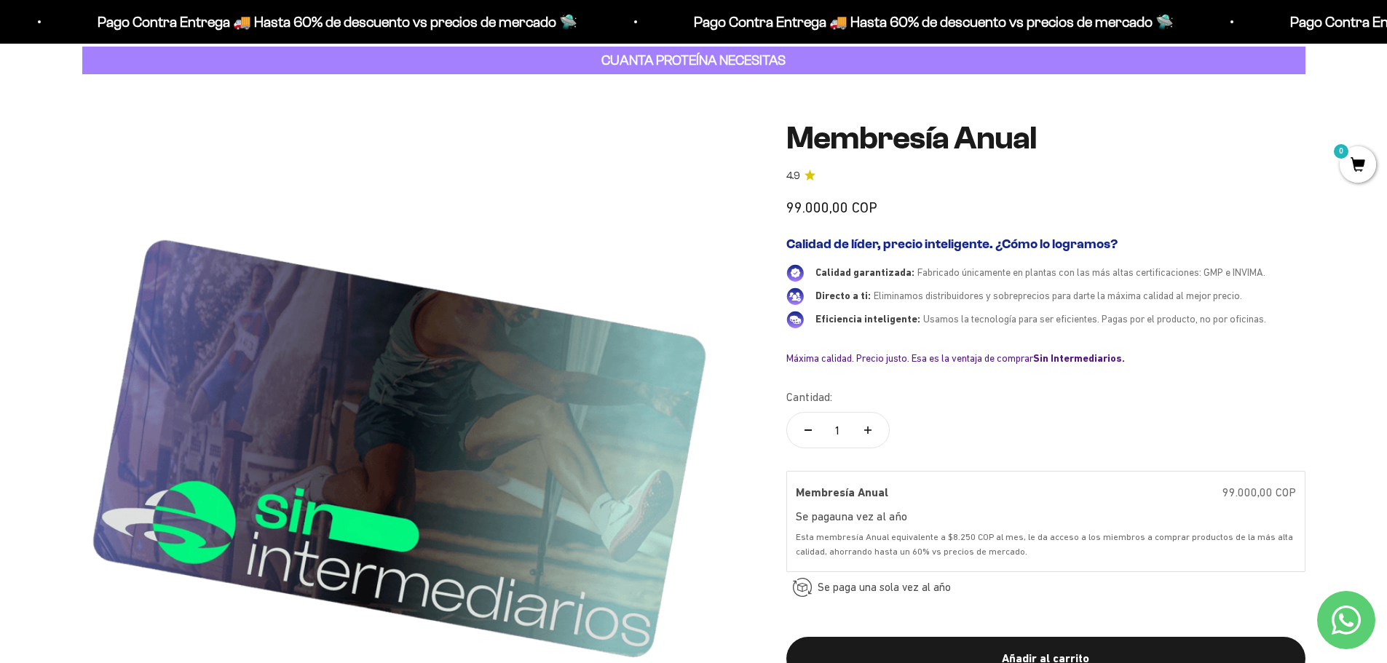
scroll to position [73, 0]
